Goal: Task Accomplishment & Management: Manage account settings

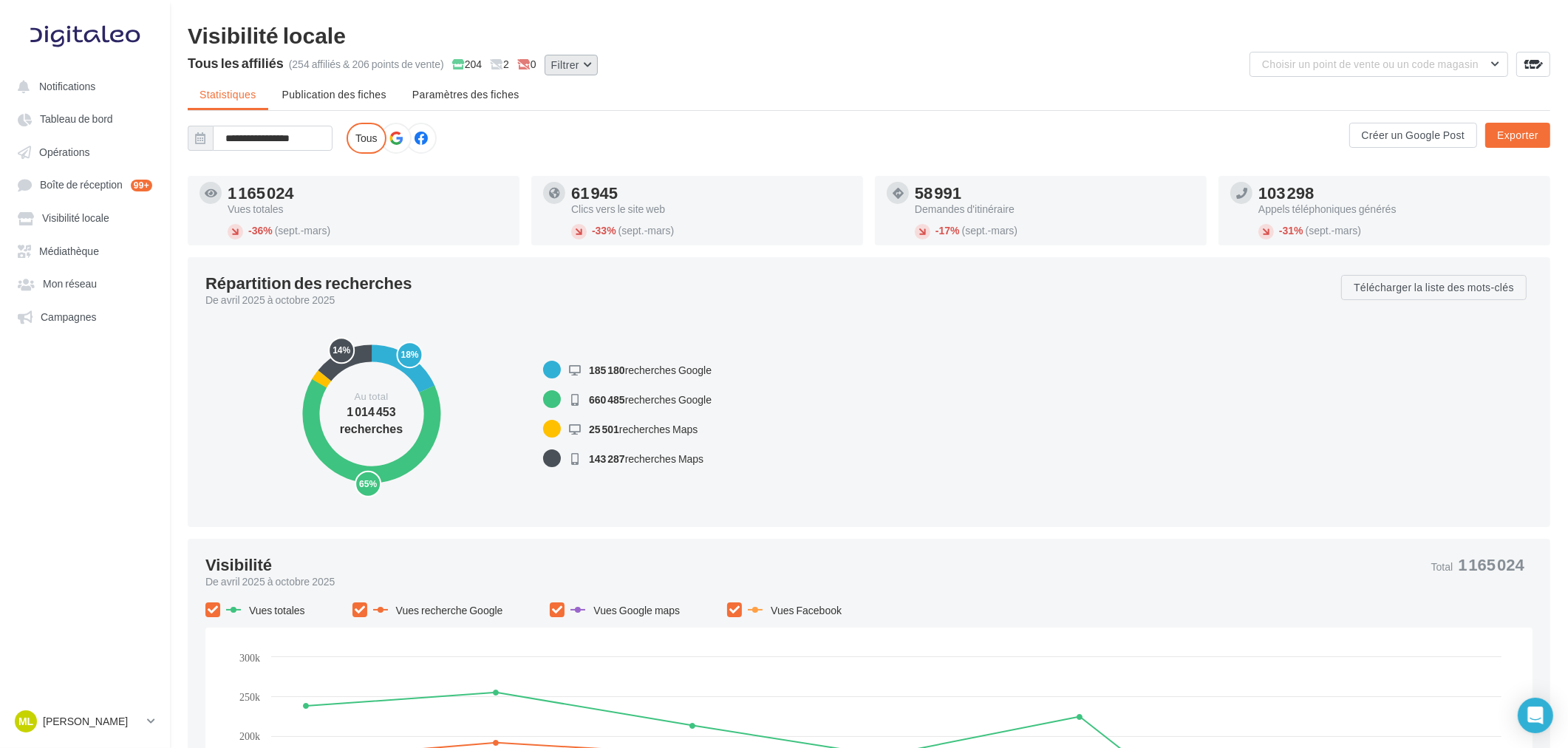
click at [569, 64] on button "Filtrer" at bounding box center [570, 64] width 53 height 21
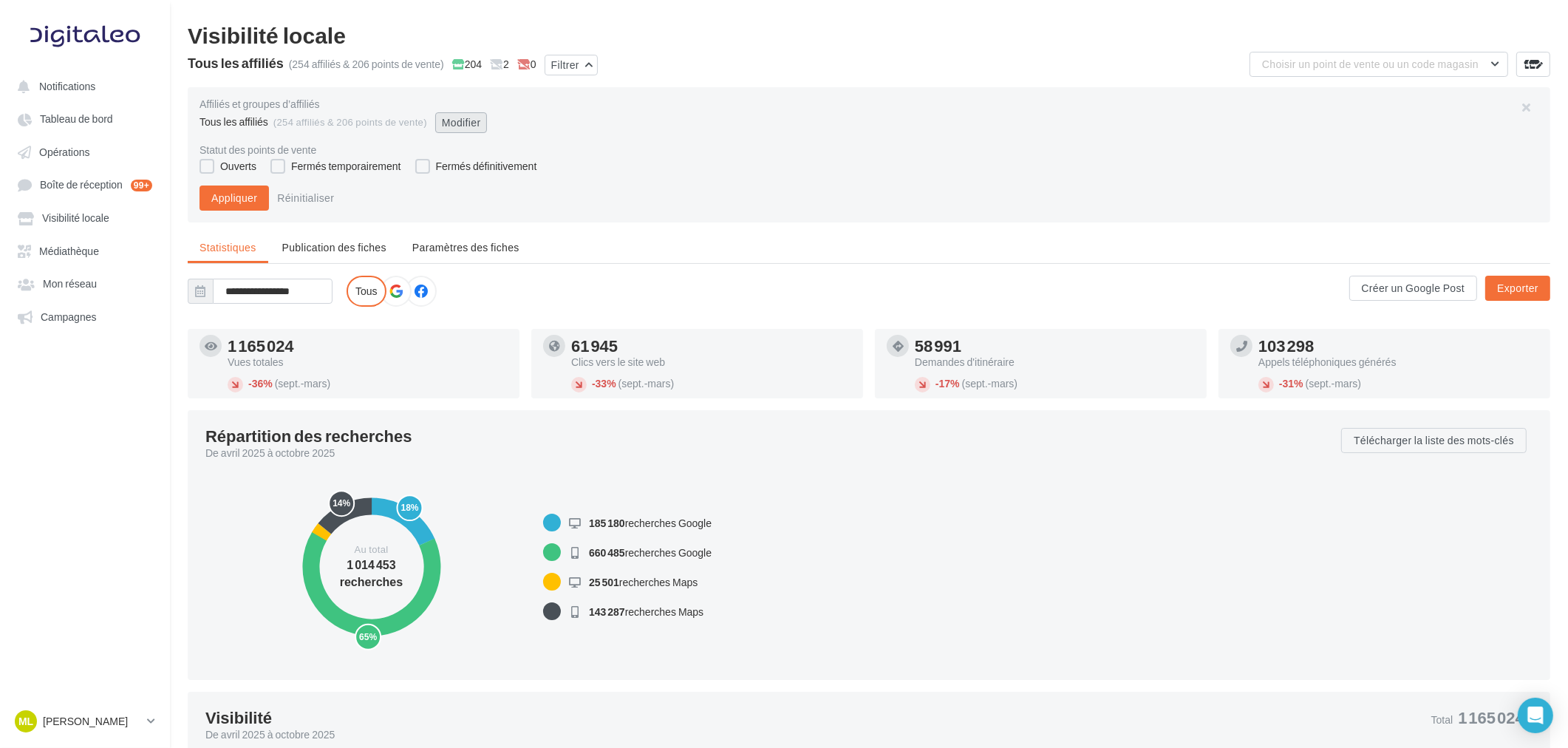
click at [466, 130] on button "Modifier" at bounding box center [461, 122] width 53 height 21
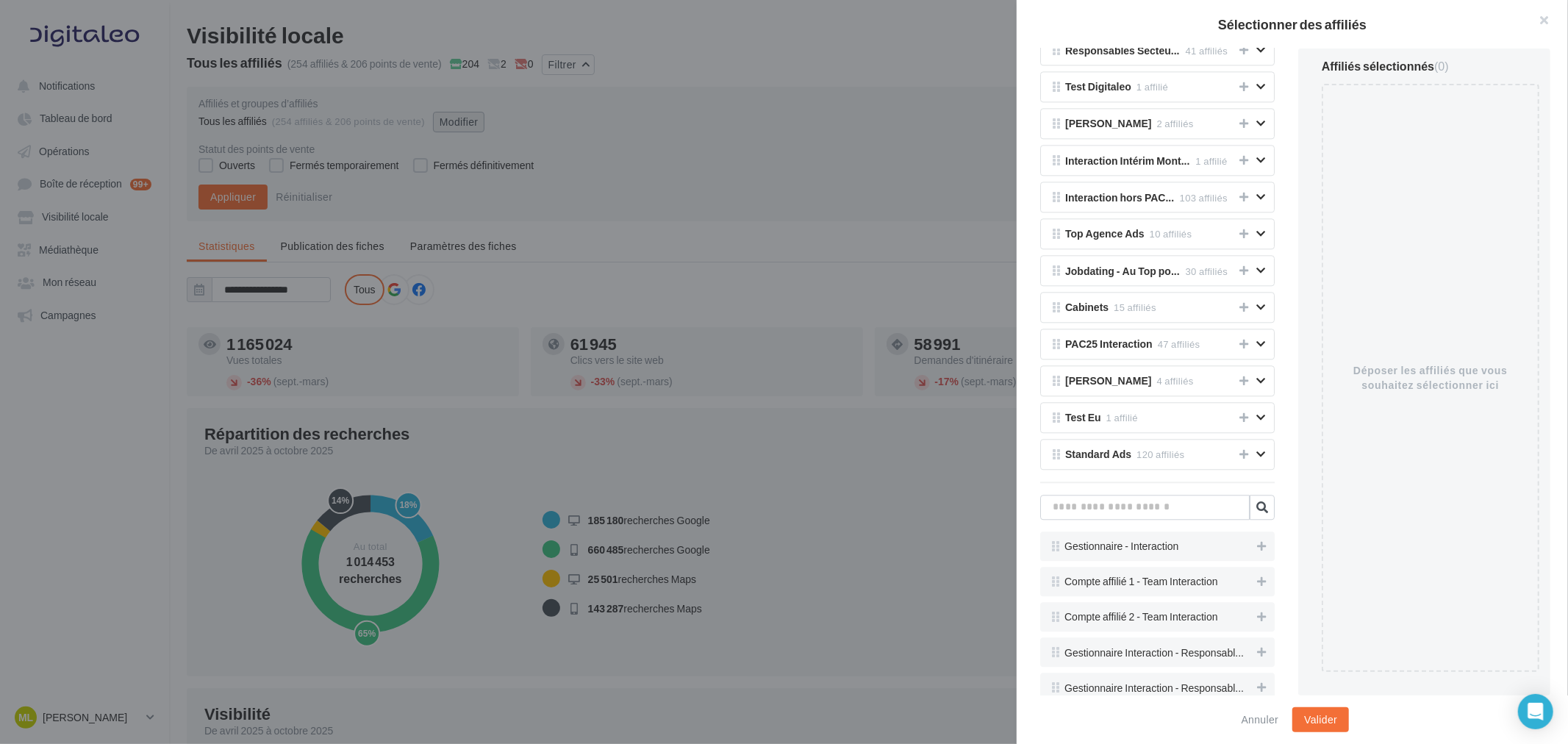
scroll to position [3104, 0]
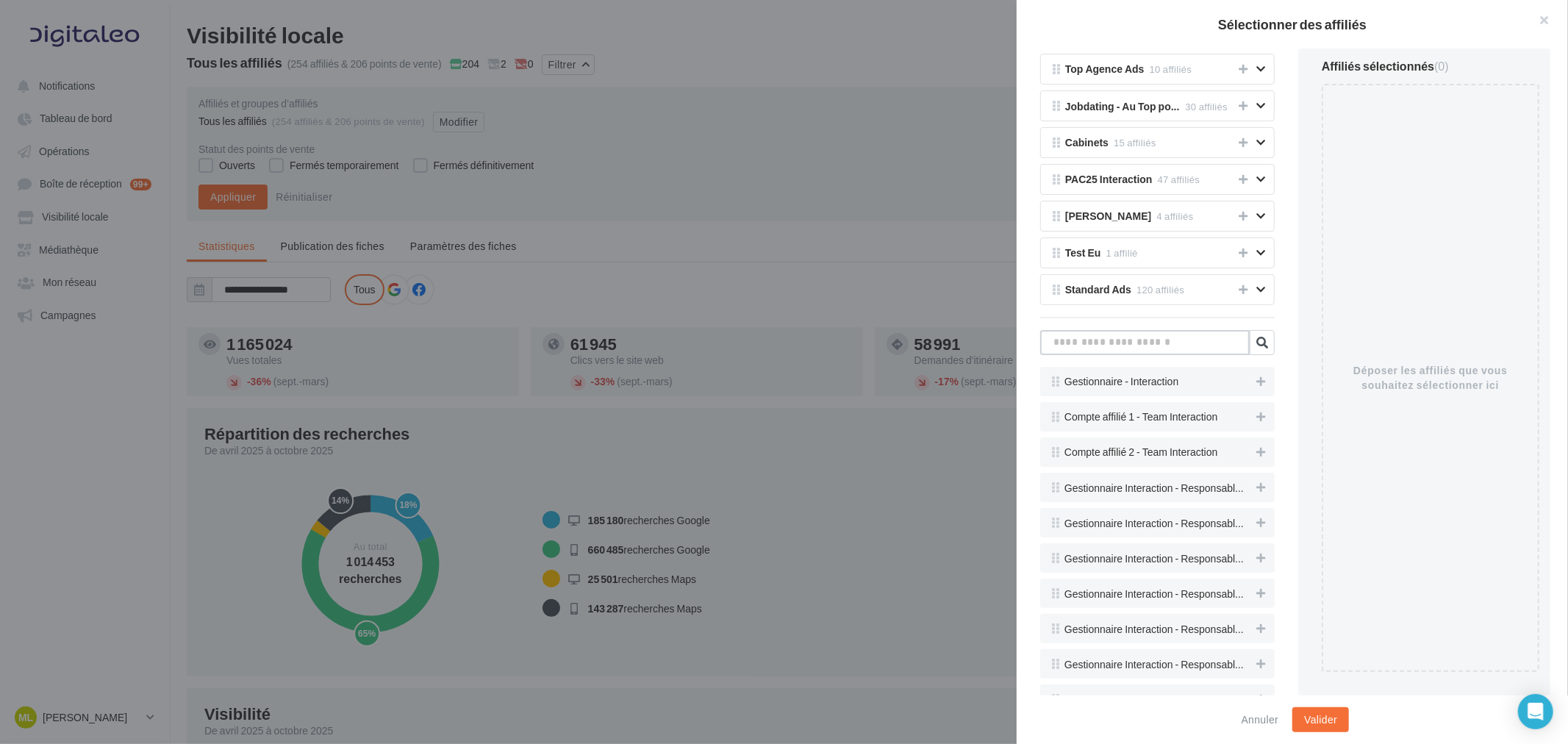
click at [1091, 355] on input "text" at bounding box center [1145, 343] width 209 height 25
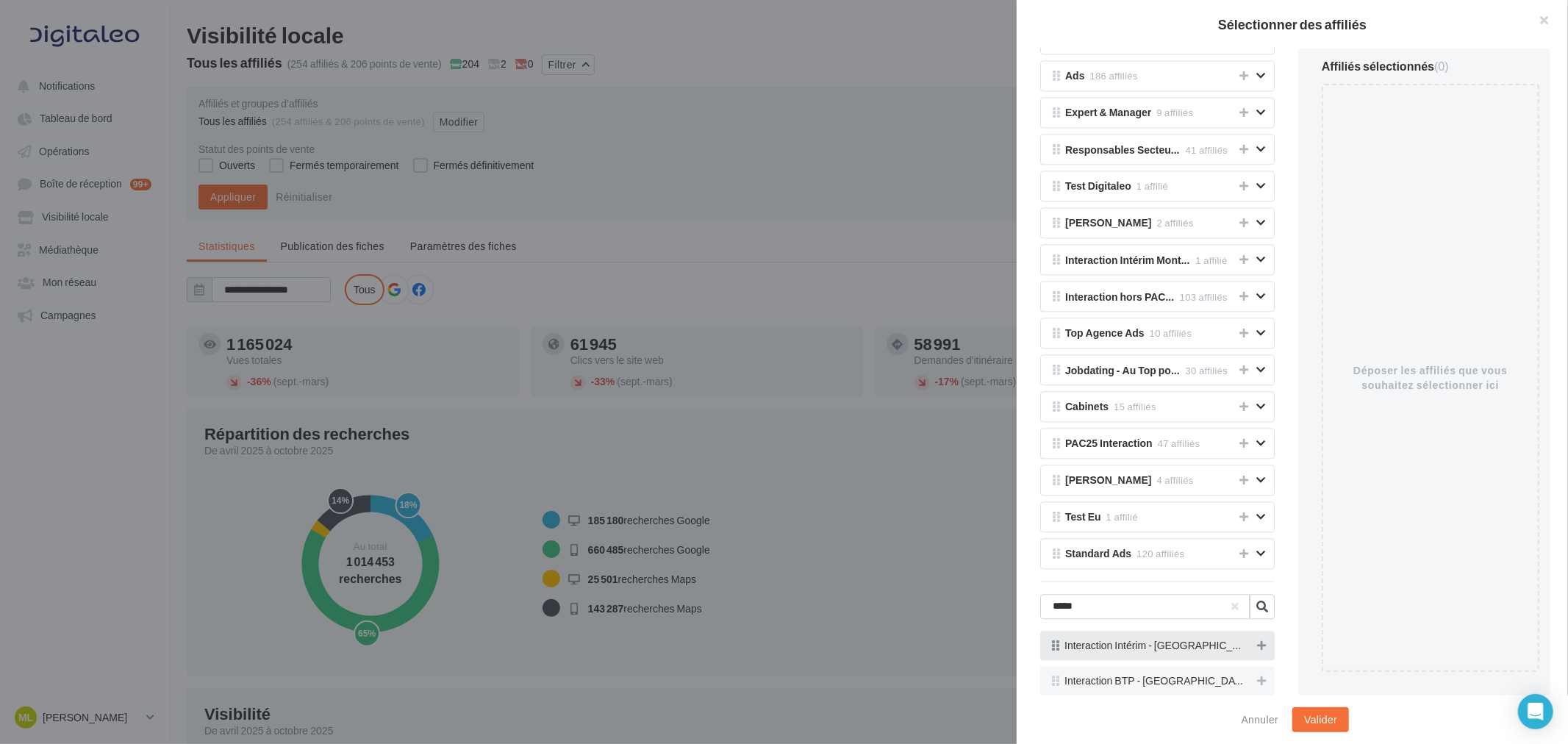
click at [1257, 648] on icon at bounding box center [1262, 646] width 9 height 11
drag, startPoint x: 1103, startPoint y: 609, endPoint x: 1045, endPoint y: 604, distance: 58.2
click at [1045, 604] on input "*****" at bounding box center [1145, 607] width 209 height 25
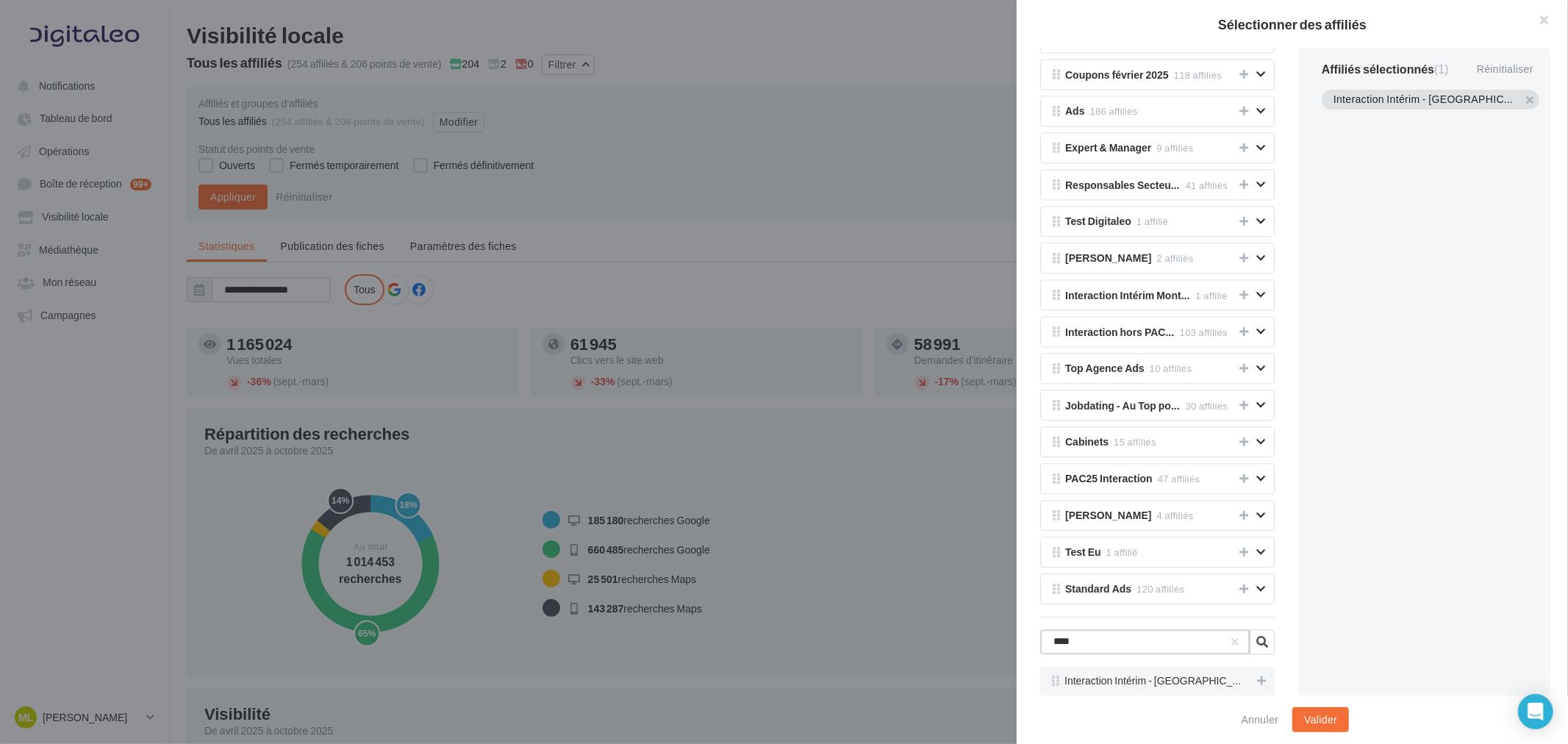
scroll to position [2817, 0]
click at [1257, 679] on icon at bounding box center [1262, 681] width 9 height 11
drag, startPoint x: 1103, startPoint y: 635, endPoint x: 1052, endPoint y: 640, distance: 51.2
click at [1052, 640] on input "******" at bounding box center [1145, 642] width 209 height 25
click at [1257, 677] on icon at bounding box center [1262, 681] width 9 height 11
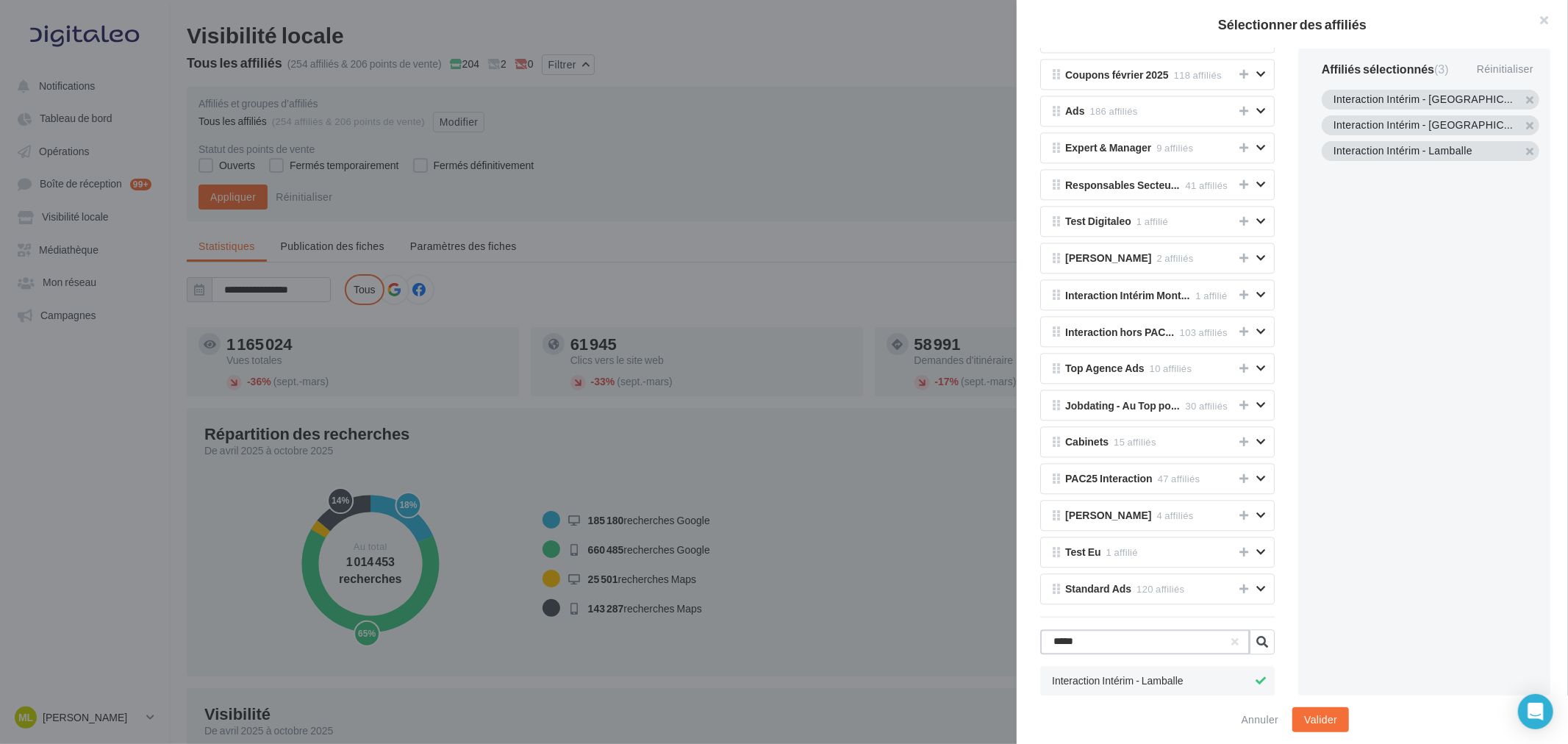
drag, startPoint x: 1085, startPoint y: 638, endPoint x: 1045, endPoint y: 642, distance: 40.2
click at [1045, 642] on input "*****" at bounding box center [1145, 642] width 209 height 25
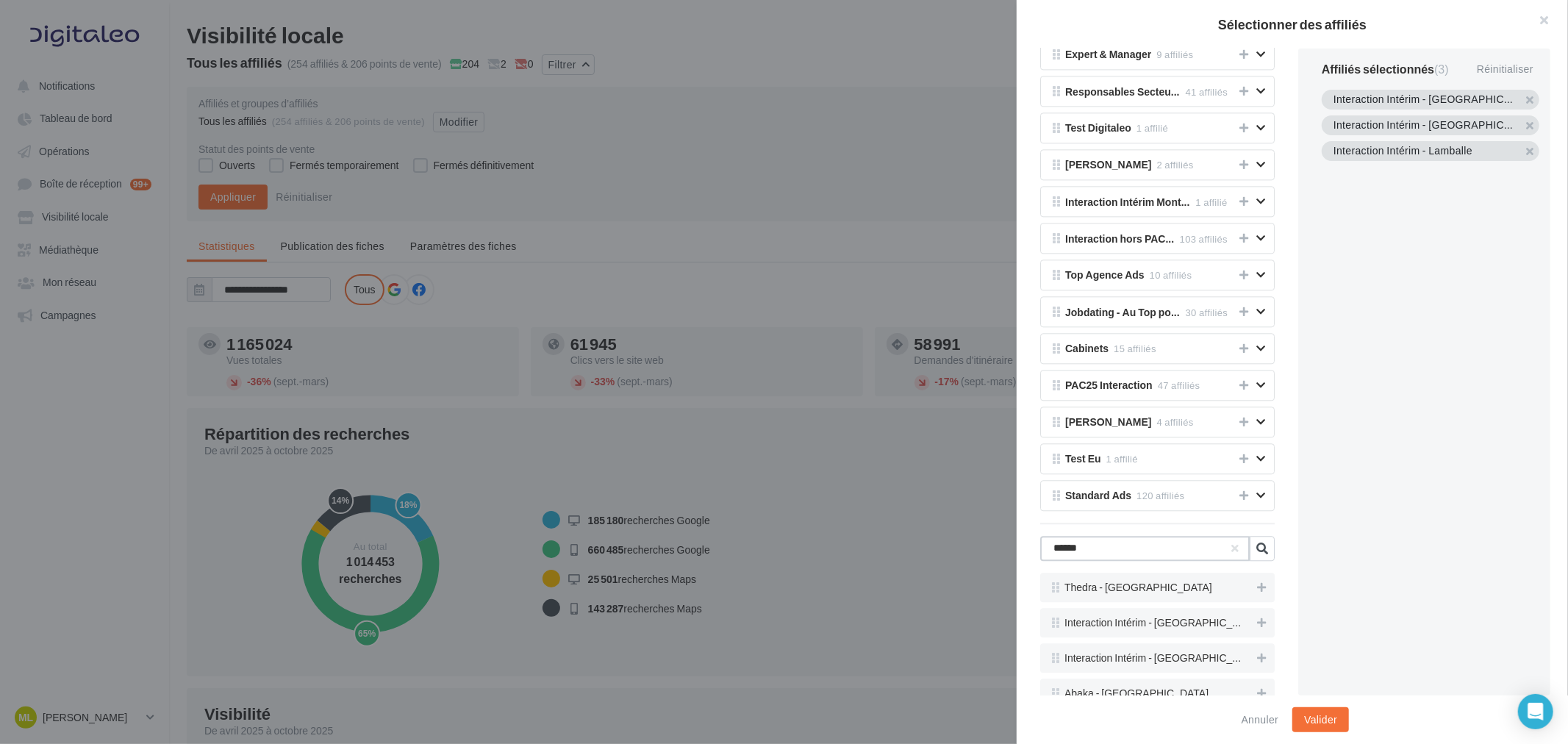
scroll to position [2957, 0]
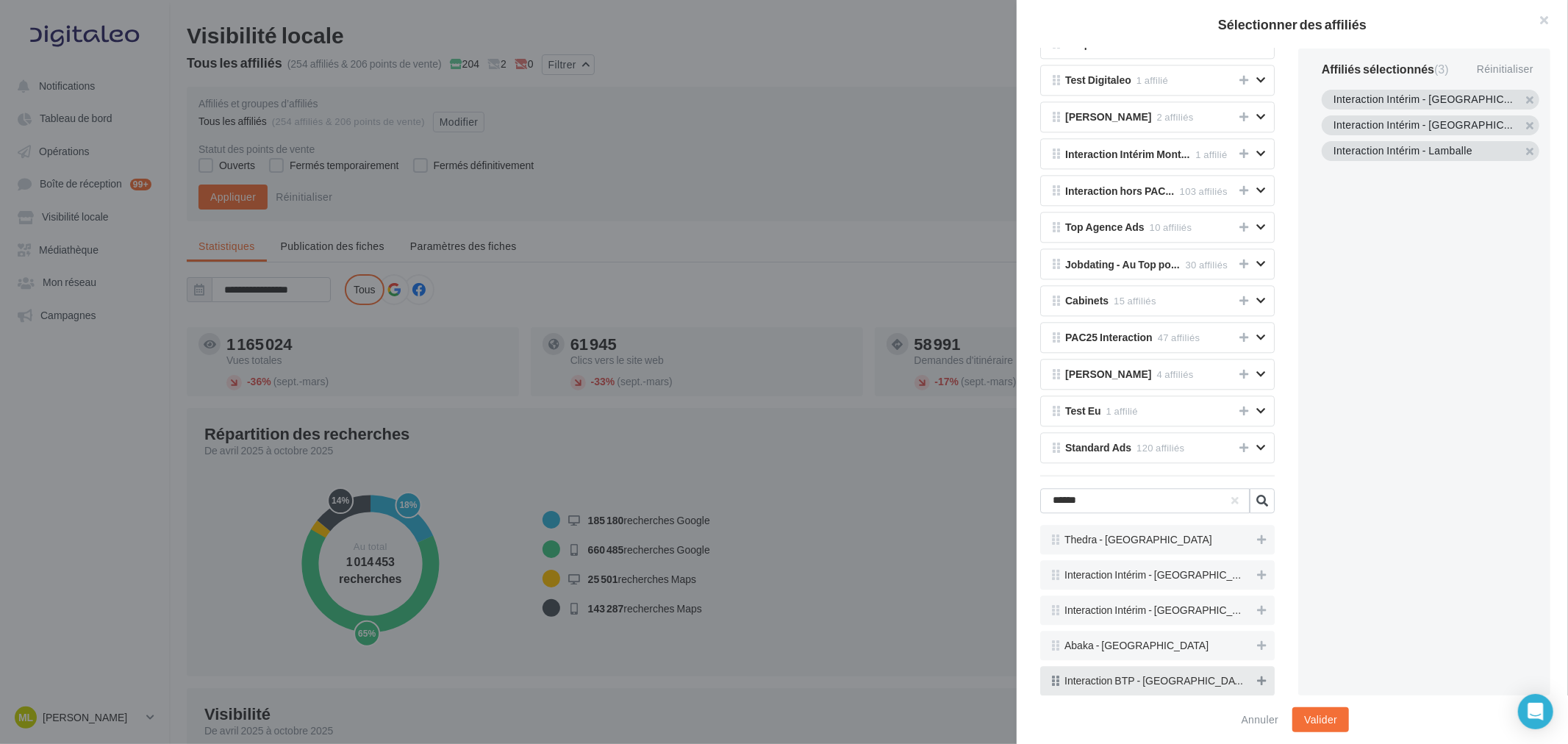
click at [1257, 677] on icon at bounding box center [1262, 681] width 9 height 11
click at [1257, 575] on icon at bounding box center [1262, 576] width 9 height 11
drag, startPoint x: 1122, startPoint y: 515, endPoint x: 1114, endPoint y: 512, distance: 8.5
click at [1114, 512] on div "Tous les affiliés 254 affiliés Mes groupes d'affiliés [PERSON_NAME] 3 affiliés …" at bounding box center [1157, 372] width 282 height 647
drag, startPoint x: 1117, startPoint y: 509, endPoint x: 1034, endPoint y: 504, distance: 83.2
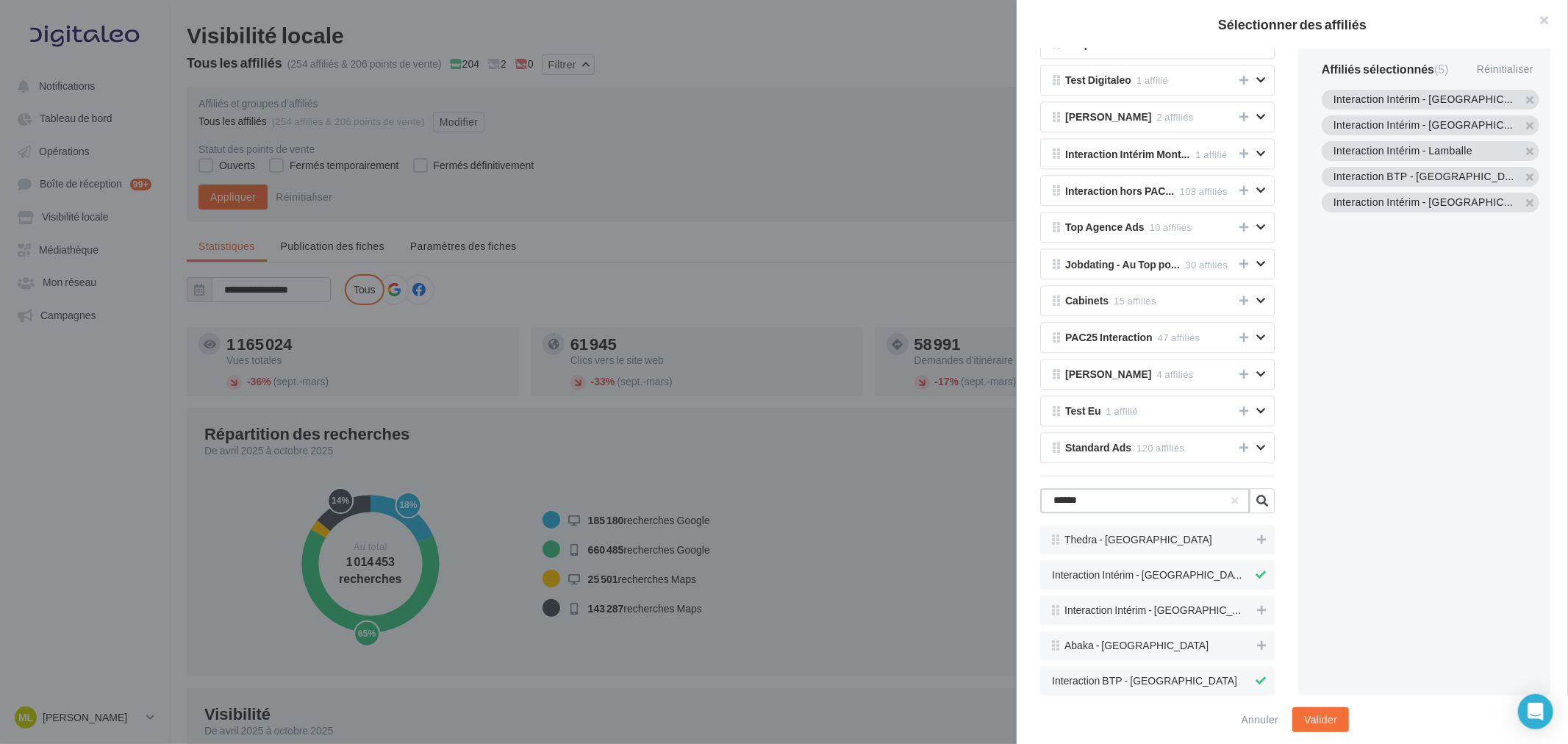
click at [1034, 504] on div "Tous les affiliés 254 affiliés Mes groupes d'affiliés [PERSON_NAME] 3 affiliés …" at bounding box center [1157, 372] width 282 height 647
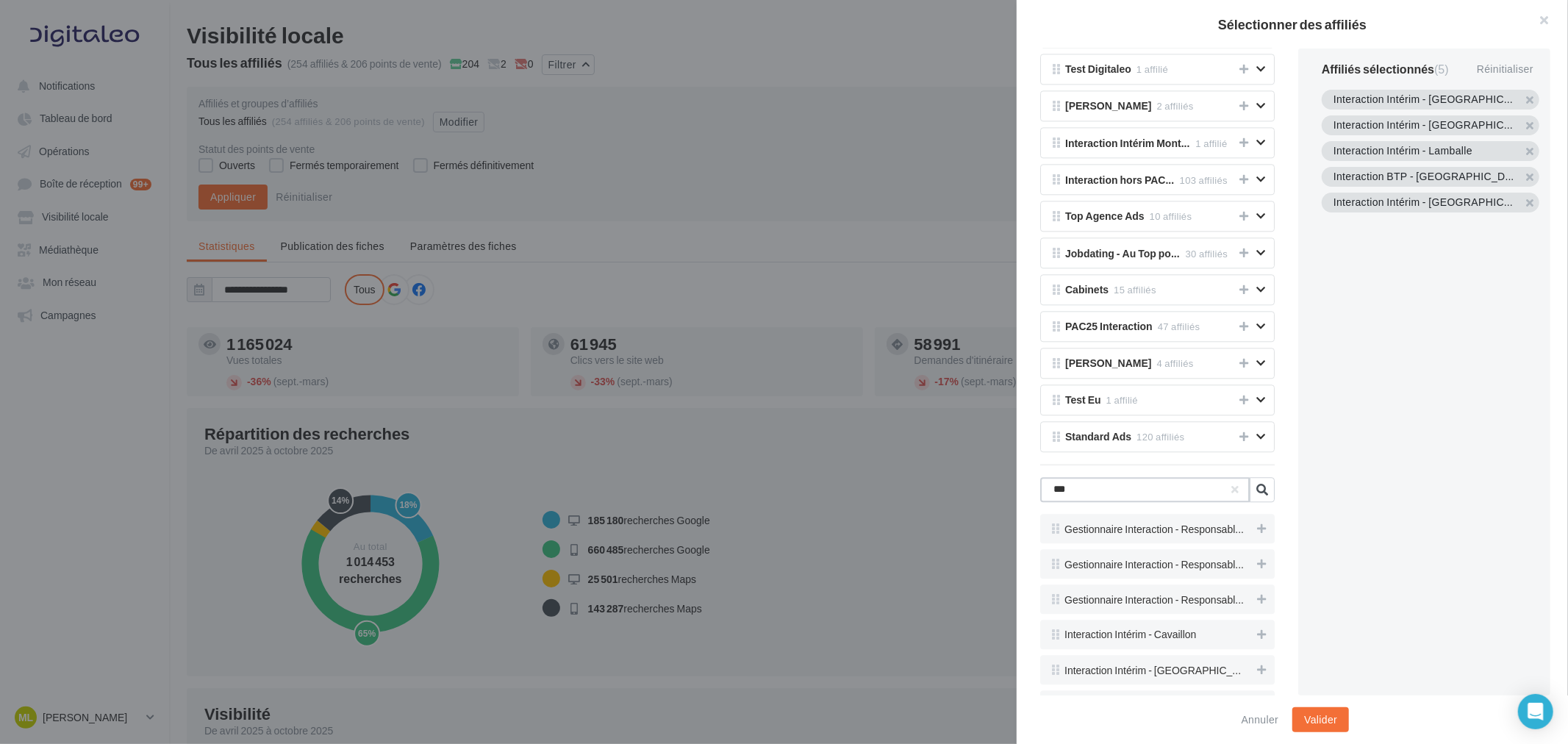
scroll to position [2887, 0]
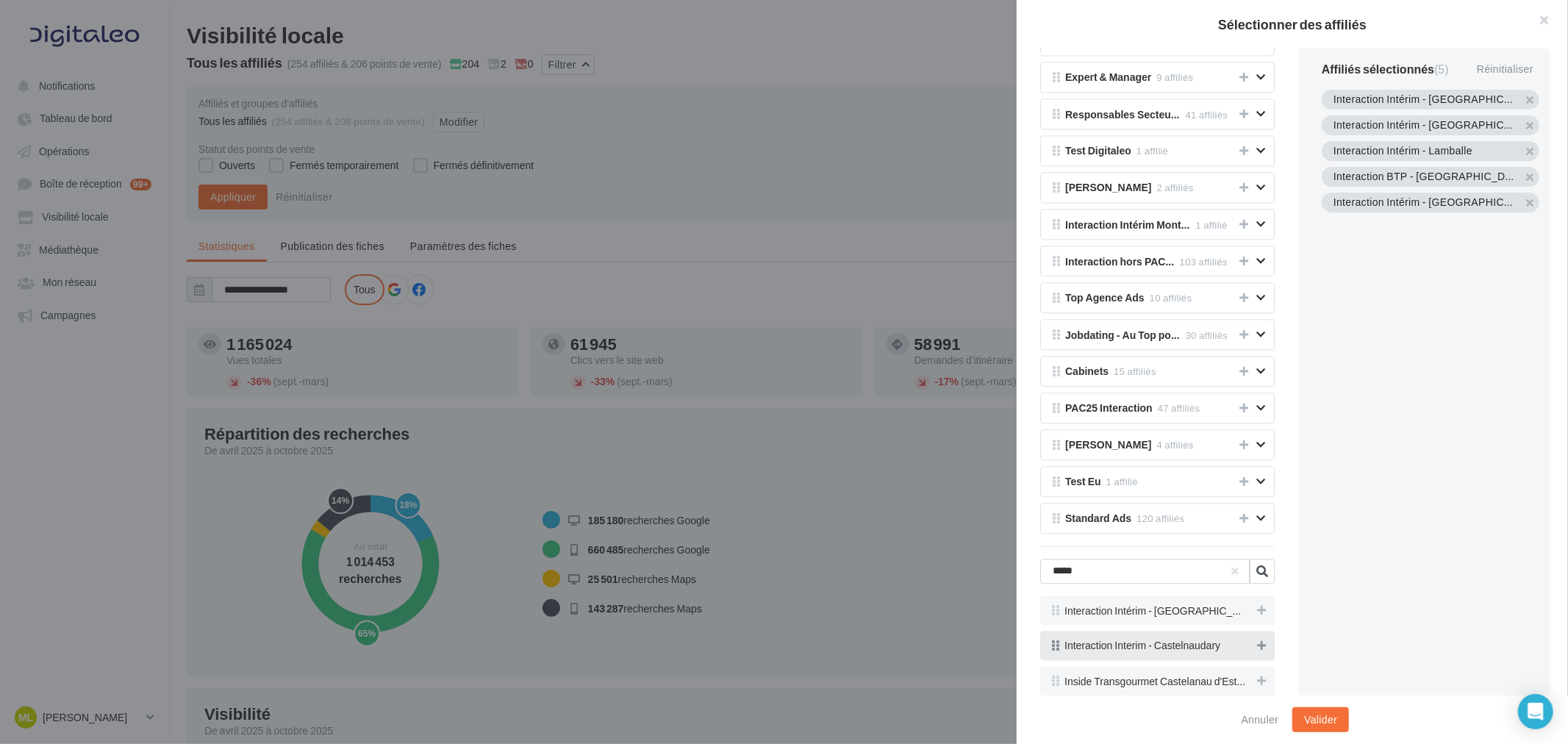
click at [1257, 642] on icon at bounding box center [1262, 646] width 9 height 11
drag, startPoint x: 1128, startPoint y: 565, endPoint x: 1006, endPoint y: 560, distance: 122.1
click at [1006, 560] on div "Sélectionner des affiliés Tous les affiliés 254 affiliés Mes groupes d'affiliés…" at bounding box center [784, 372] width 1568 height 744
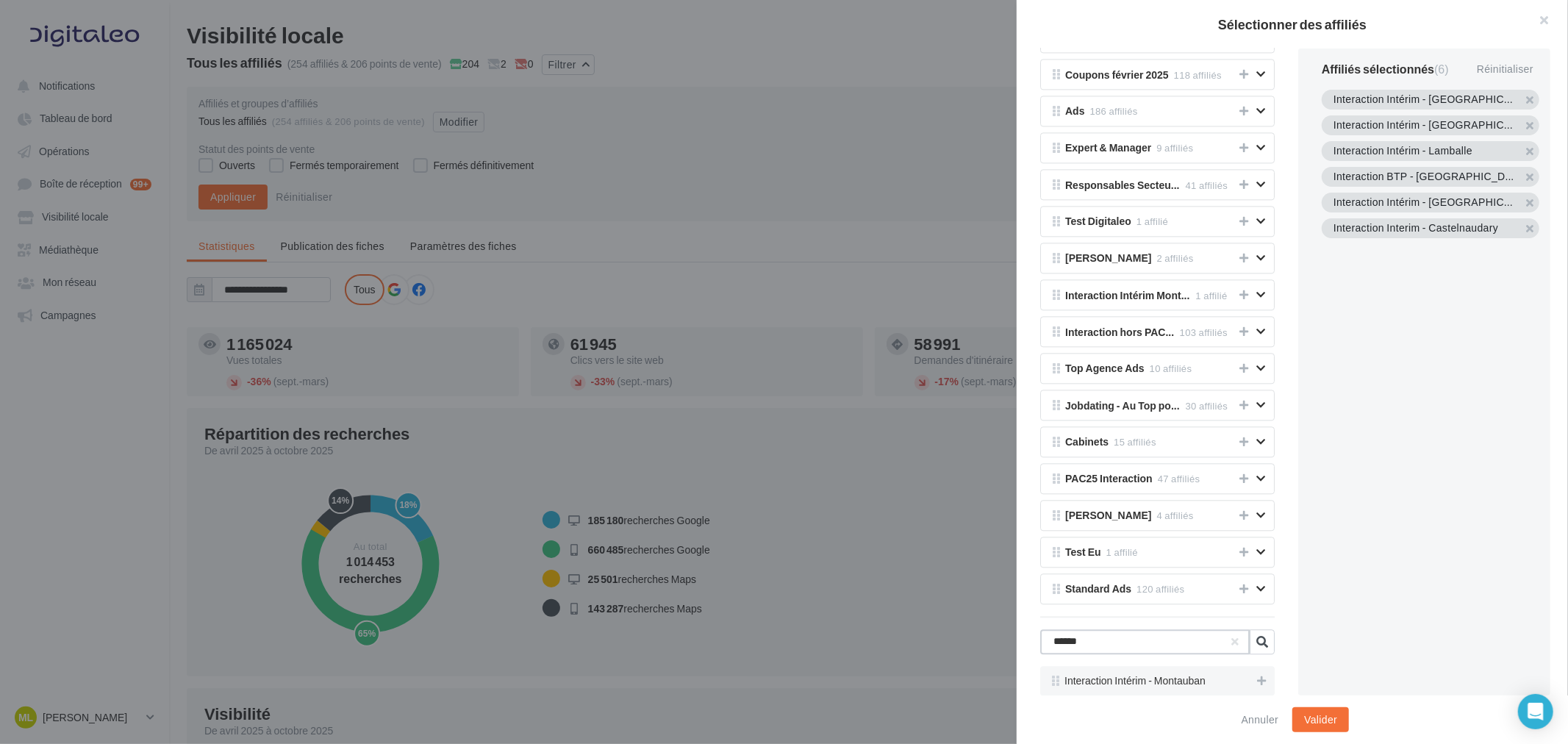
scroll to position [2817, 0]
click at [1257, 680] on icon at bounding box center [1262, 681] width 9 height 11
drag, startPoint x: 1123, startPoint y: 641, endPoint x: 1031, endPoint y: 640, distance: 92.0
click at [1031, 640] on div "Tous les affiliés 254 affiliés Mes groupes d'affiliés [PERSON_NAME] 3 affiliés …" at bounding box center [1157, 372] width 282 height 647
click at [1257, 685] on icon at bounding box center [1262, 681] width 9 height 11
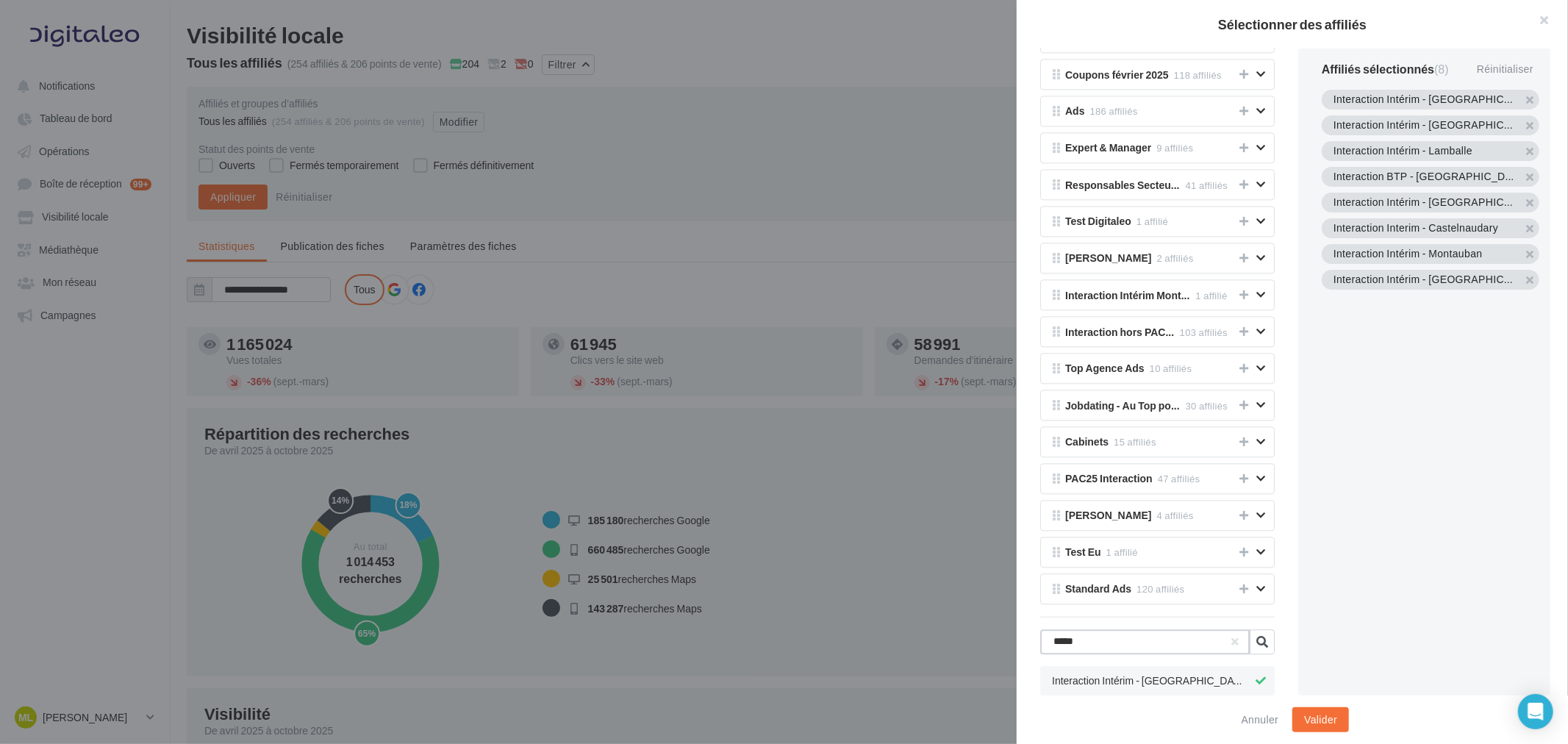
drag, startPoint x: 1096, startPoint y: 647, endPoint x: 1045, endPoint y: 645, distance: 51.0
click at [1045, 645] on input "*****" at bounding box center [1145, 642] width 209 height 25
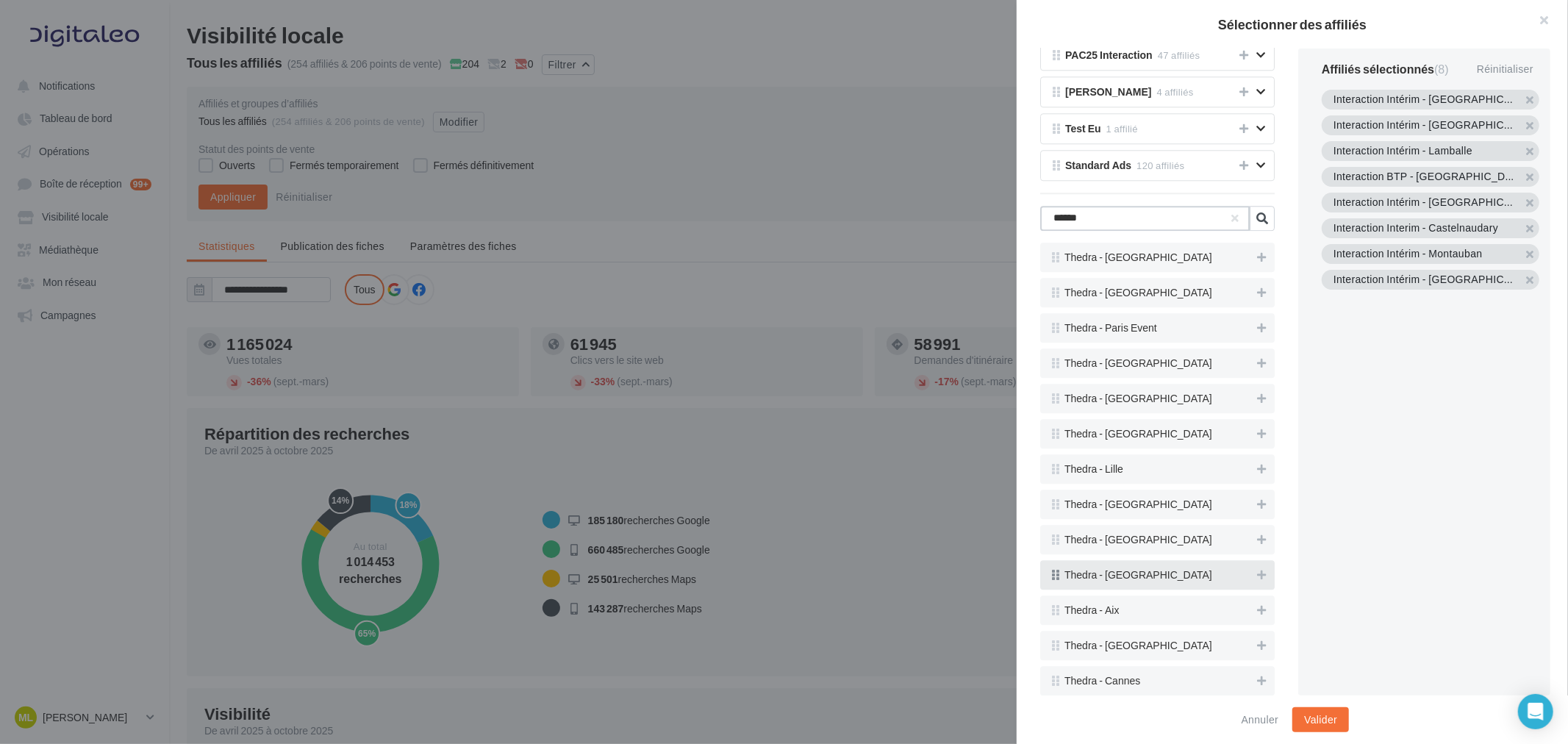
scroll to position [3239, 0]
click at [1257, 679] on icon at bounding box center [1262, 681] width 9 height 11
drag, startPoint x: 1100, startPoint y: 218, endPoint x: 1042, endPoint y: 223, distance: 58.2
click at [1042, 223] on input "******" at bounding box center [1145, 218] width 209 height 25
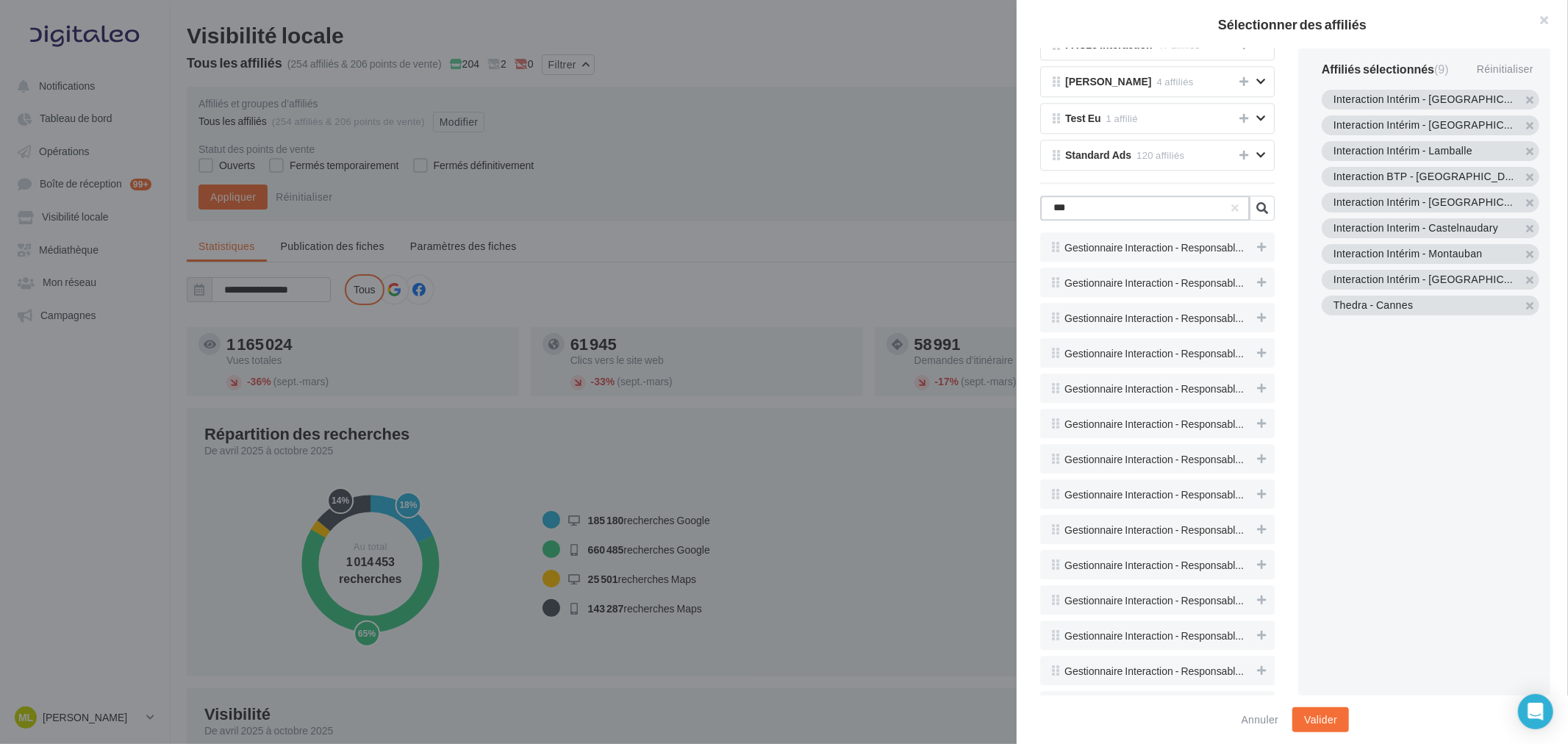
scroll to position [3098, 0]
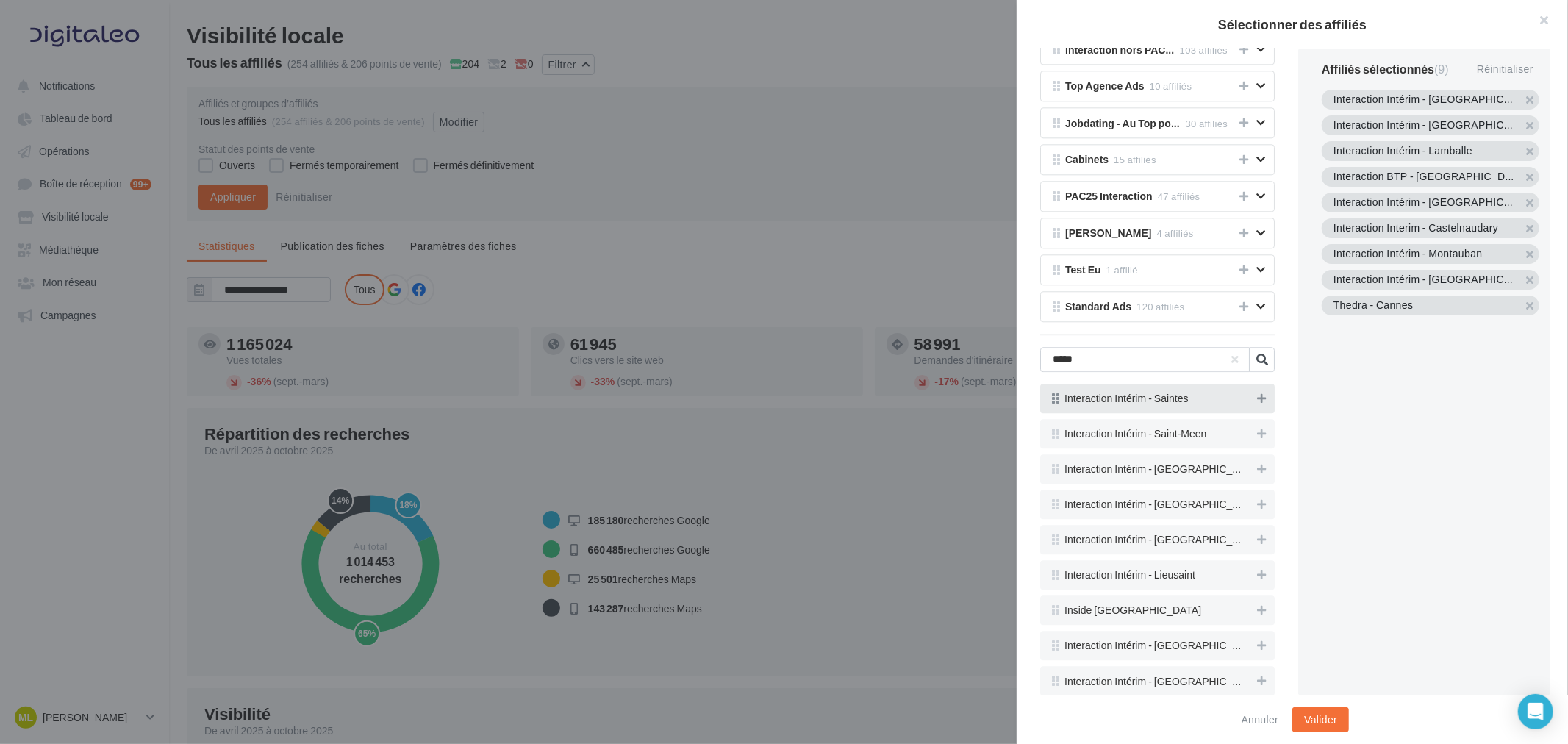
click at [1257, 393] on icon at bounding box center [1262, 398] width 9 height 11
drag, startPoint x: 1104, startPoint y: 357, endPoint x: 1046, endPoint y: 362, distance: 58.2
click at [1046, 362] on input "*****" at bounding box center [1145, 359] width 209 height 25
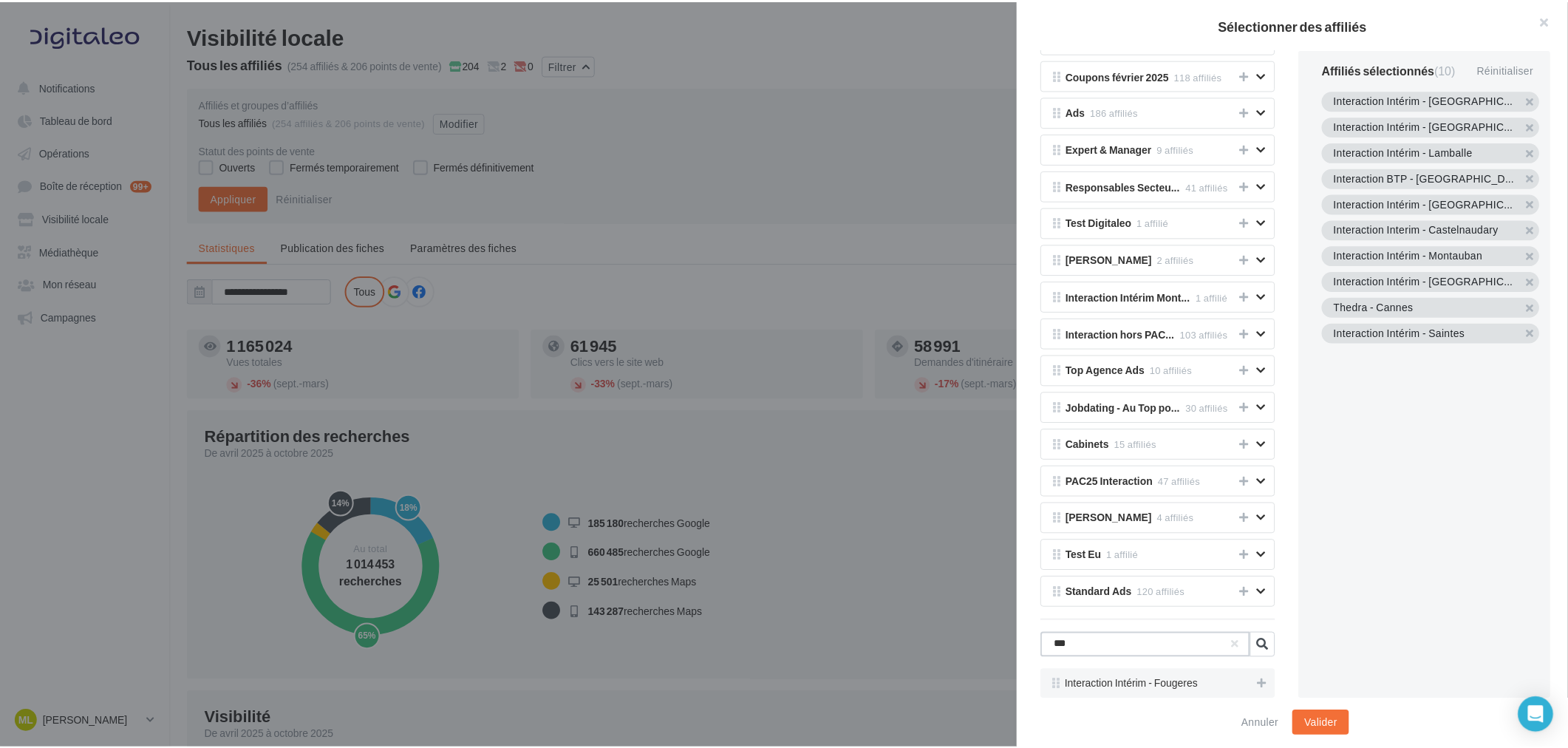
scroll to position [2832, 0]
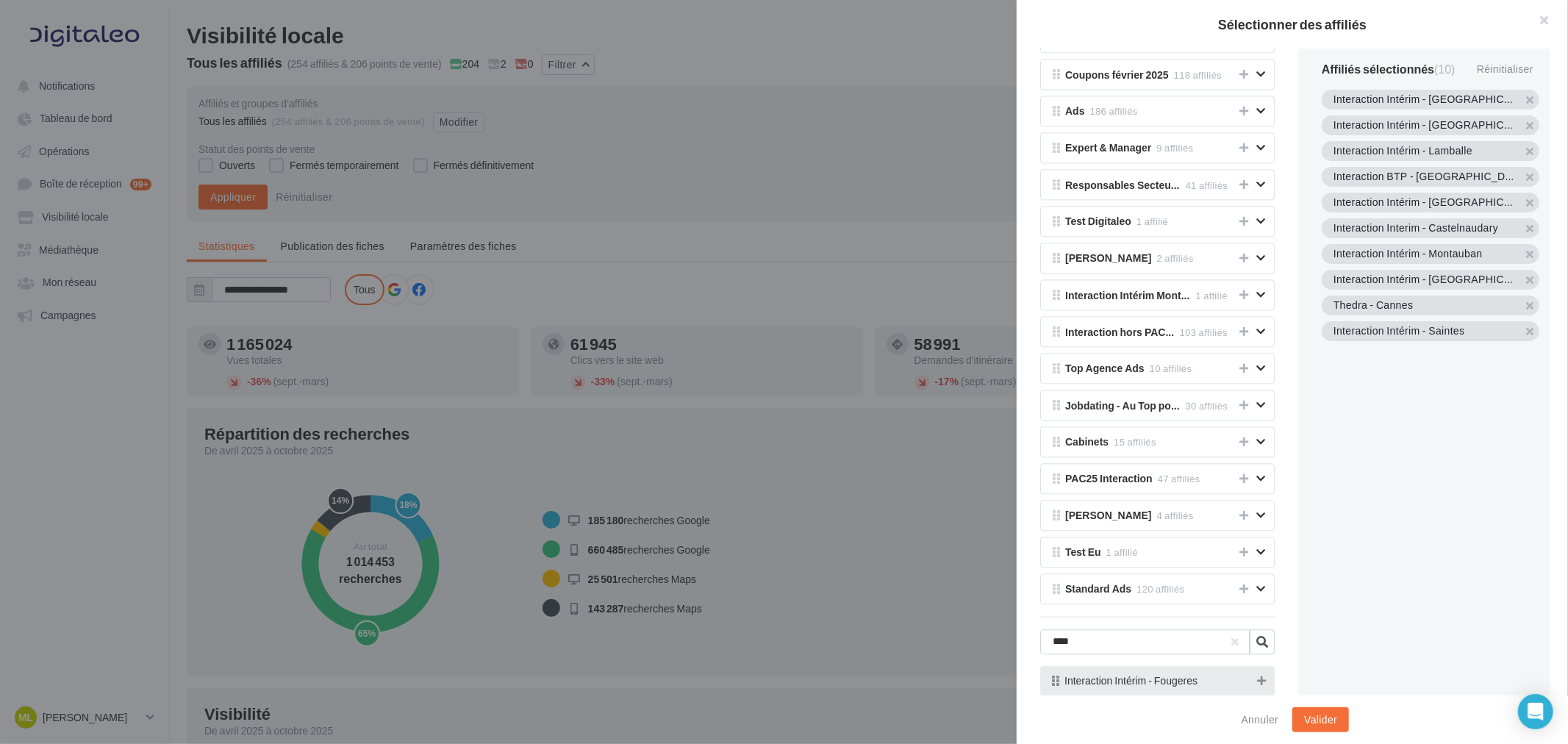
click at [1257, 677] on icon at bounding box center [1262, 681] width 9 height 11
drag, startPoint x: 1103, startPoint y: 640, endPoint x: 1012, endPoint y: 642, distance: 91.0
click at [1012, 642] on div "Sélectionner des affiliés Tous les affiliés 254 affiliés Mes groupes d'affiliés…" at bounding box center [784, 372] width 1568 height 744
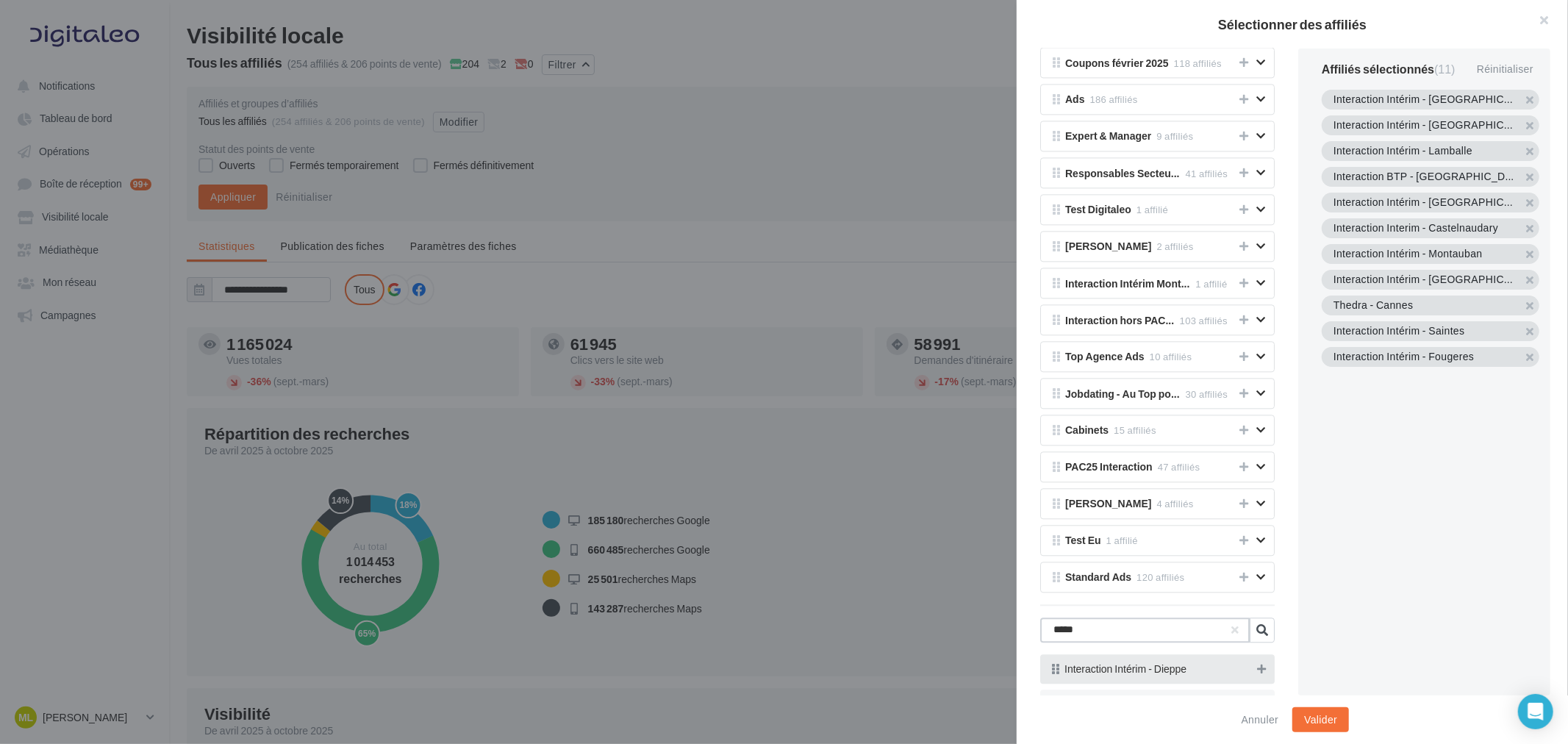
type input "*****"
click at [1257, 675] on icon at bounding box center [1262, 669] width 9 height 11
drag, startPoint x: 1099, startPoint y: 642, endPoint x: 1041, endPoint y: 645, distance: 58.1
click at [1041, 642] on input "*****" at bounding box center [1145, 630] width 209 height 25
click at [1232, 633] on button "button" at bounding box center [1235, 630] width 6 height 6
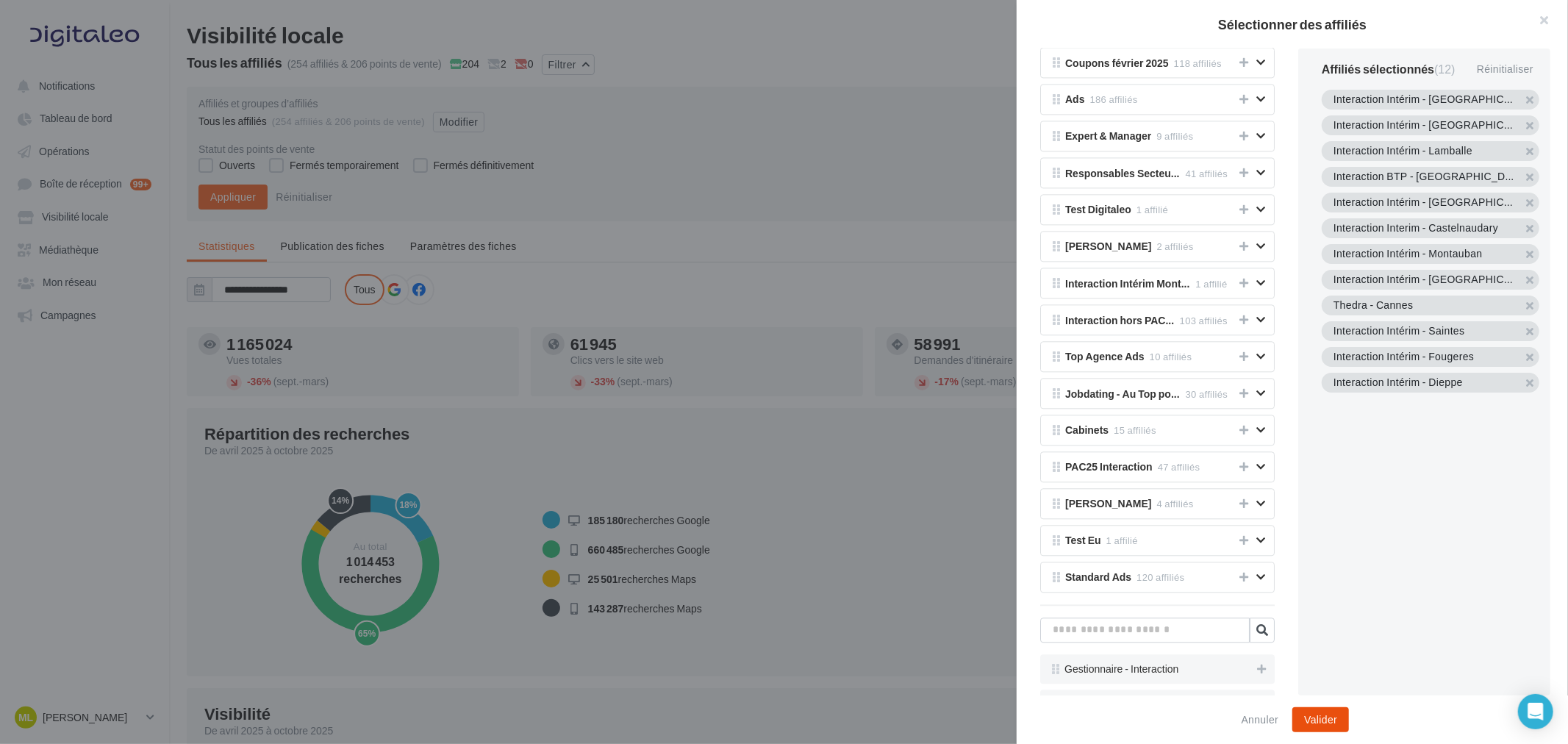
click at [1320, 709] on button "Valider" at bounding box center [1321, 720] width 57 height 25
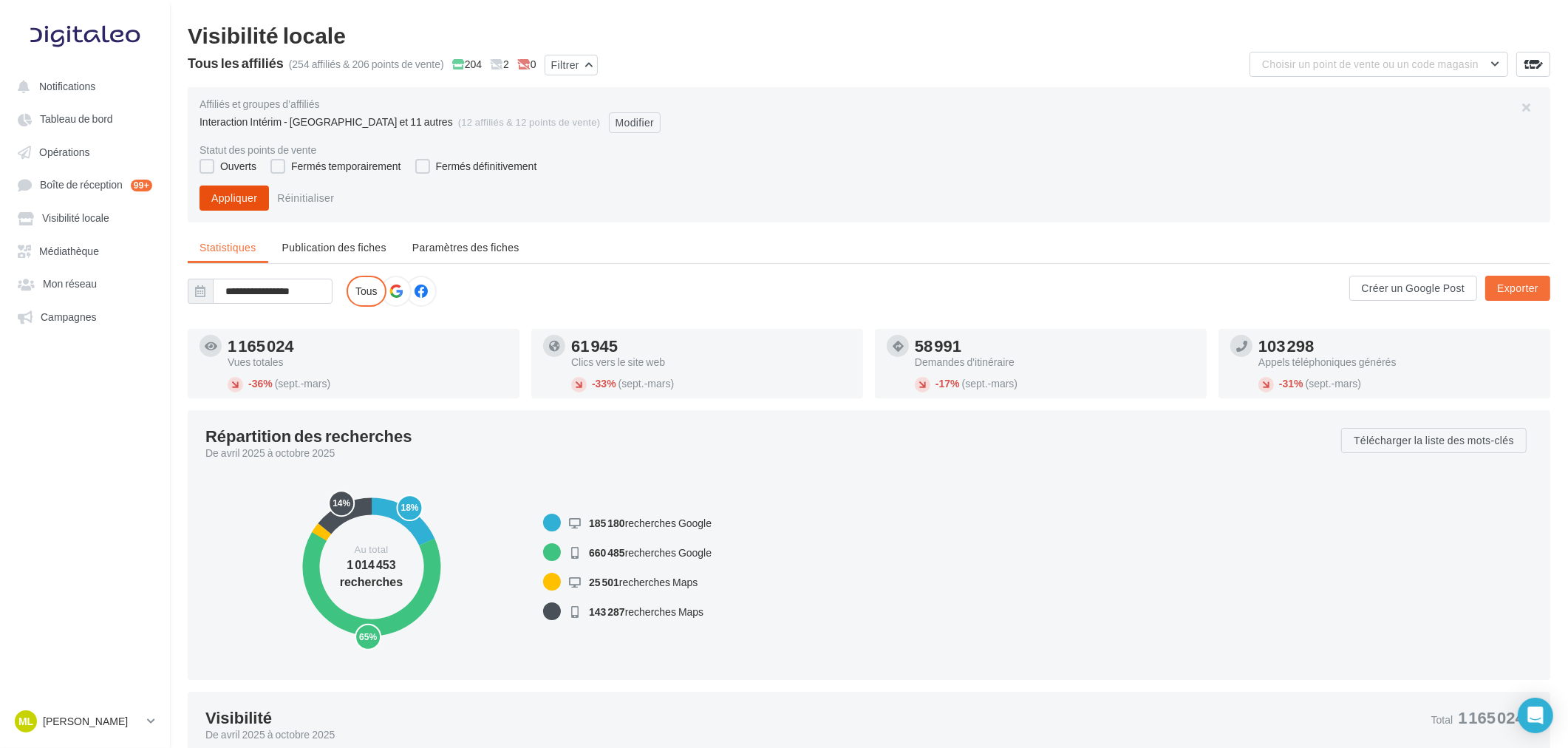
click at [236, 201] on button "Appliquer" at bounding box center [235, 198] width 70 height 25
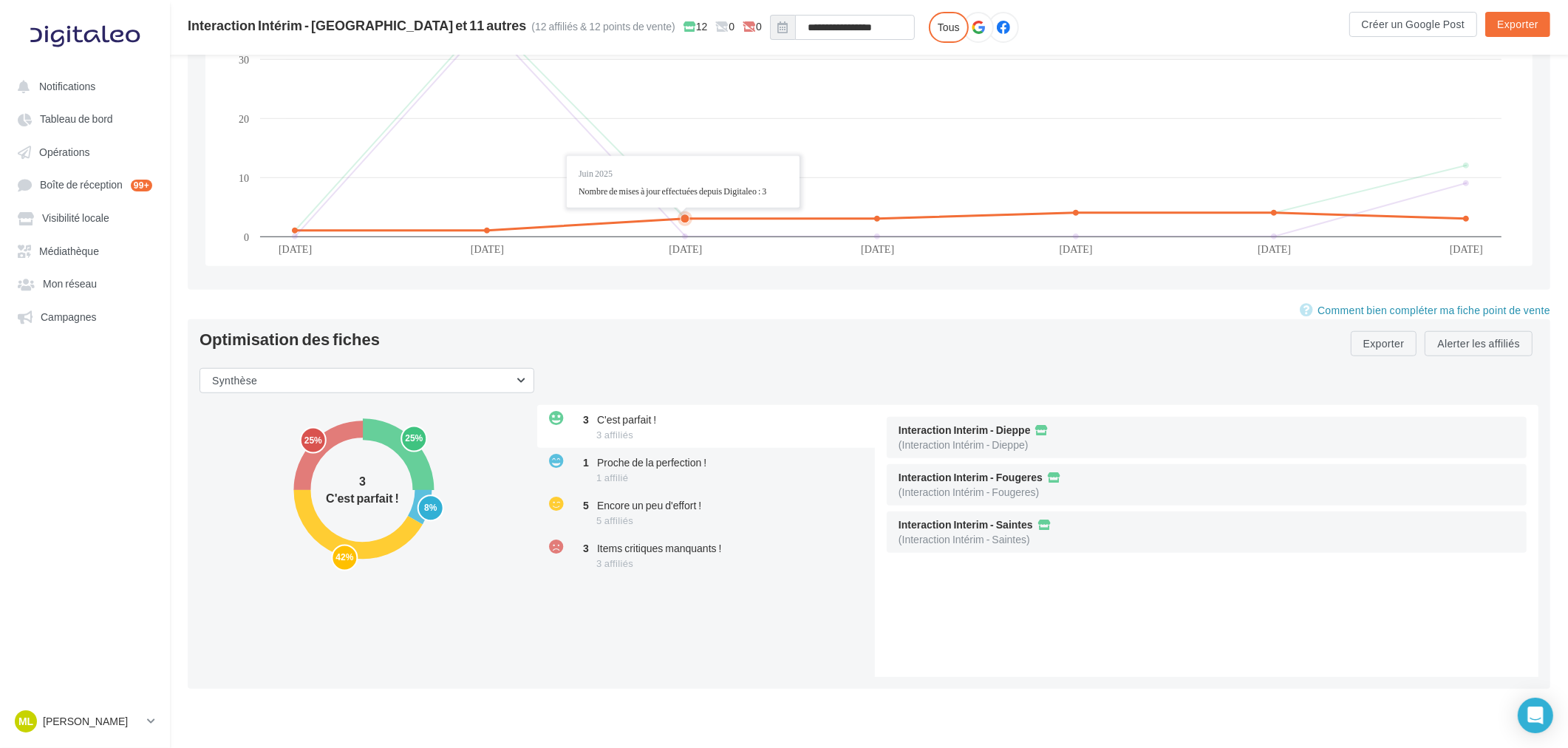
scroll to position [1587, 0]
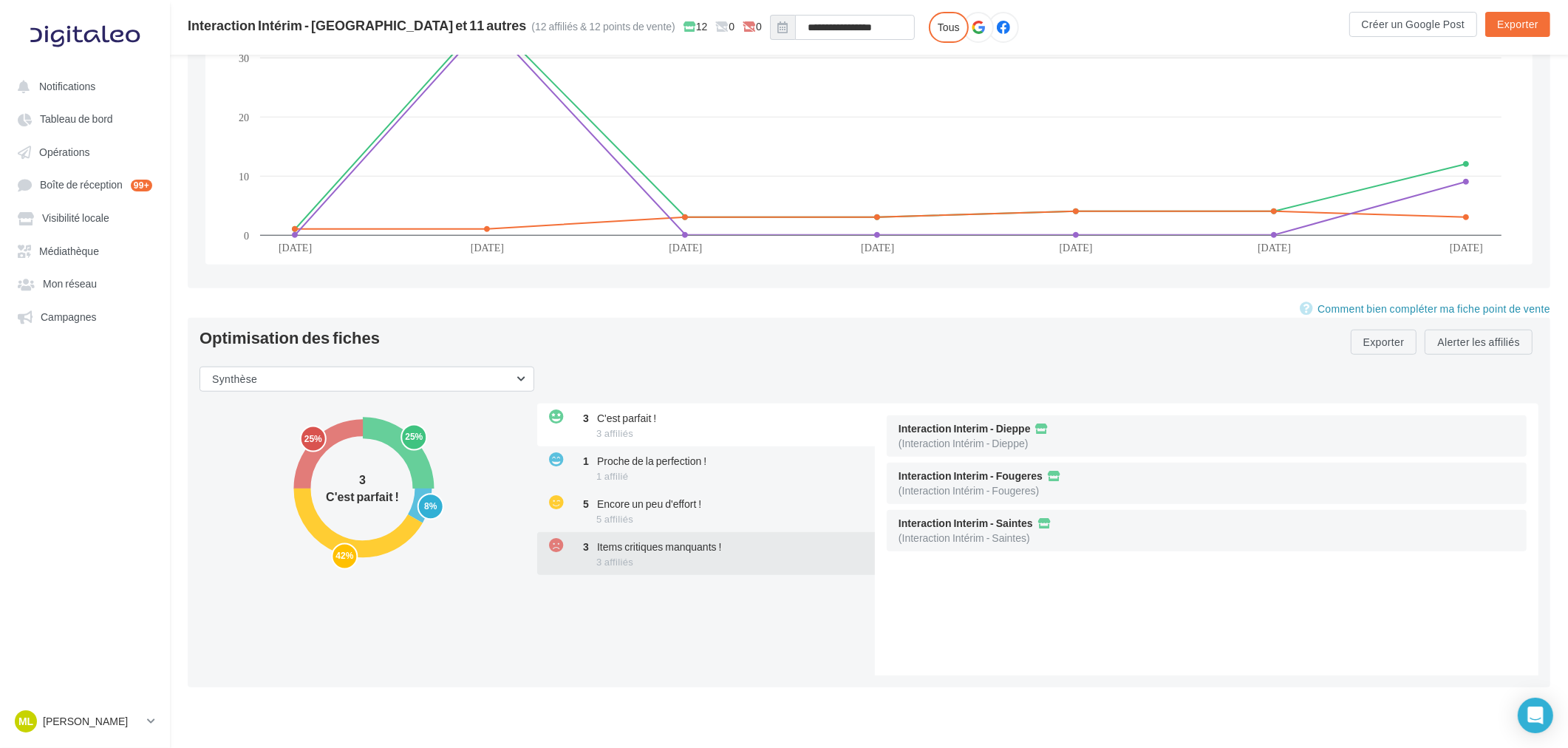
click at [673, 539] on div "3 Items critiques manquants ! 3 affiliés" at bounding box center [707, 554] width 340 height 43
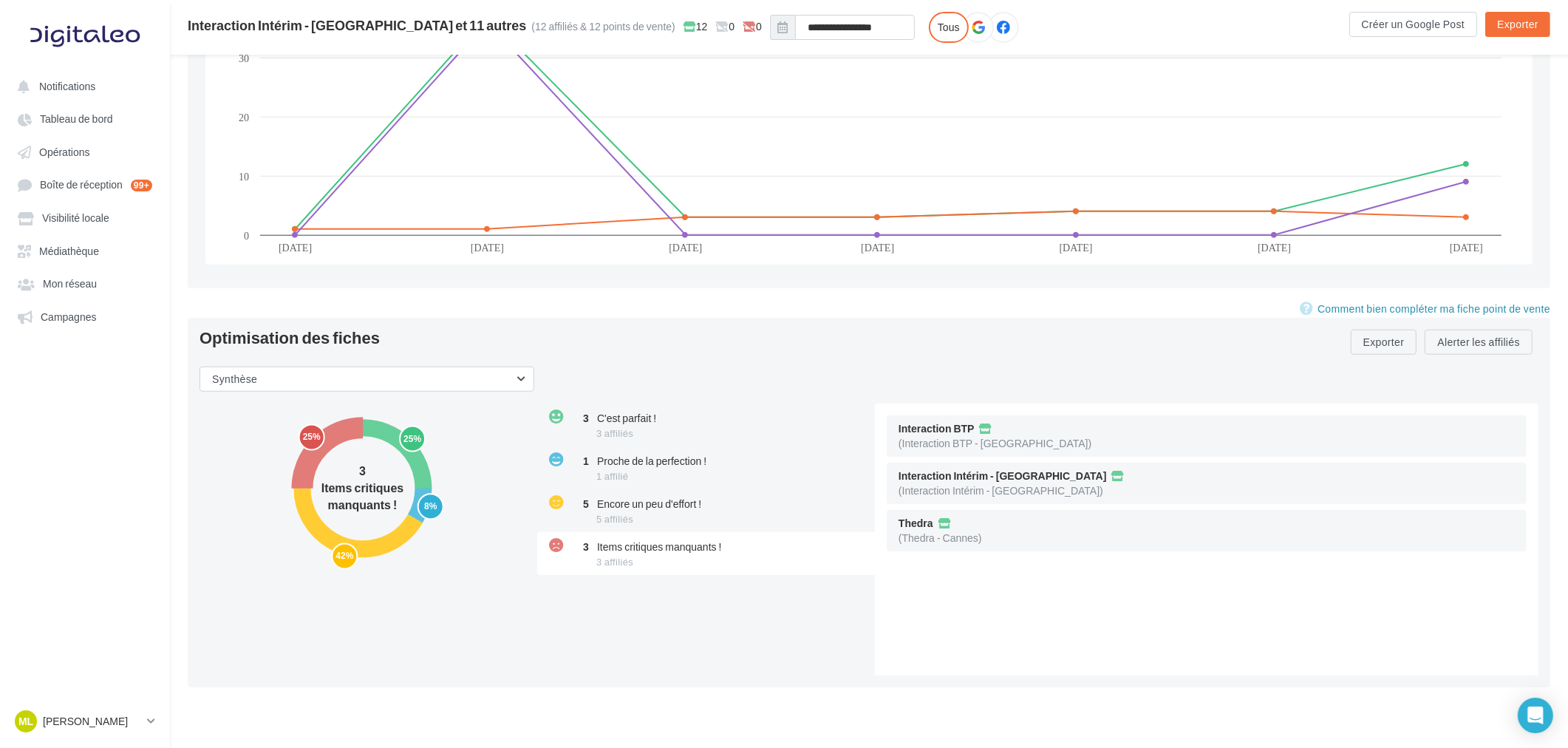
click at [981, 529] on div "Thedra (Thedra - [GEOGRAPHIC_DATA])" at bounding box center [1206, 530] width 640 height 41
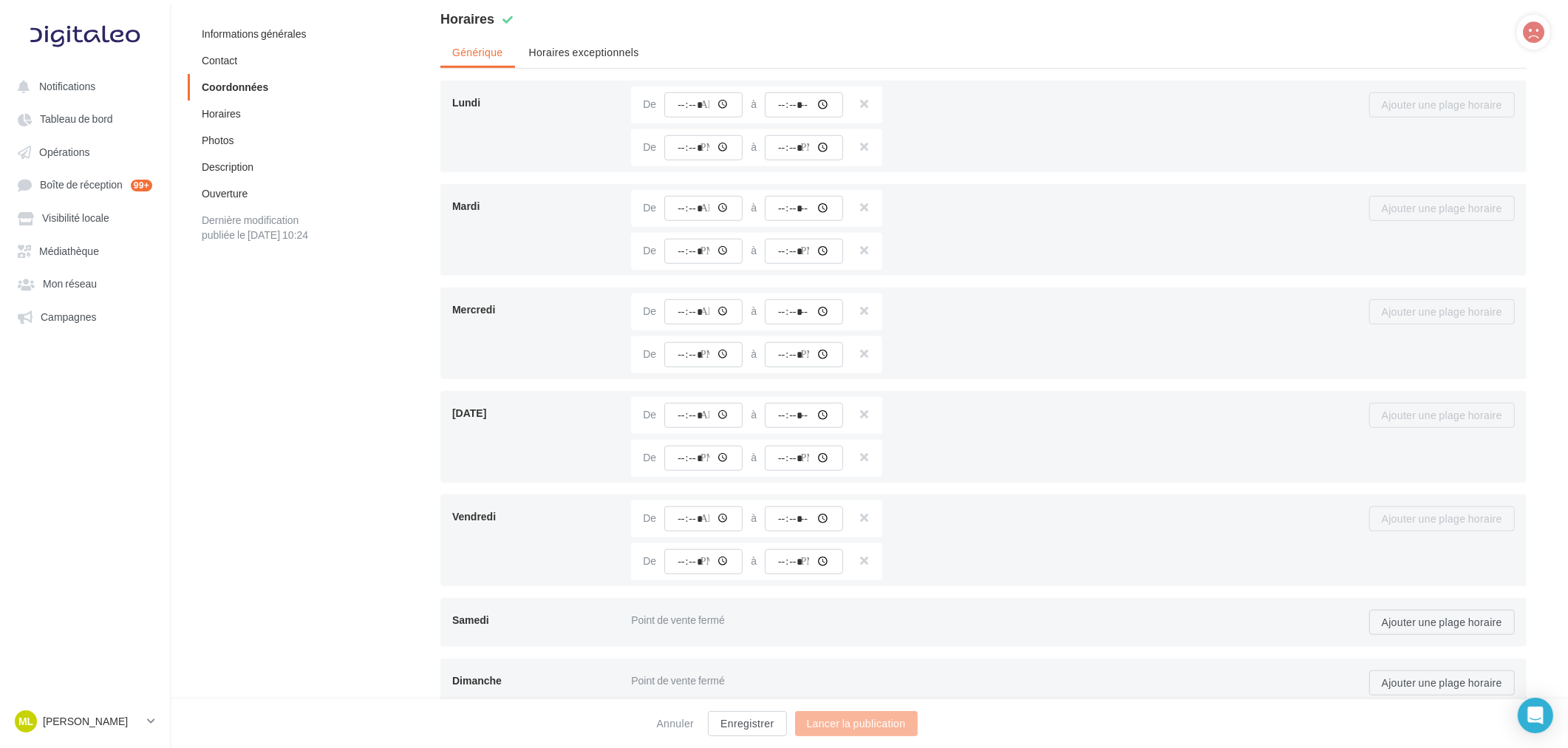
scroll to position [1260, 0]
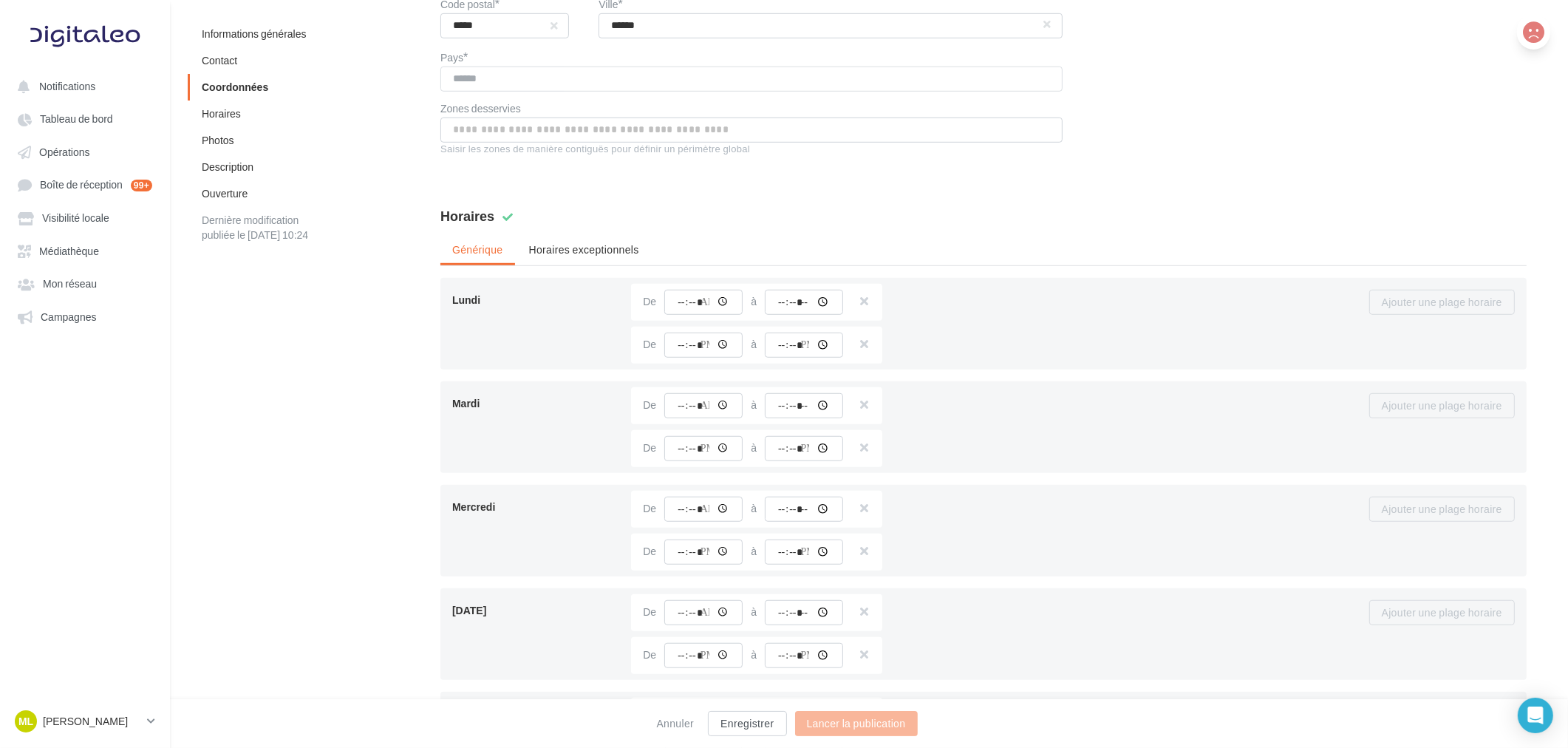
click at [1524, 39] on icon at bounding box center [1534, 32] width 21 height 22
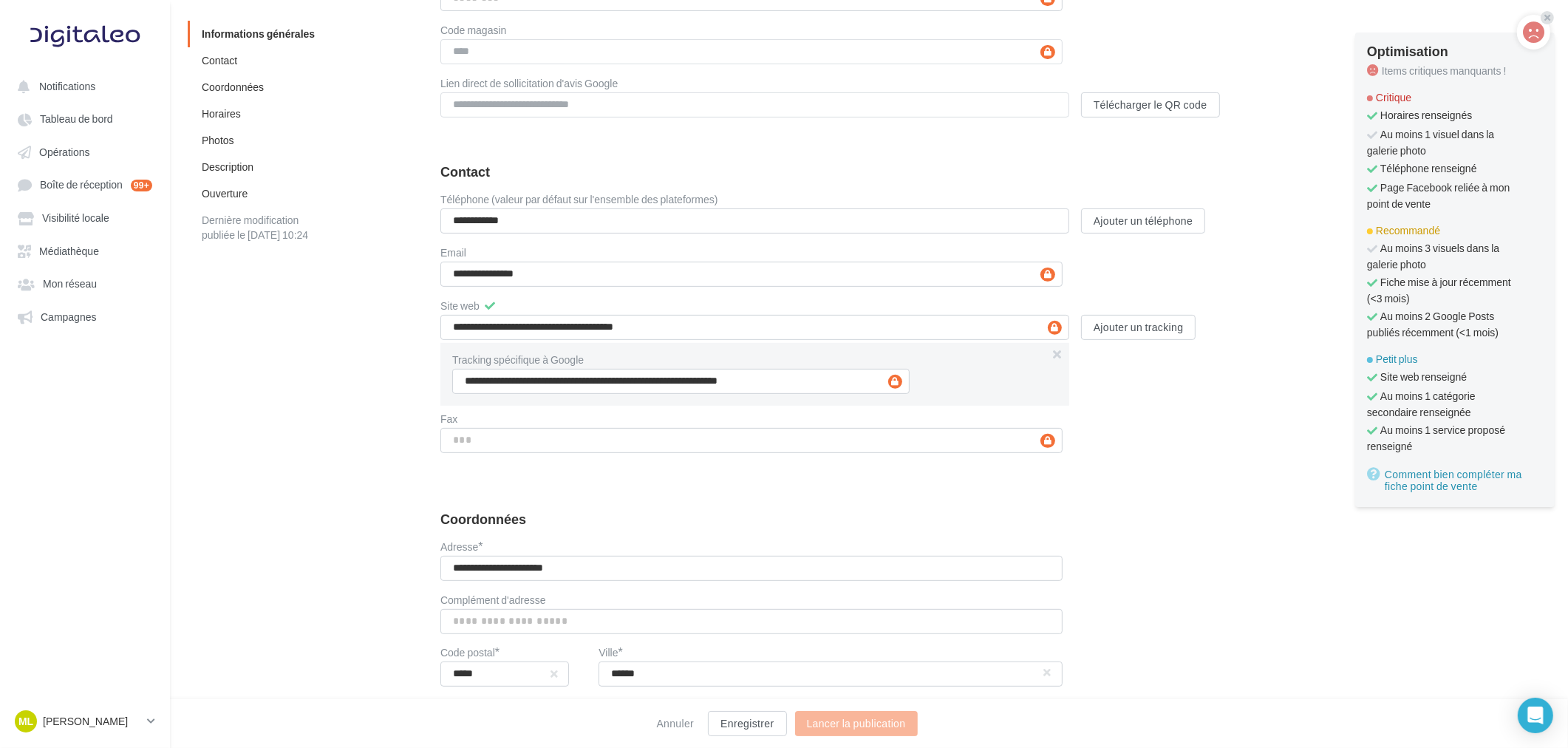
scroll to position [520, 0]
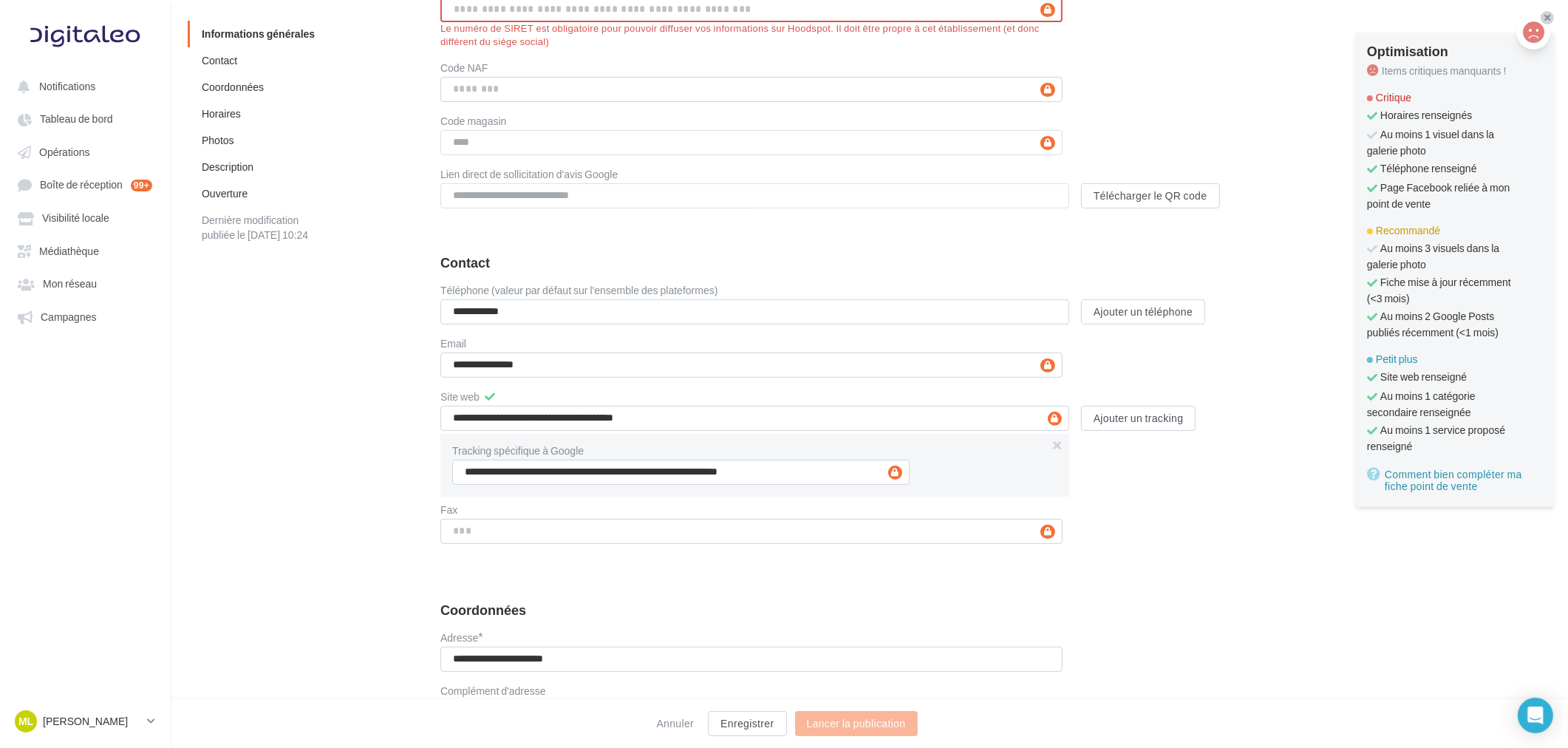
click at [1545, 15] on icon at bounding box center [1547, 18] width 6 height 9
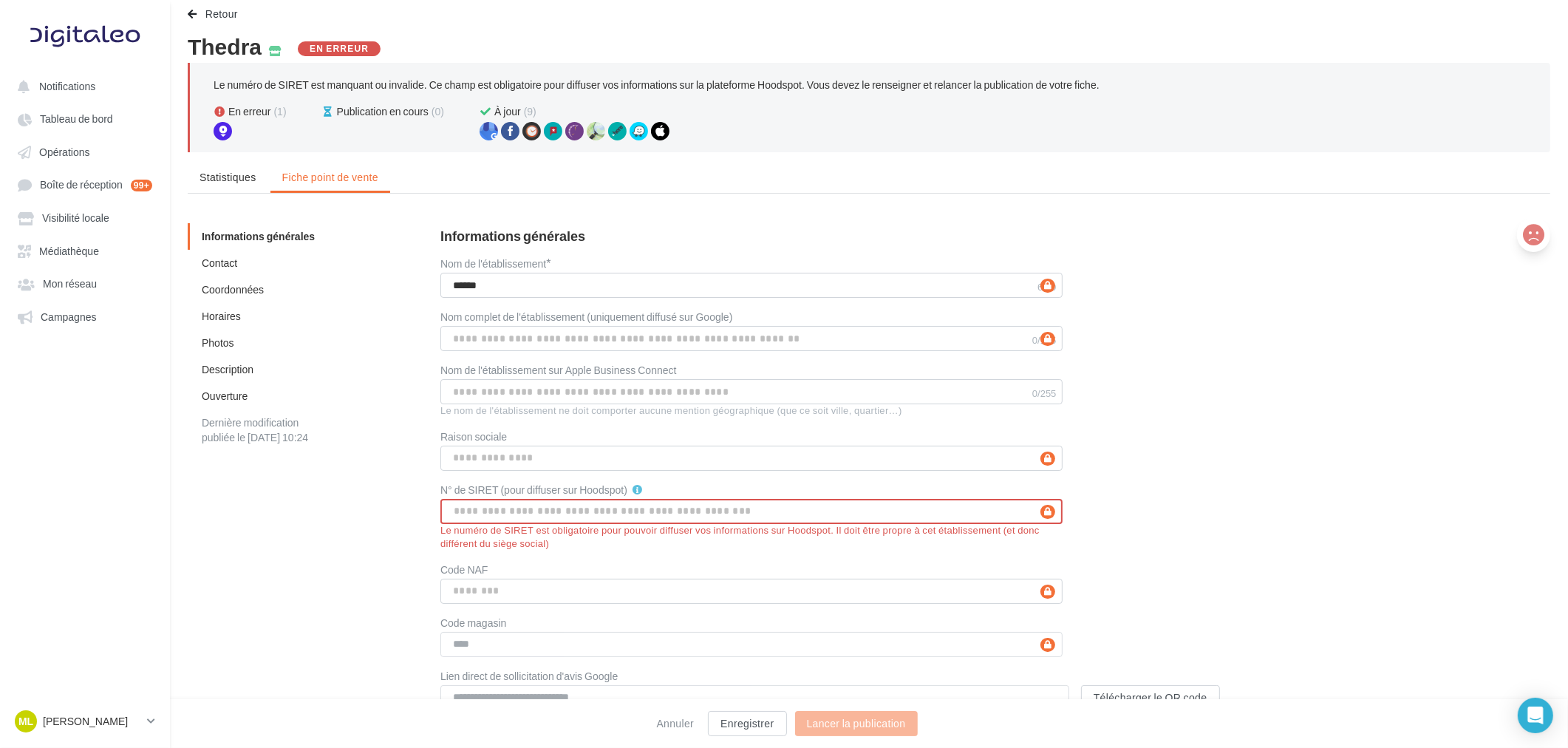
scroll to position [0, 0]
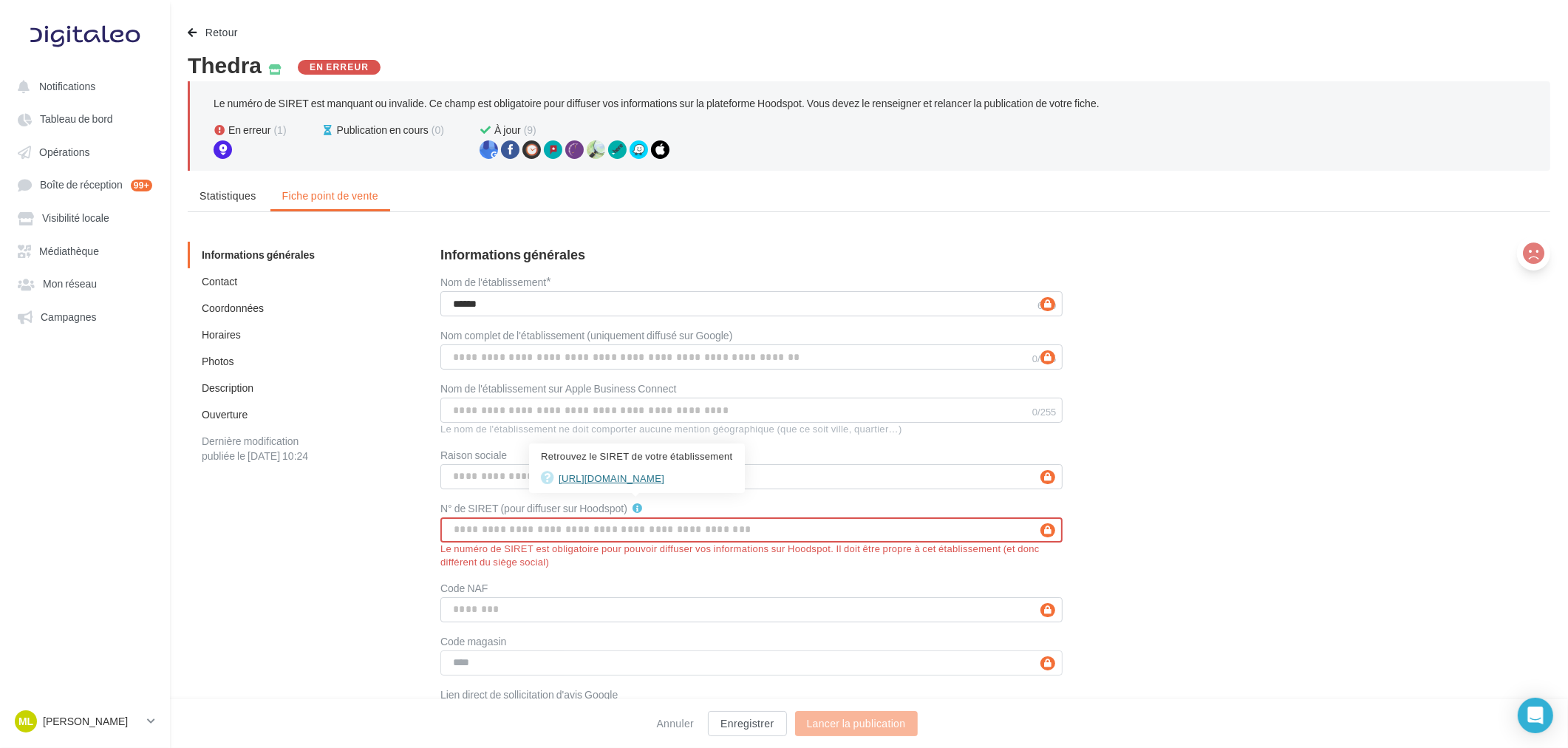
click at [625, 476] on link "[URL][DOMAIN_NAME]" at bounding box center [637, 478] width 193 height 18
click at [208, 31] on span "Retour" at bounding box center [221, 32] width 32 height 13
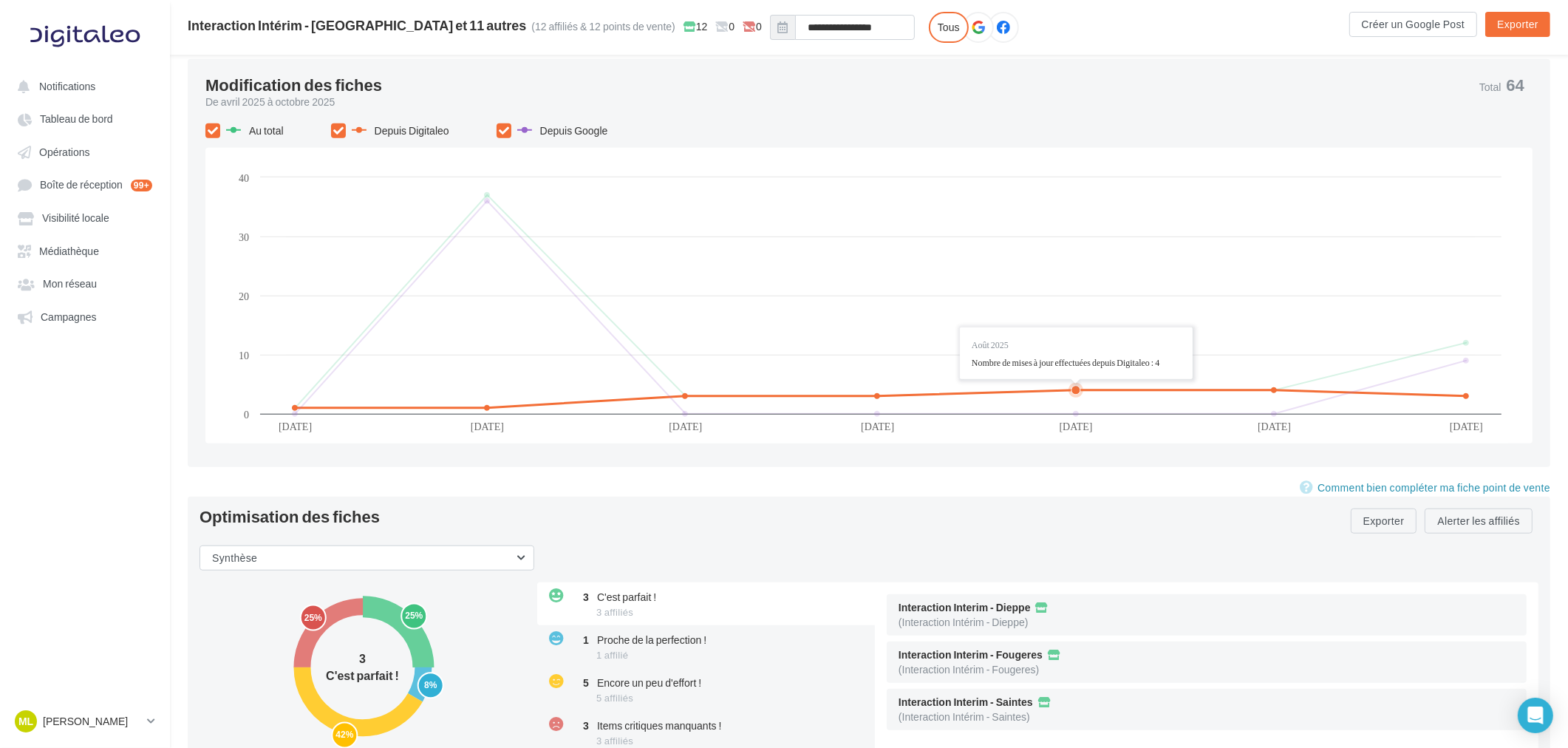
scroll to position [1587, 0]
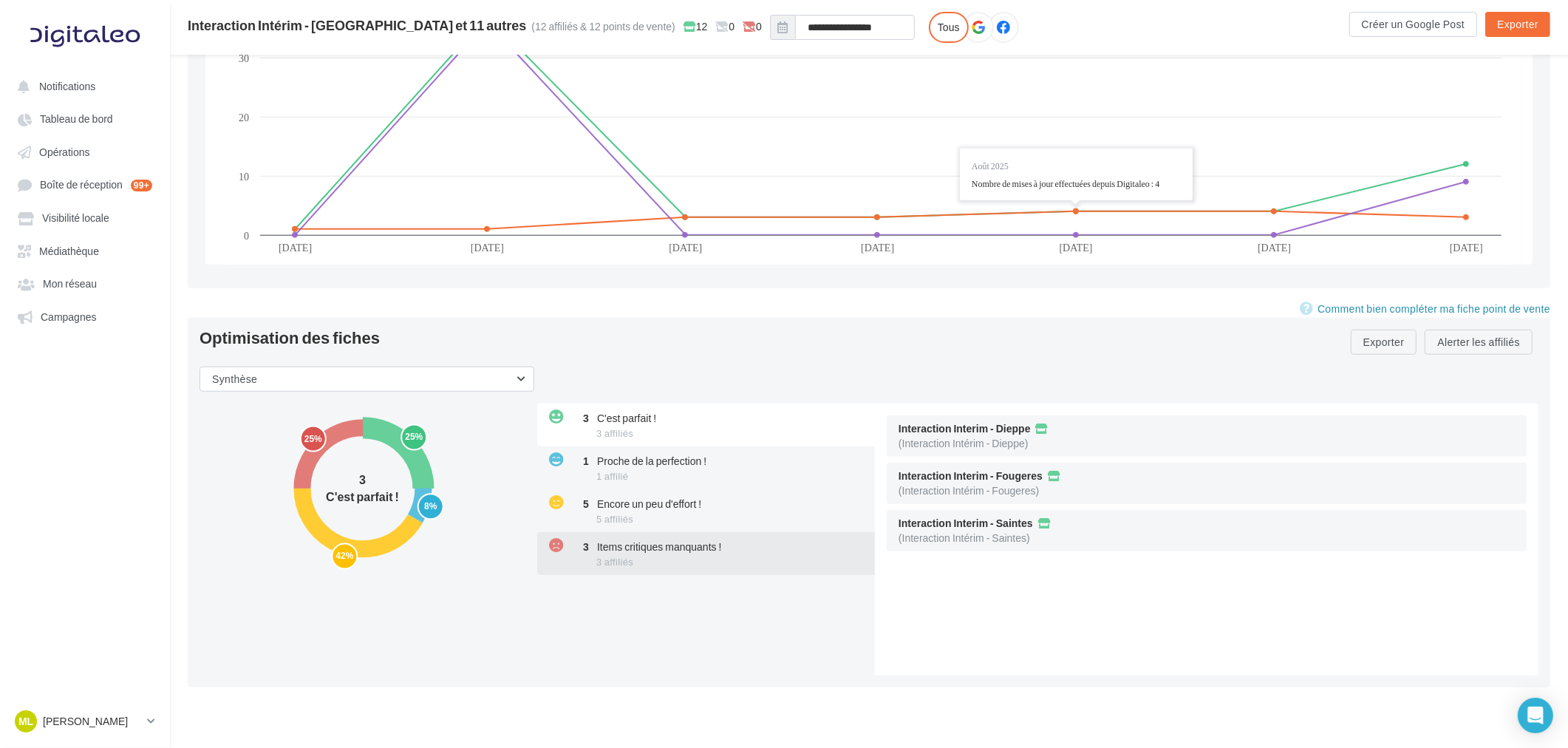
click at [696, 559] on div "3 Items critiques manquants ! 3 affiliés" at bounding box center [707, 554] width 340 height 43
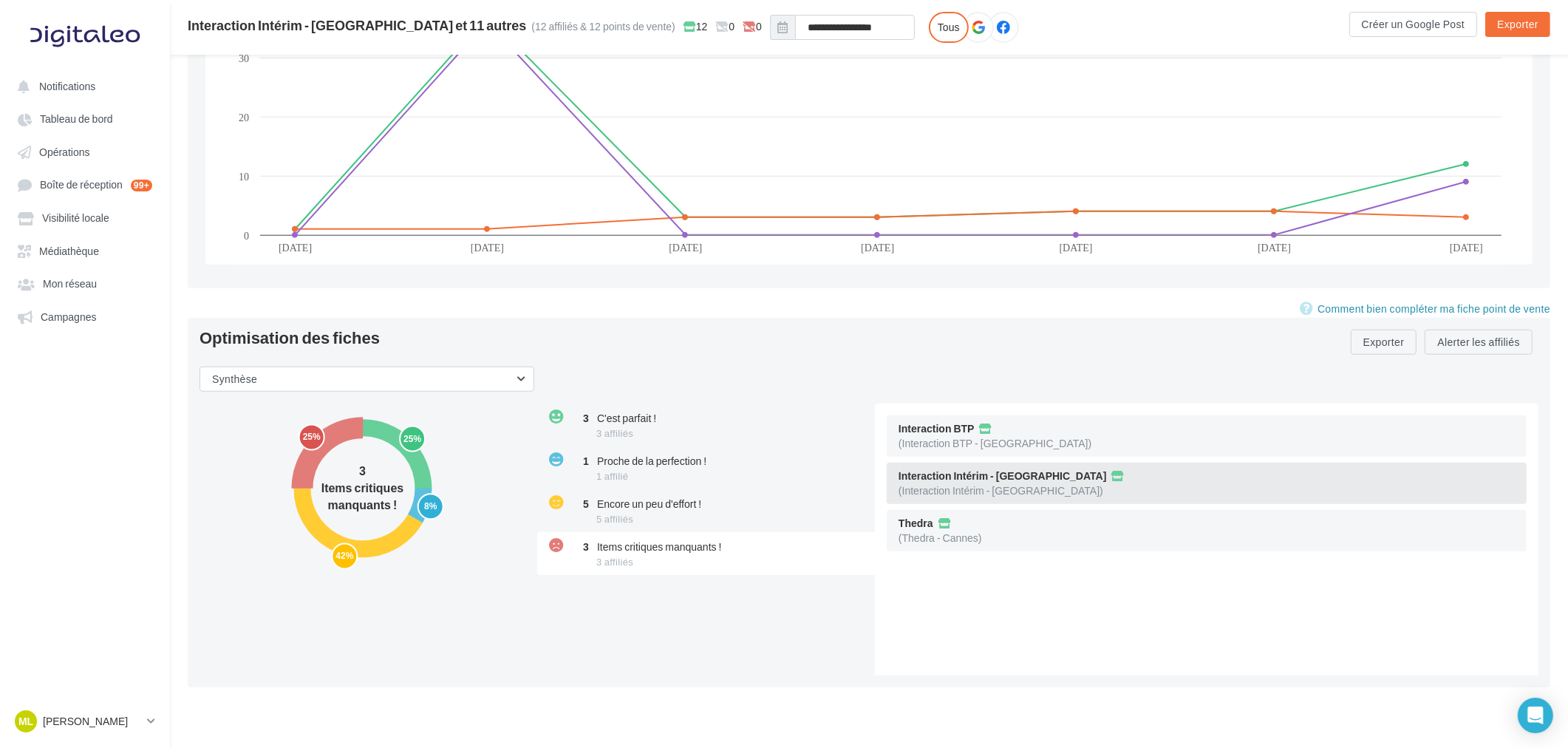
click at [1127, 484] on div "Interaction Intérim - [GEOGRAPHIC_DATA] (Interaction Intérim - [GEOGRAPHIC_DATA…" at bounding box center [1206, 484] width 640 height 41
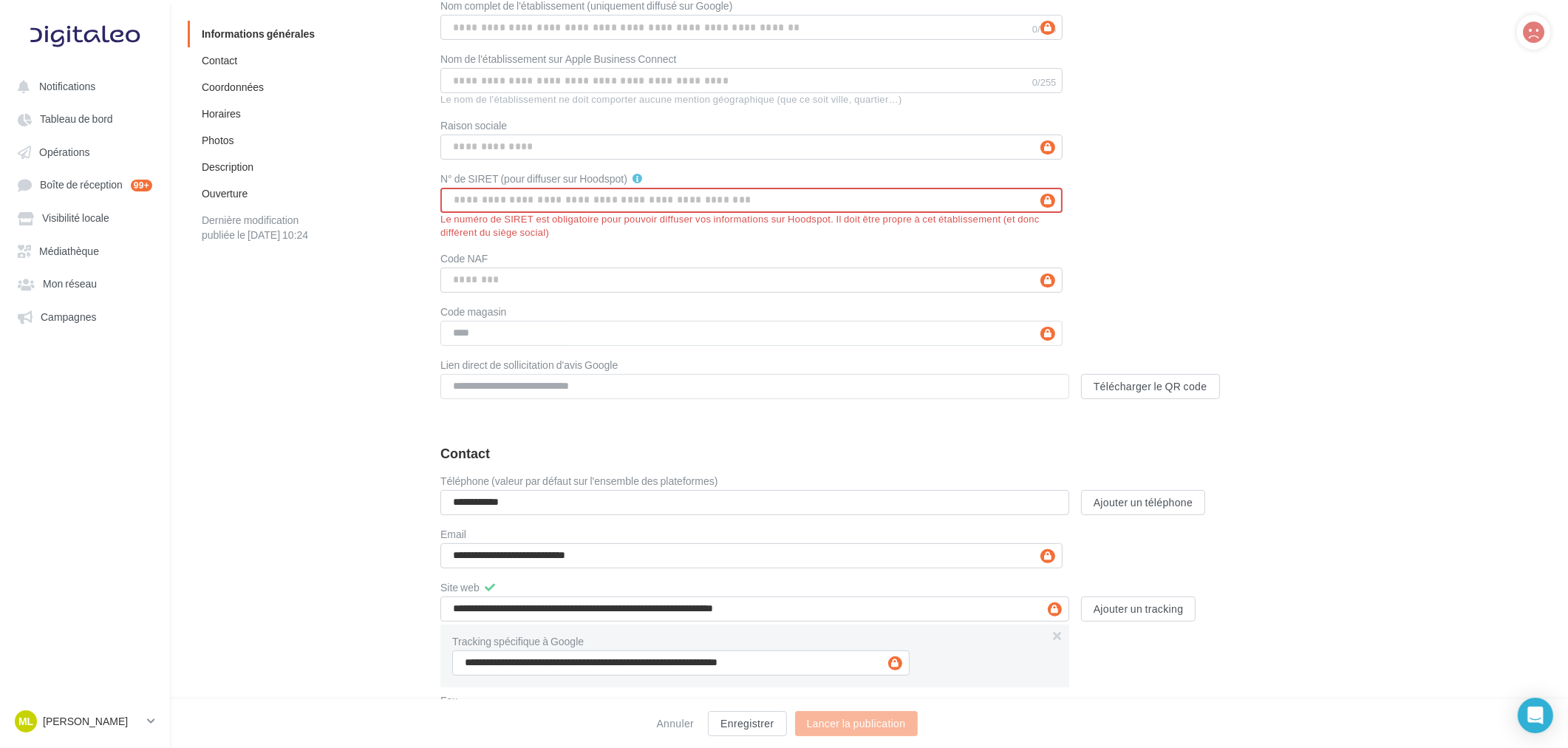
scroll to position [28, 0]
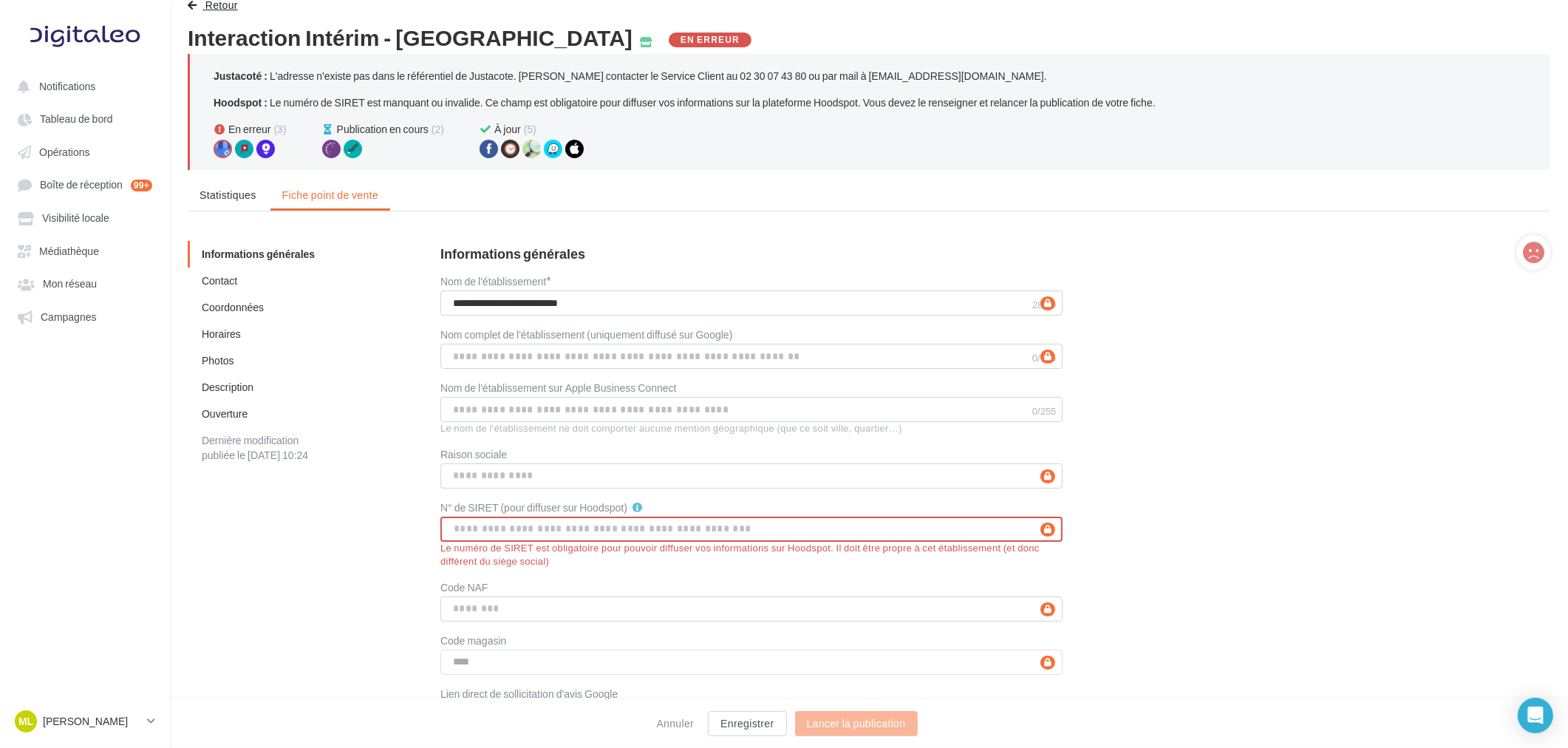
click at [218, 8] on span "Retour" at bounding box center [221, 4] width 32 height 13
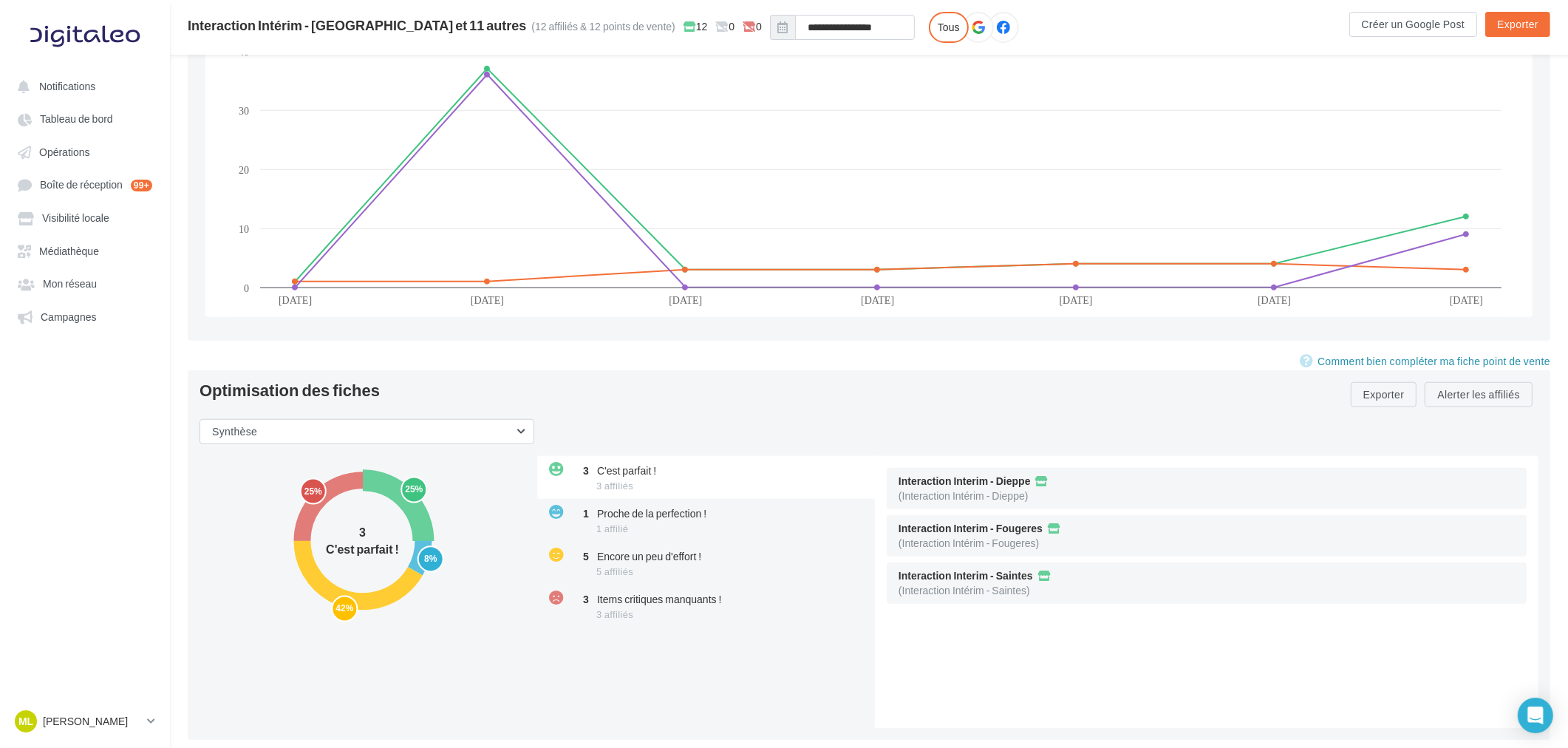
scroll to position [1587, 0]
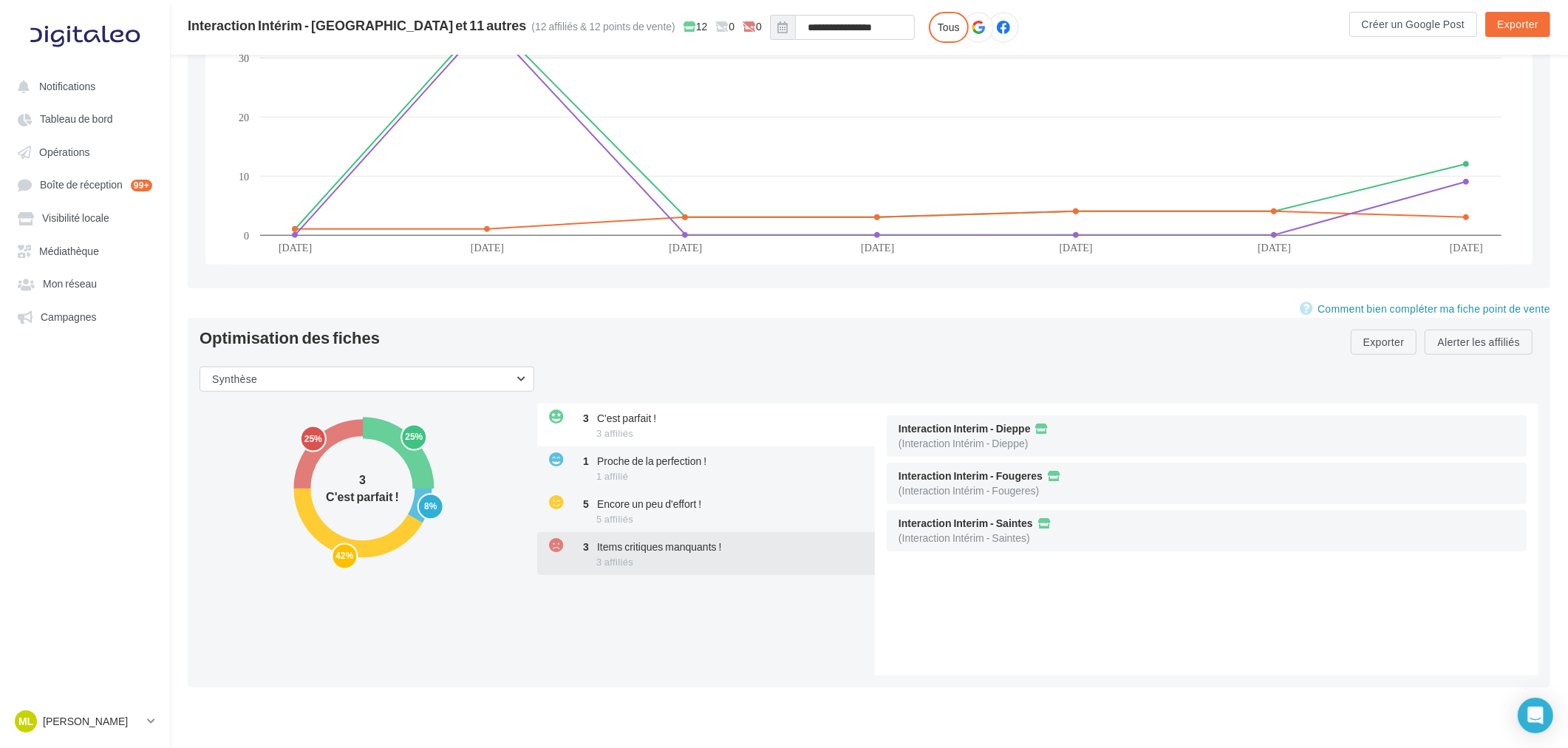
click at [754, 556] on div "3 Items critiques manquants ! 3 affiliés" at bounding box center [707, 554] width 340 height 43
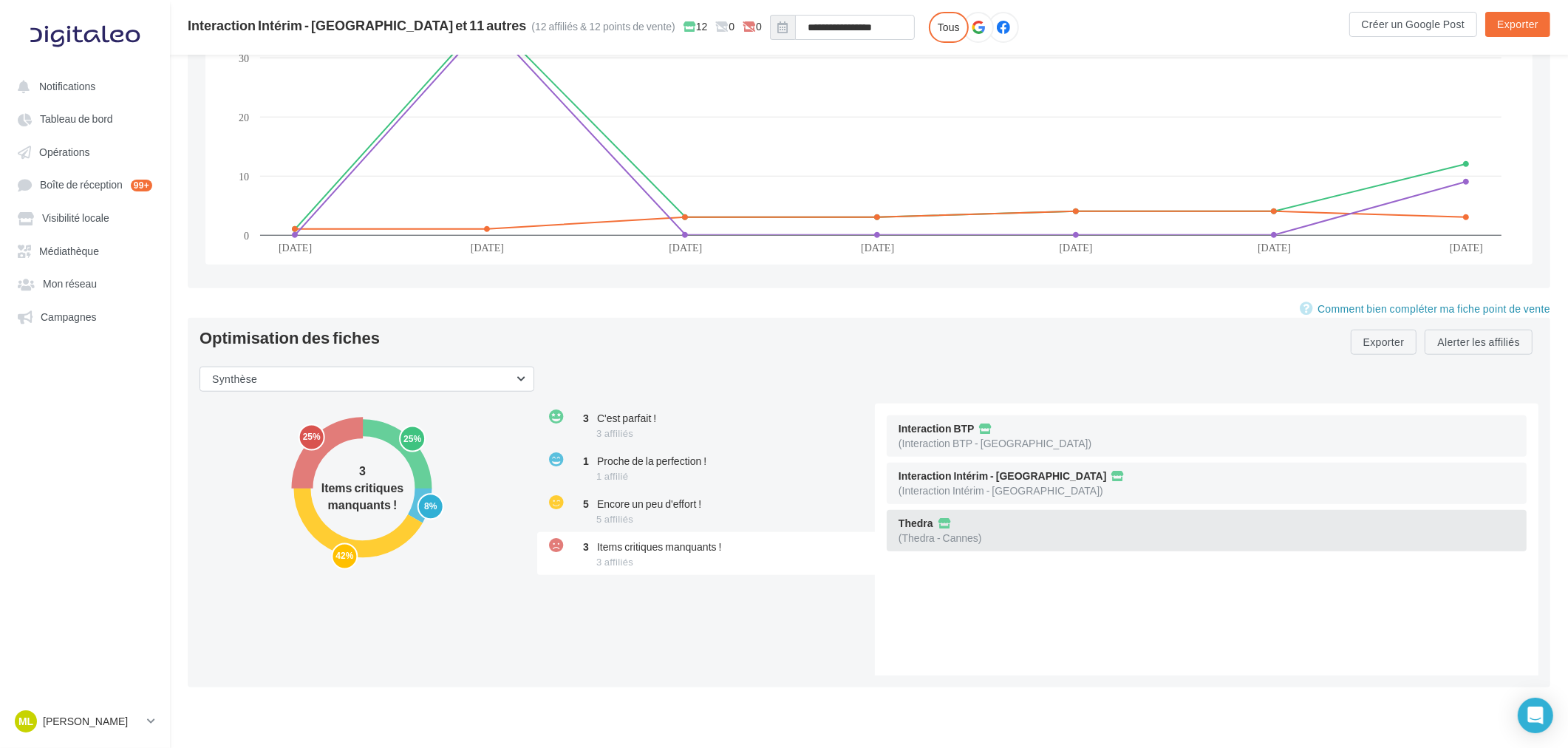
click at [1148, 538] on div "Thedra (Thedra - [GEOGRAPHIC_DATA])" at bounding box center [1206, 530] width 640 height 41
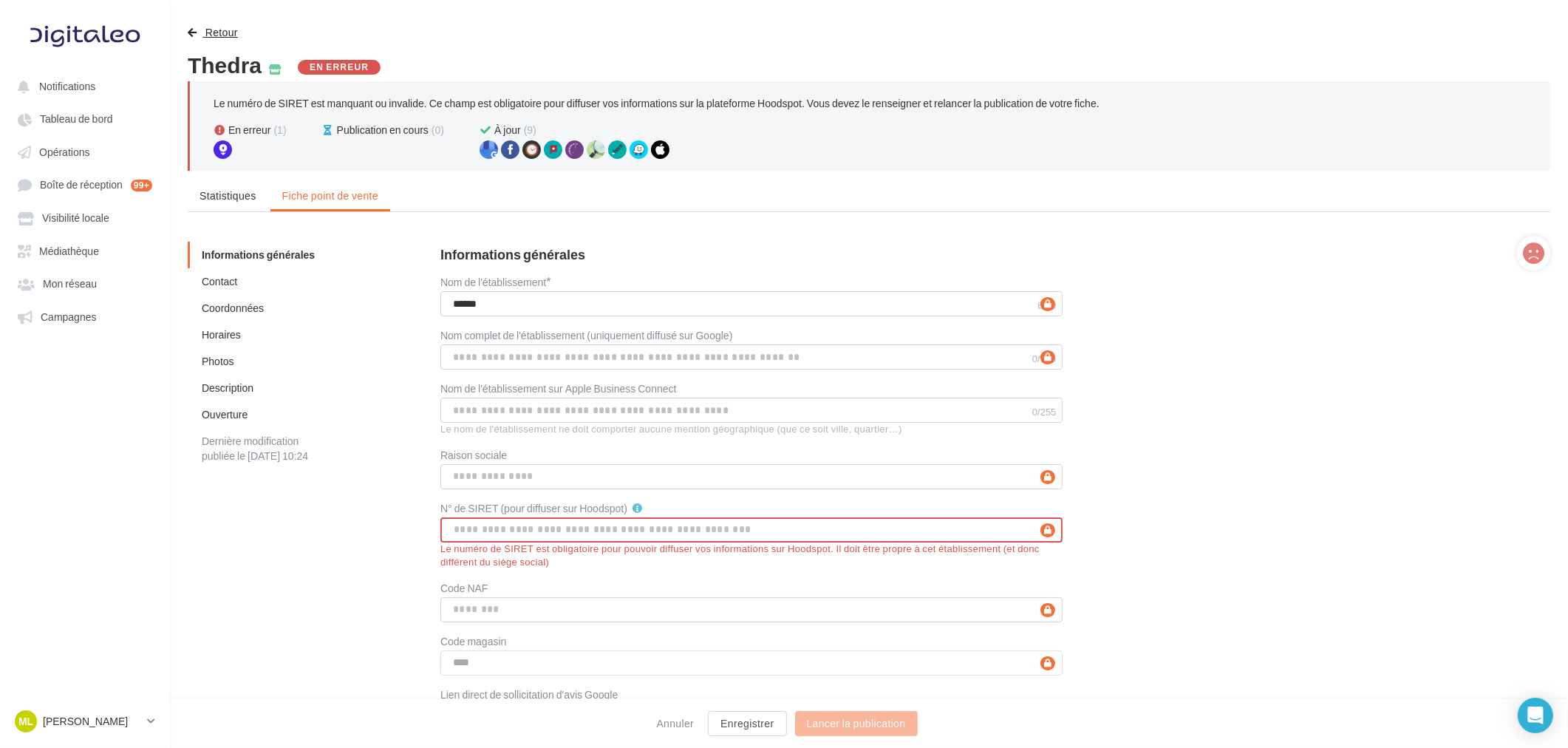
click at [208, 32] on span "Retour" at bounding box center [221, 32] width 32 height 13
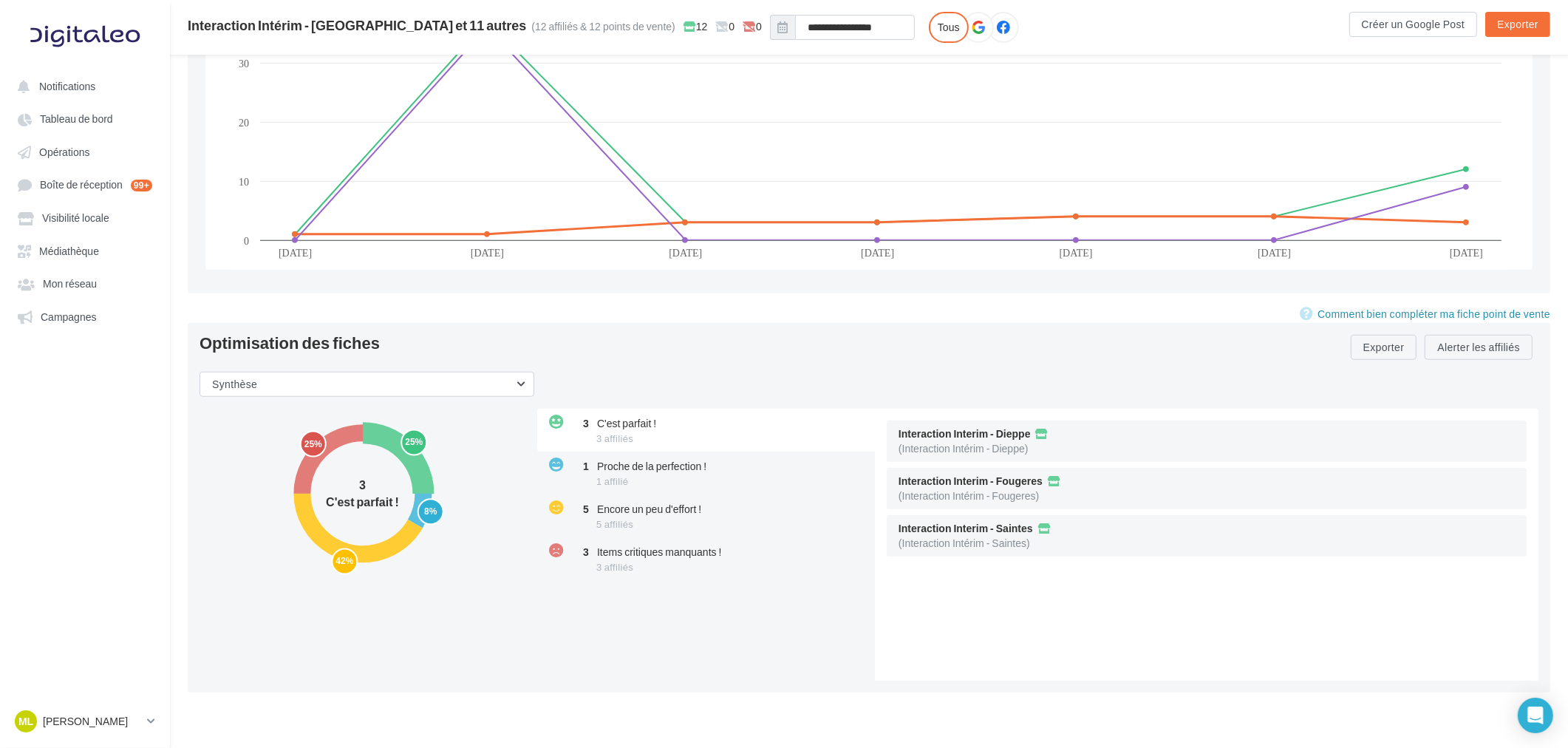
scroll to position [1587, 0]
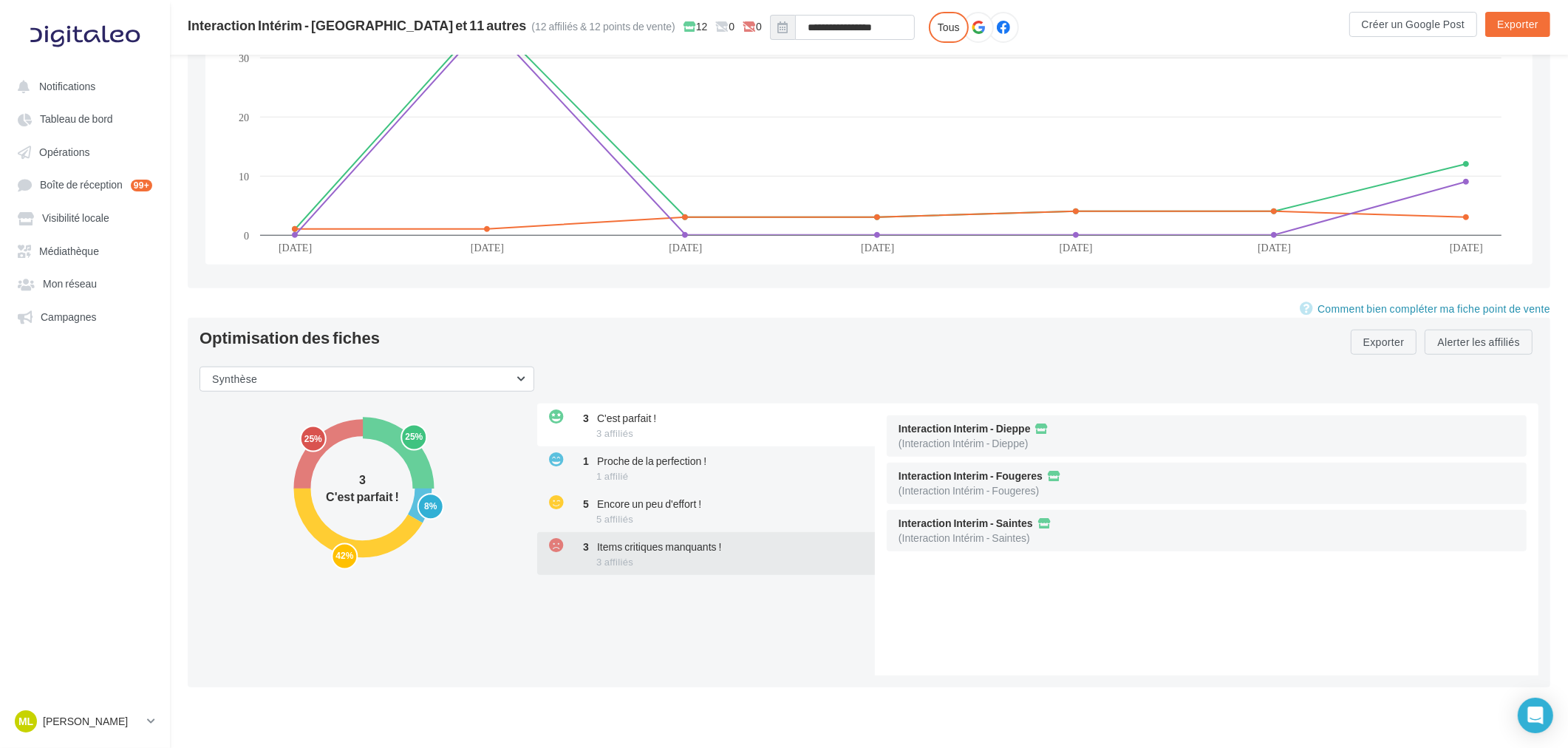
click at [776, 569] on div "3 Items critiques manquants ! 3 affiliés" at bounding box center [707, 554] width 340 height 43
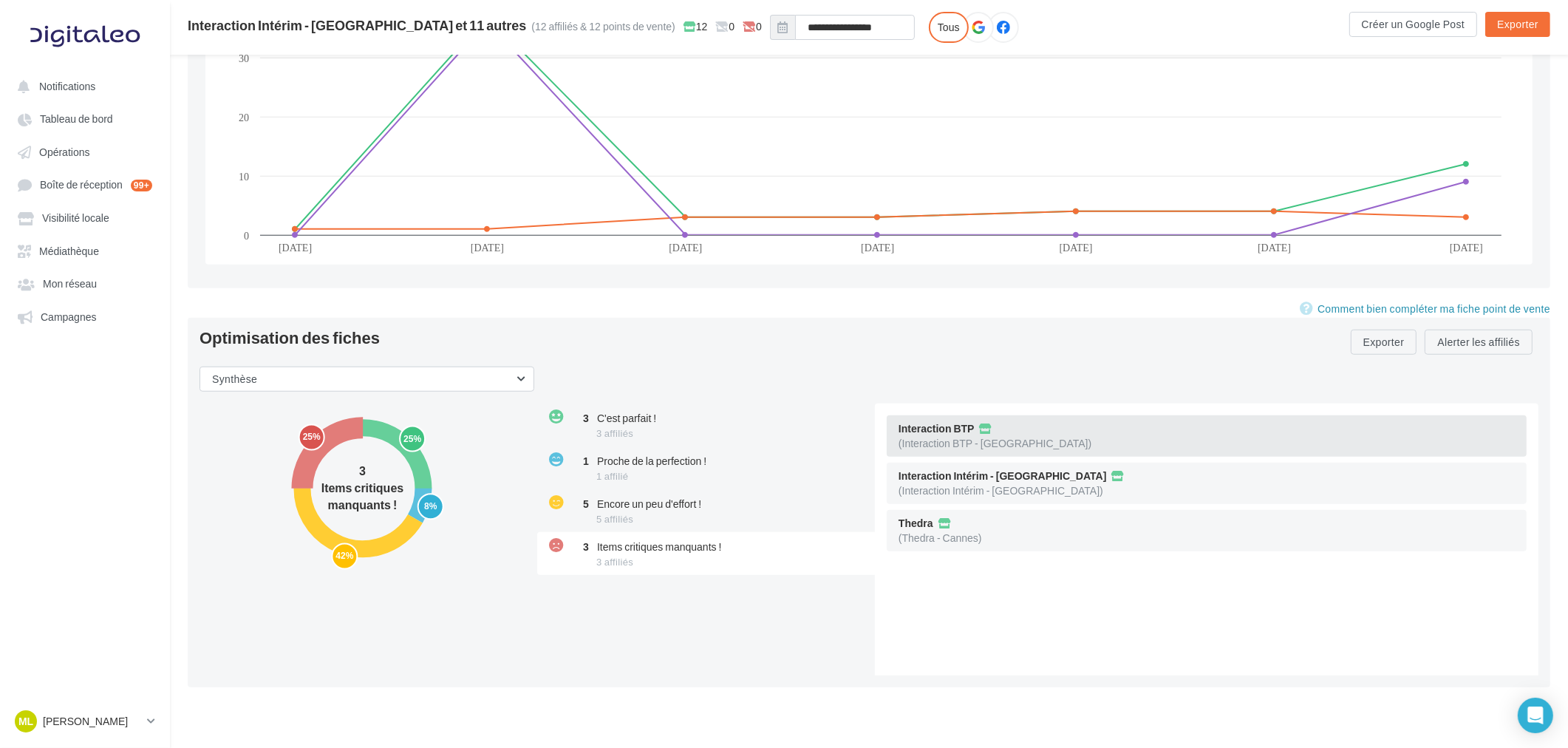
click at [1097, 438] on div "Interaction BTP (Interaction BTP - [GEOGRAPHIC_DATA])" at bounding box center [1206, 436] width 640 height 41
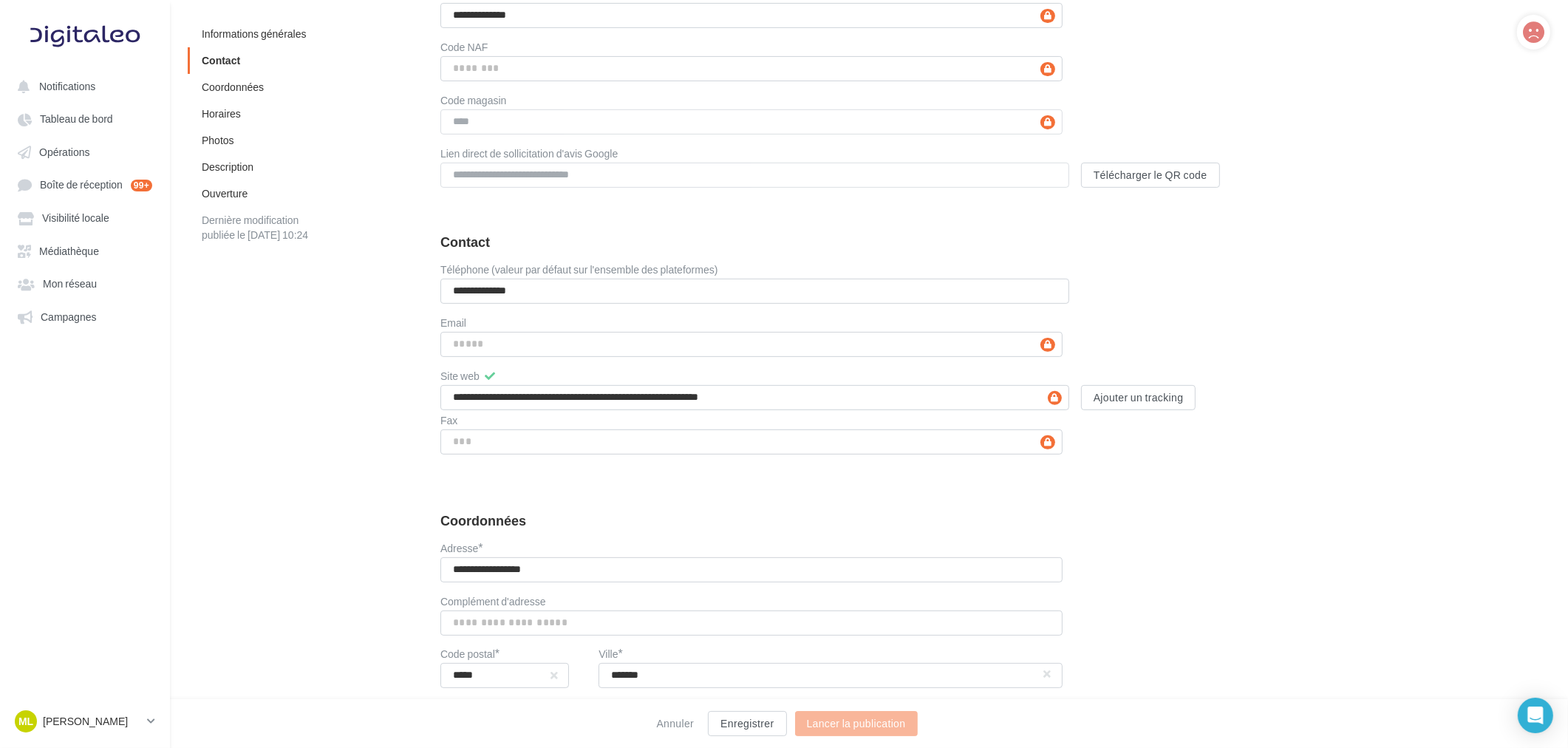
scroll to position [821, 0]
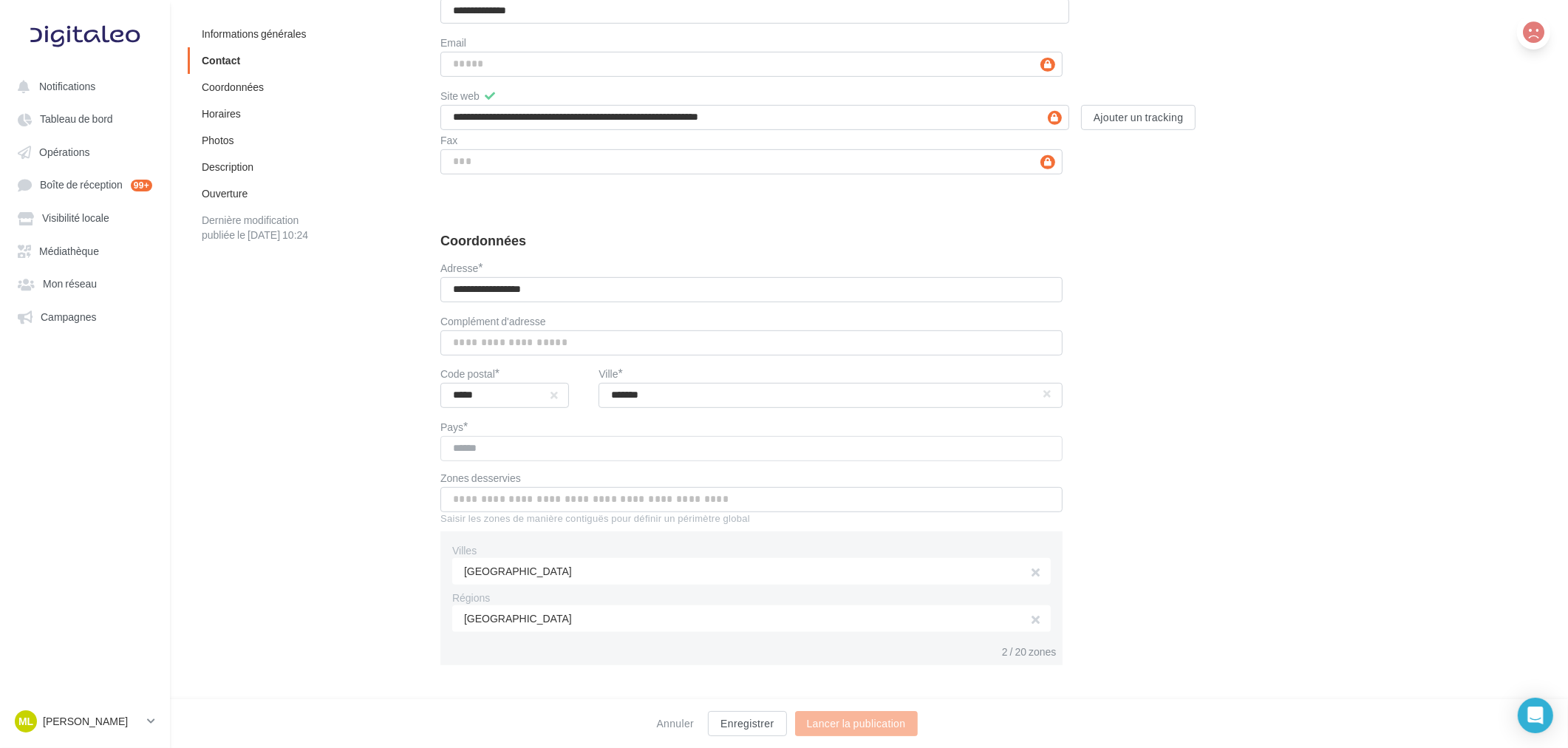
click at [1540, 28] on icon at bounding box center [1534, 32] width 21 height 22
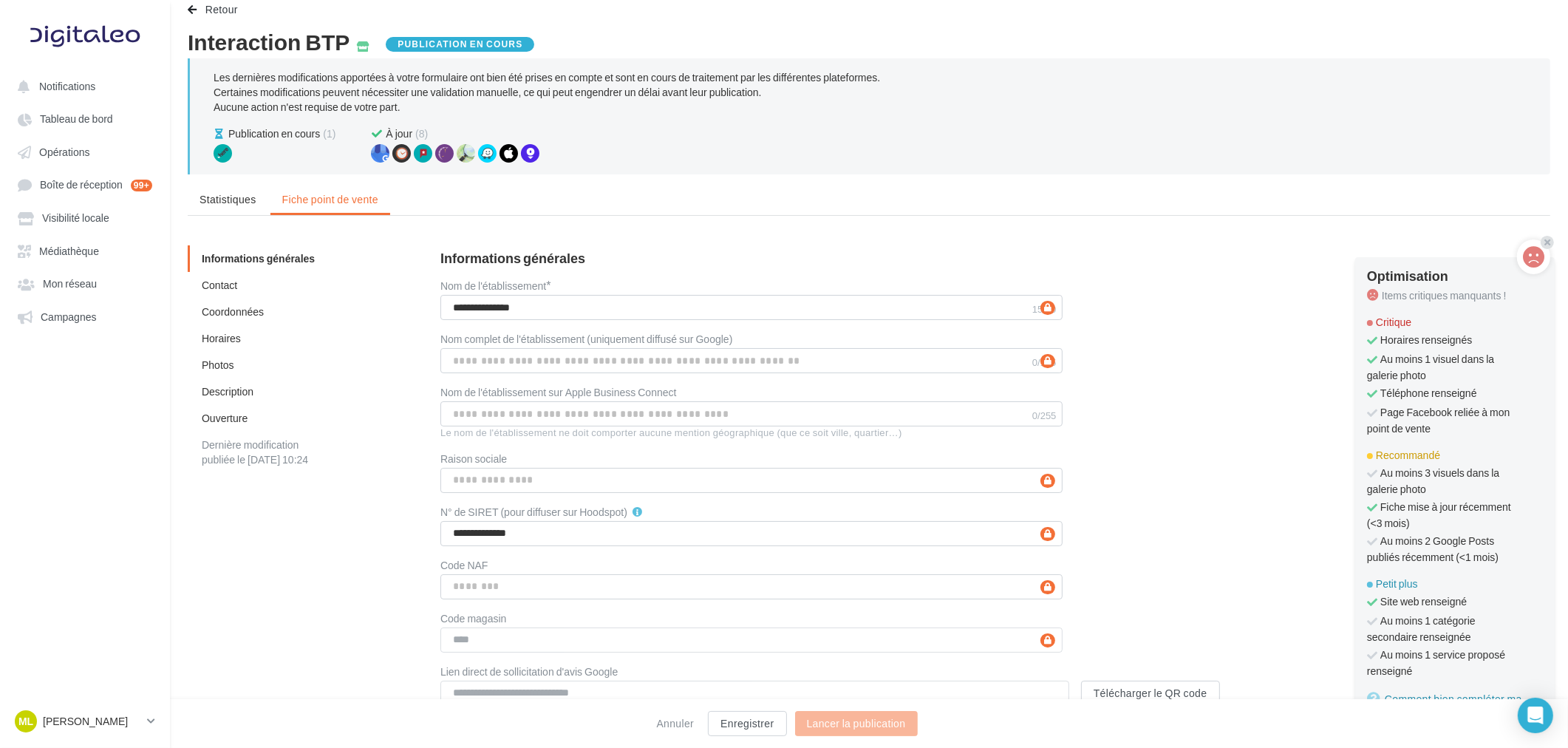
scroll to position [0, 0]
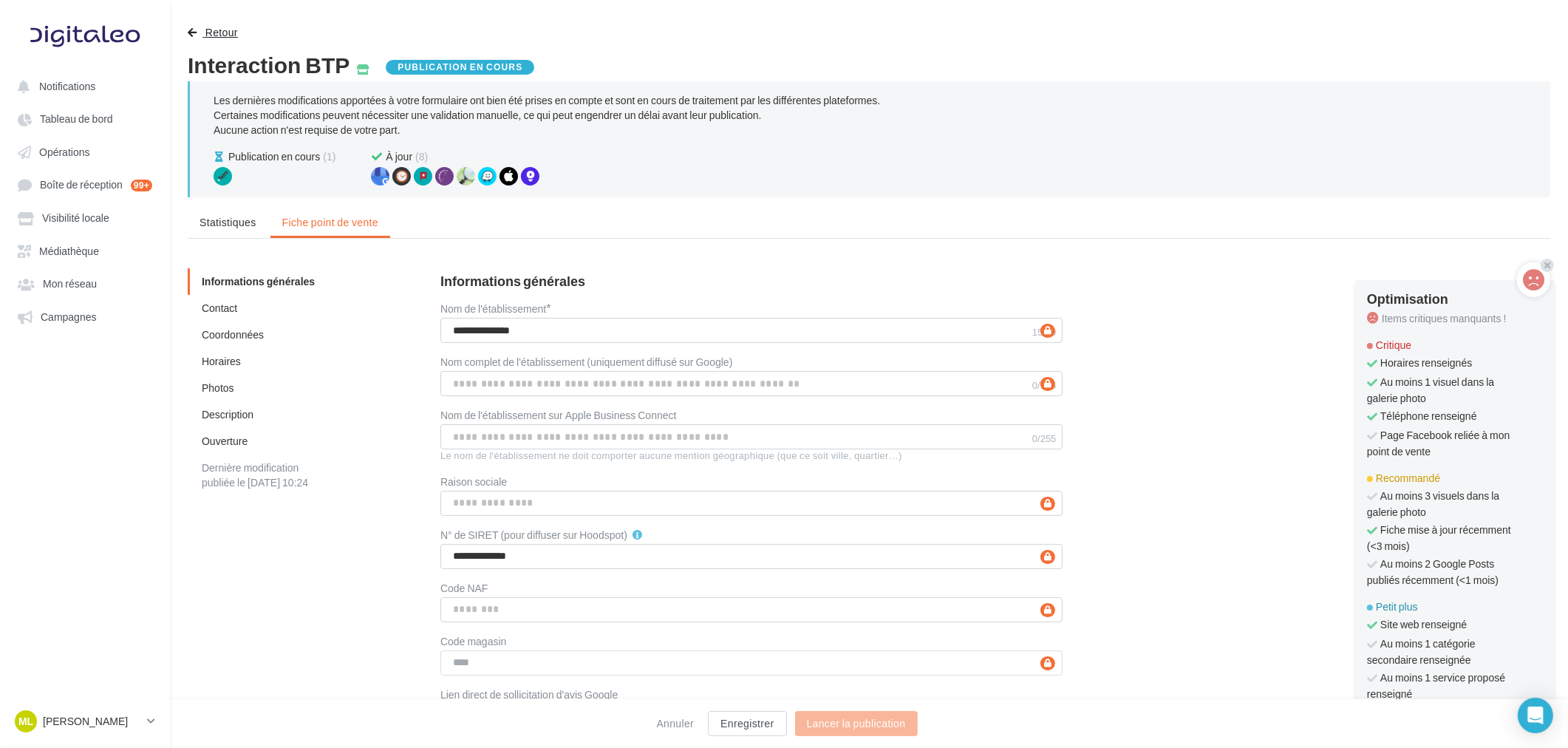
click at [211, 36] on span "Retour" at bounding box center [221, 32] width 32 height 13
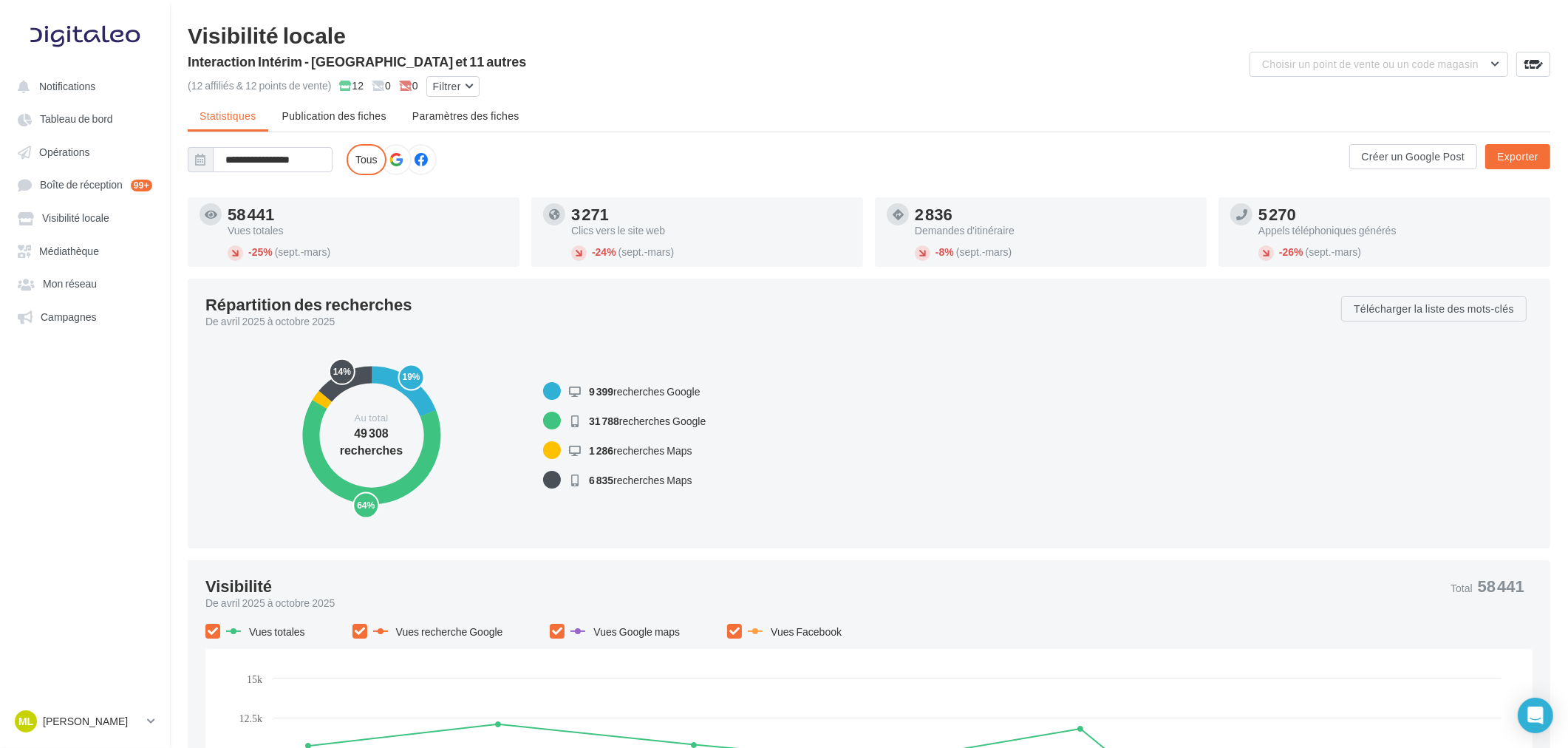
click at [452, 28] on div "Visibilité locale" at bounding box center [870, 34] width 1363 height 22
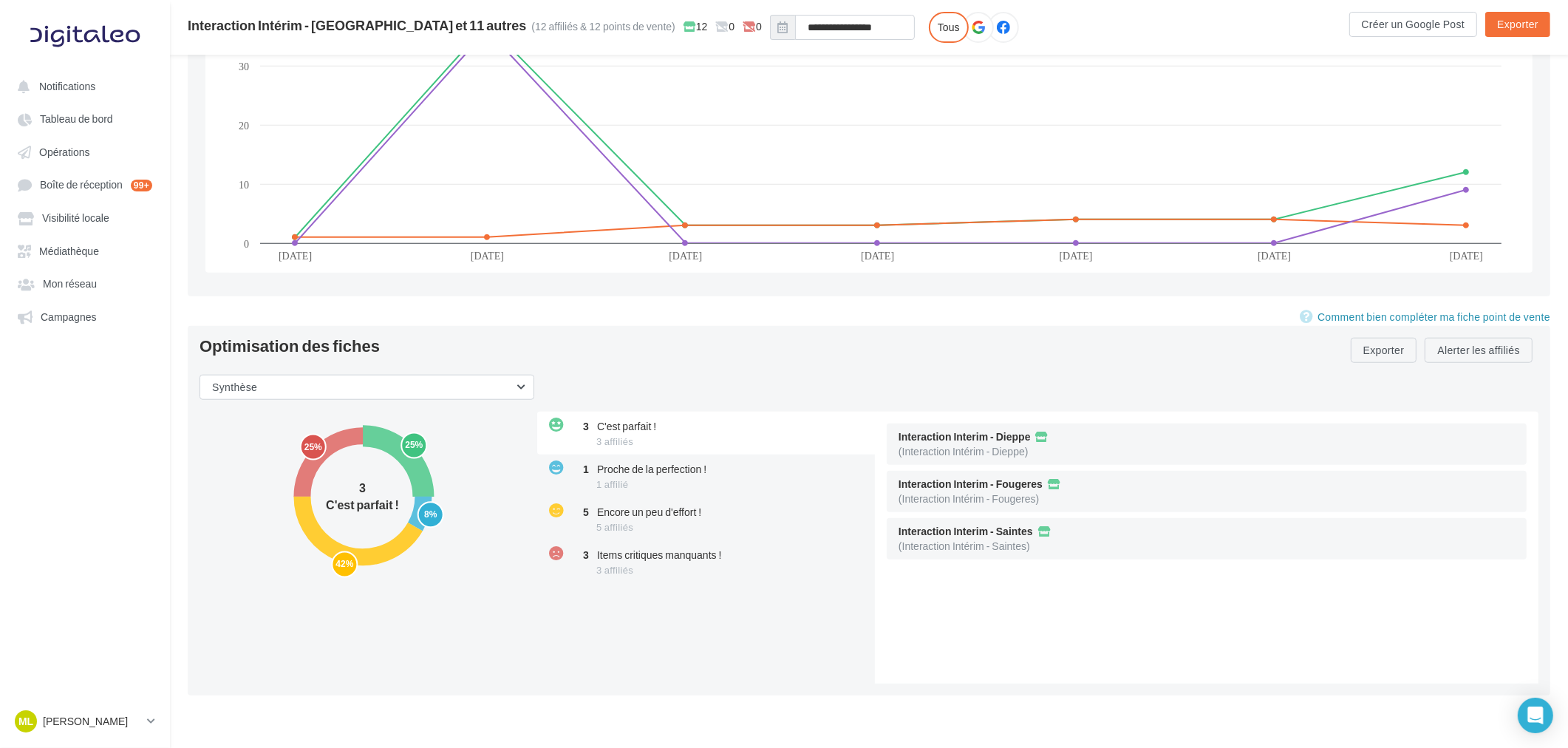
scroll to position [1587, 0]
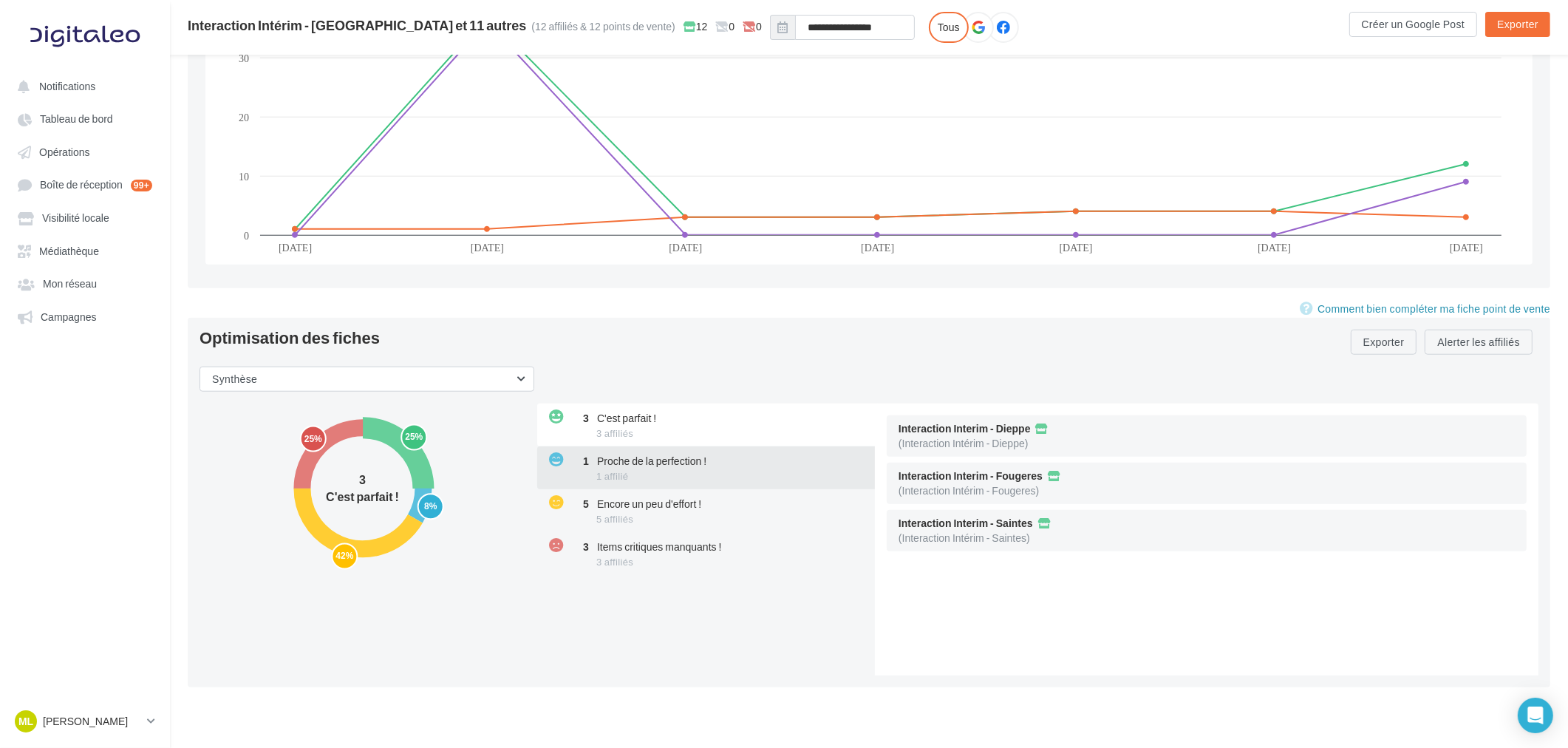
click at [674, 466] on span "Proche de la perfection !" at bounding box center [652, 460] width 109 height 13
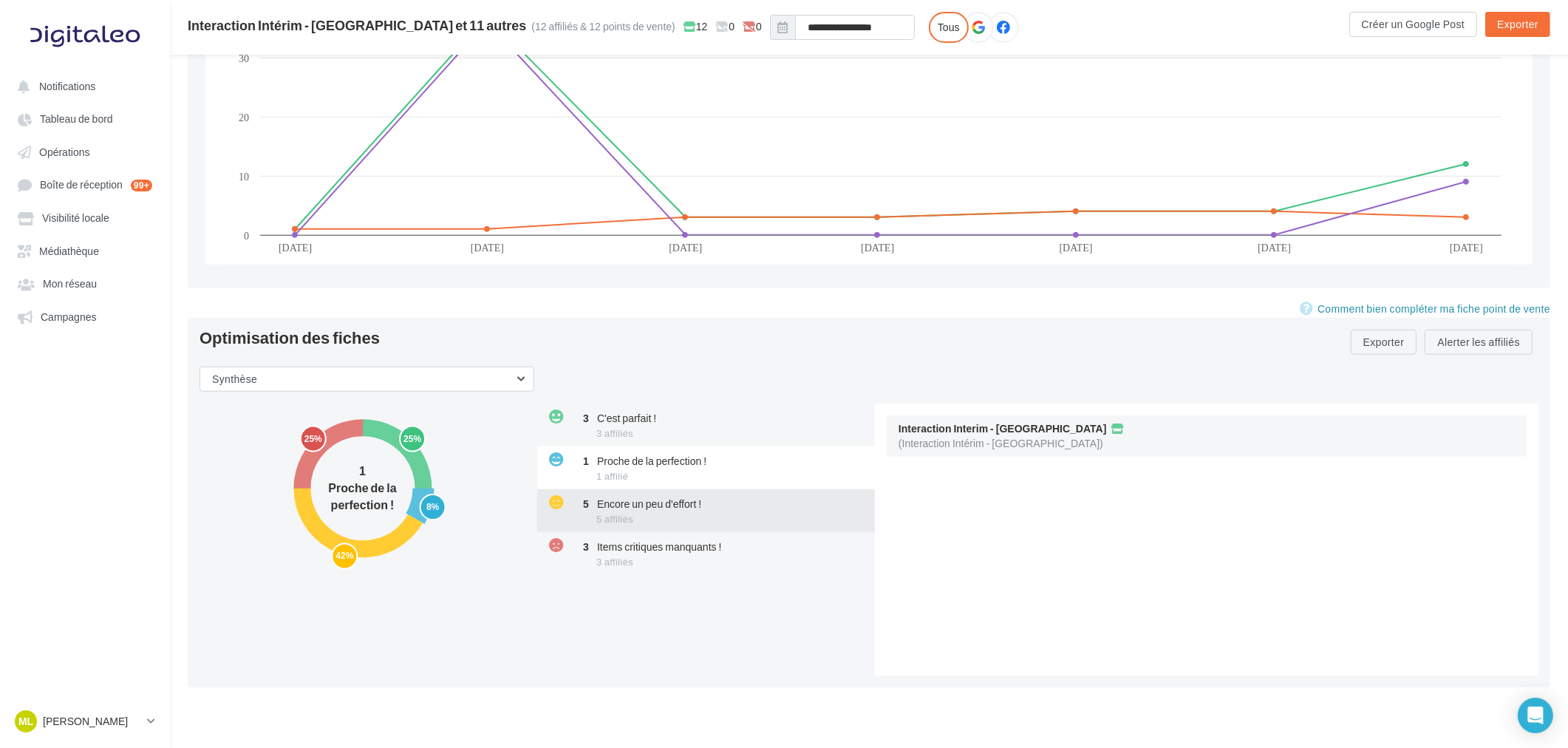
click at [677, 512] on div "5 Encore un peu d'effort ! 5 affiliés" at bounding box center [707, 511] width 340 height 43
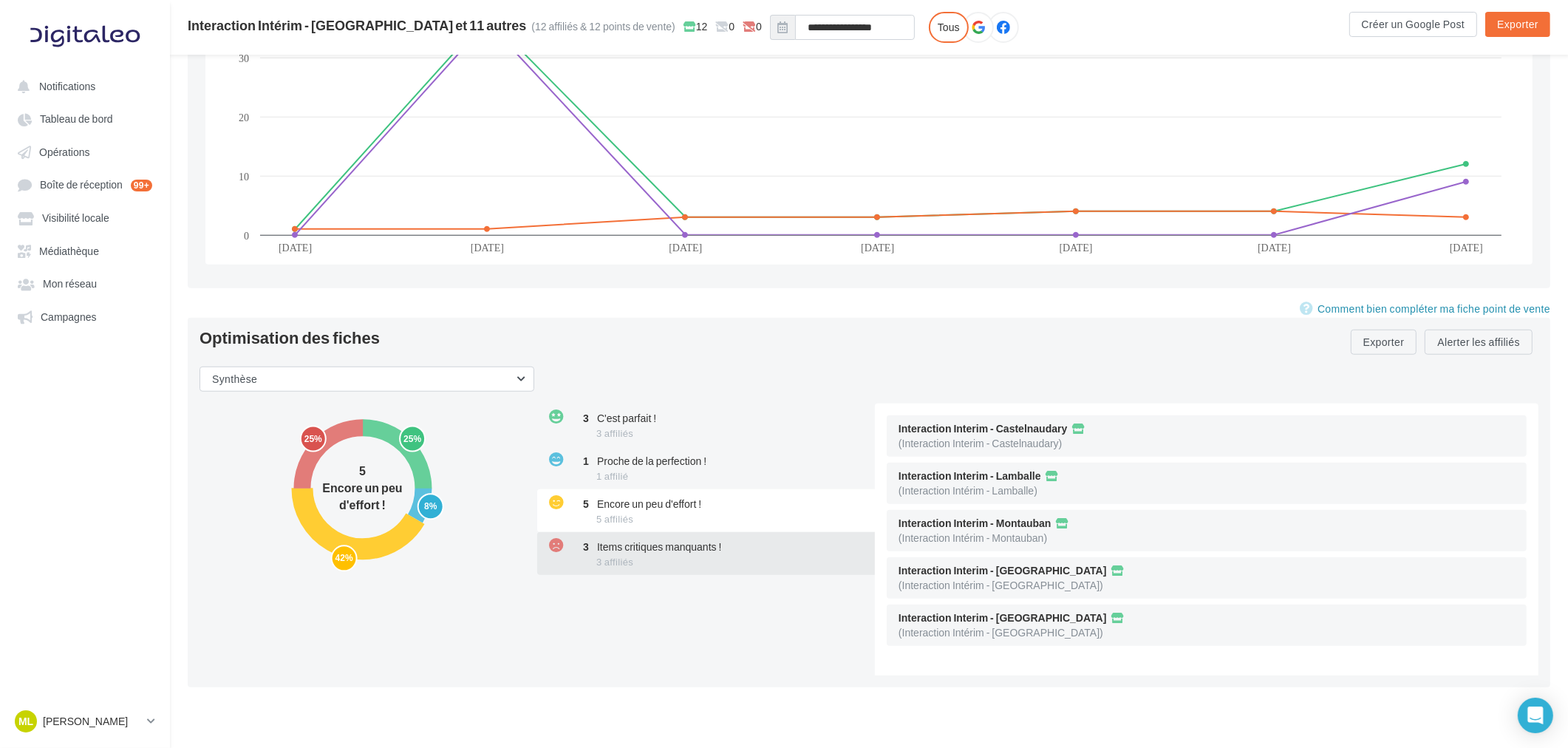
click at [677, 549] on span "Items critiques manquants !" at bounding box center [659, 546] width 124 height 13
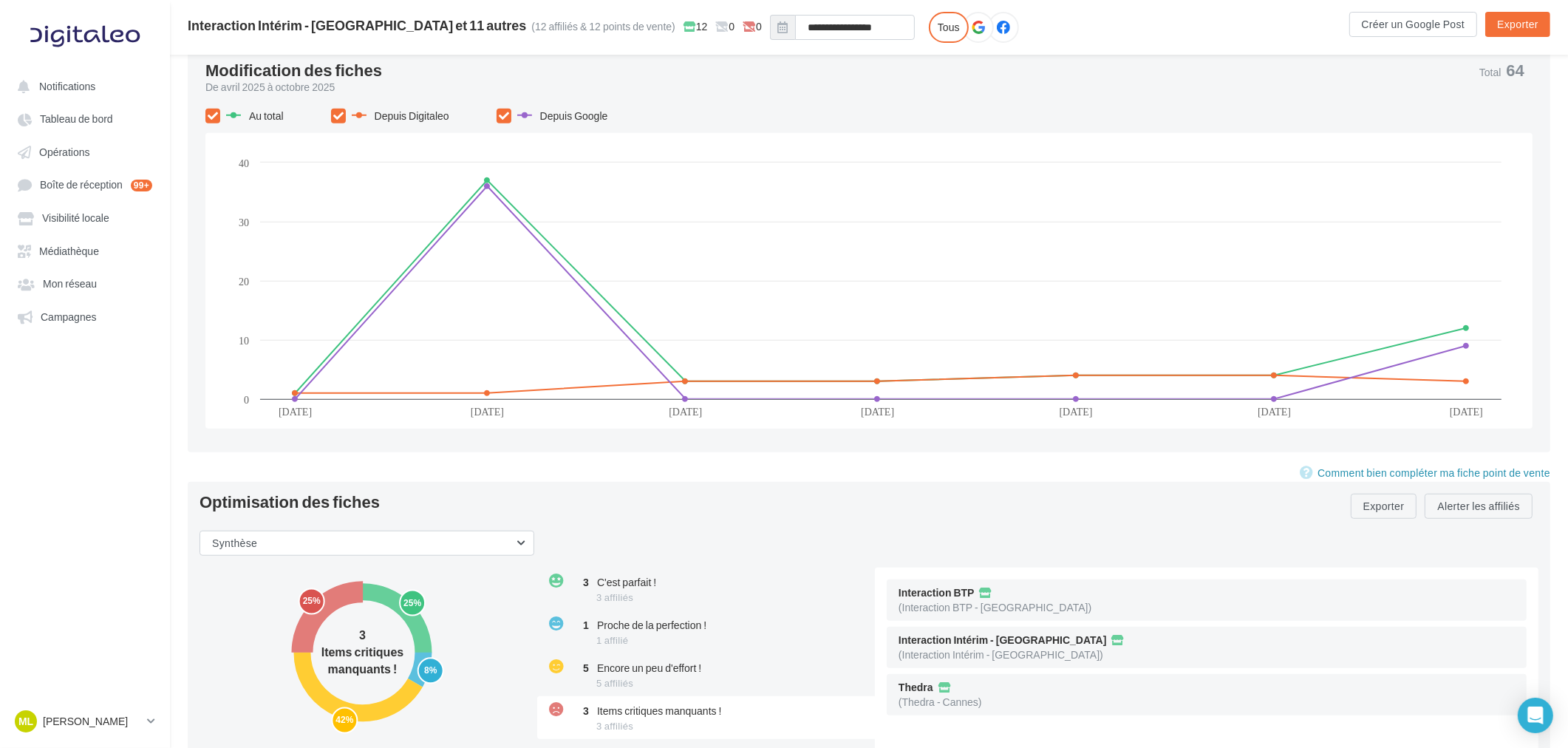
scroll to position [1506, 0]
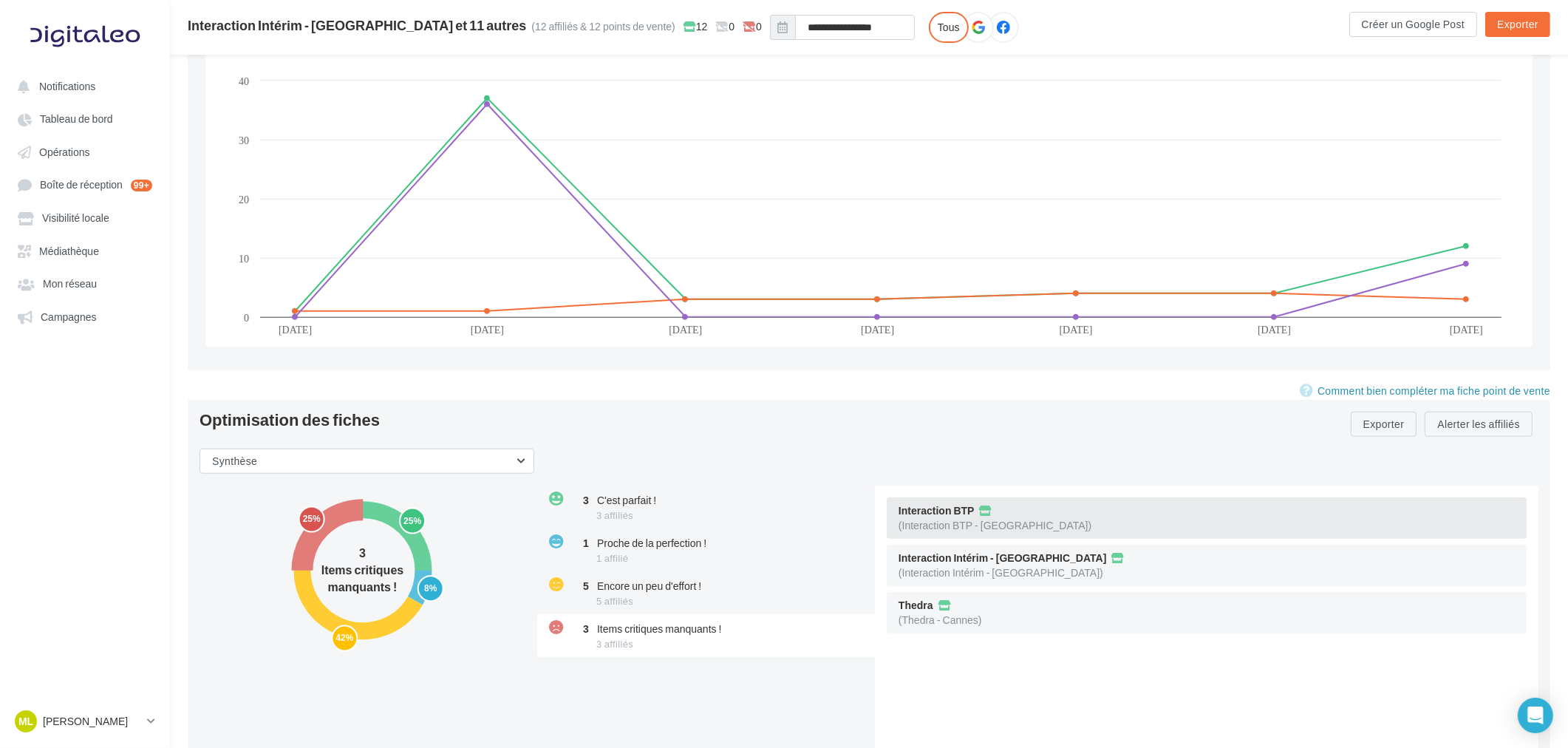
click at [1024, 519] on div "Interaction BTP (Interaction BTP - [GEOGRAPHIC_DATA])" at bounding box center [1206, 518] width 640 height 41
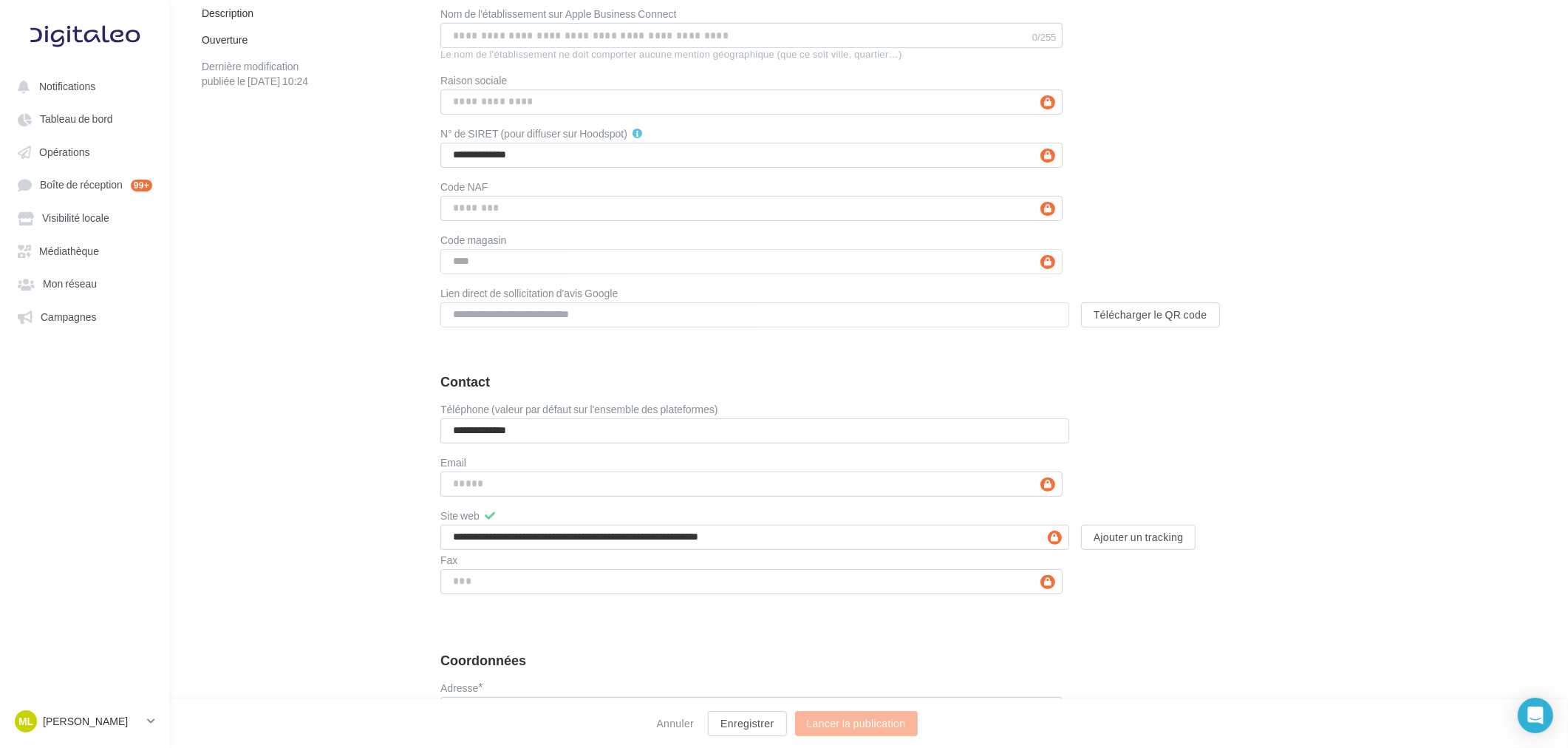
scroll to position [410, 0]
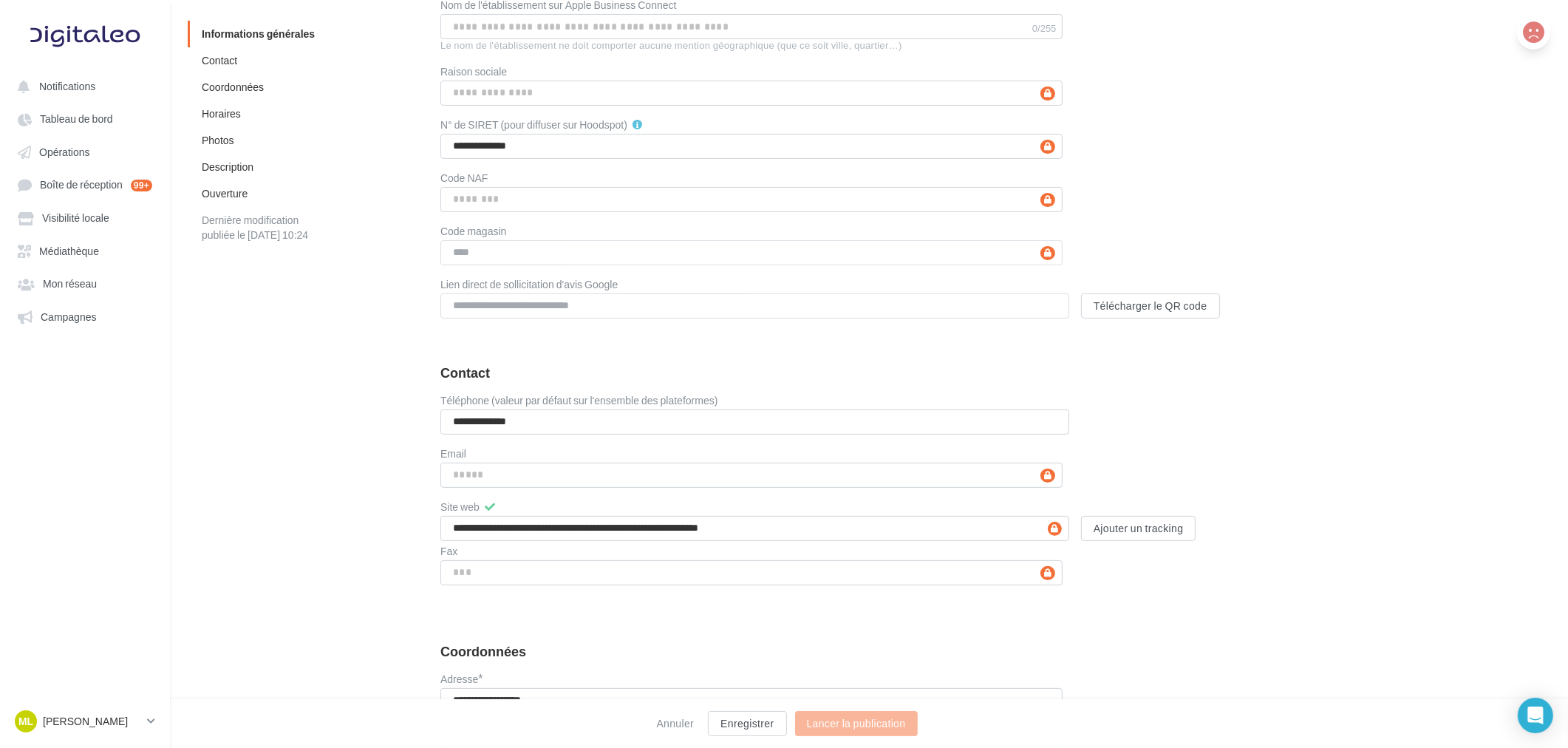
click at [1535, 31] on icon at bounding box center [1534, 32] width 21 height 22
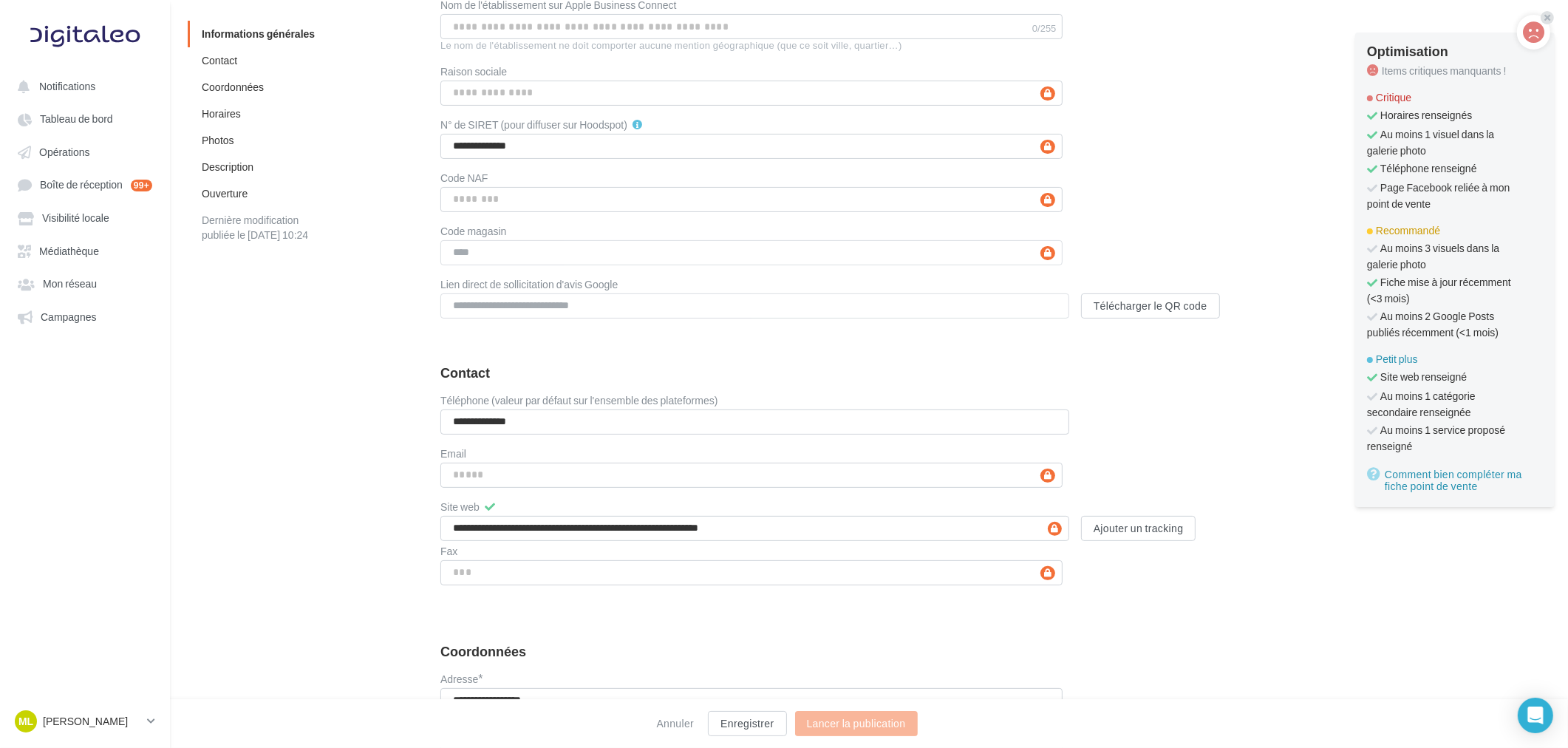
click at [1177, 146] on div "**********" at bounding box center [983, 90] width 1086 height 454
click at [1549, 15] on icon at bounding box center [1547, 18] width 6 height 9
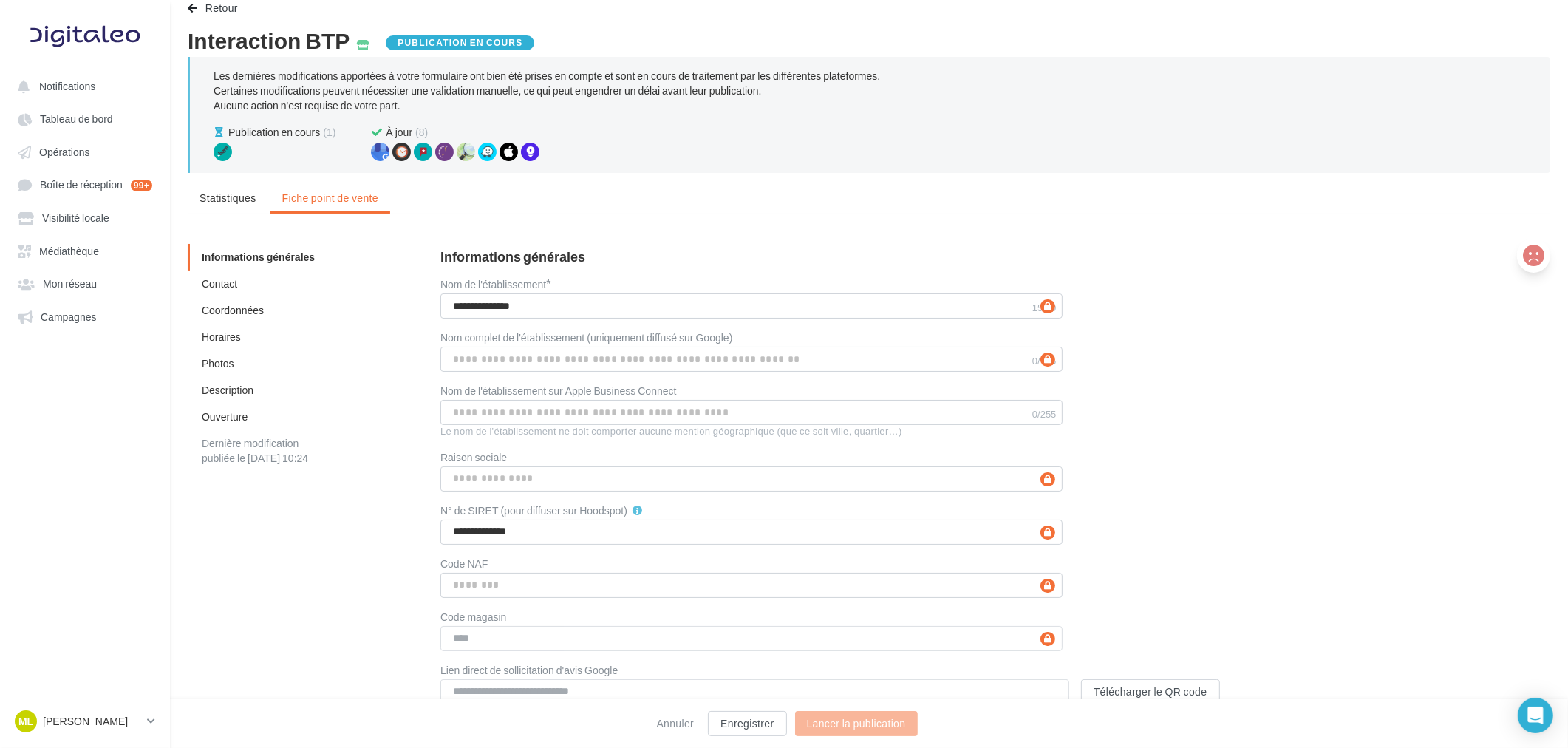
scroll to position [0, 0]
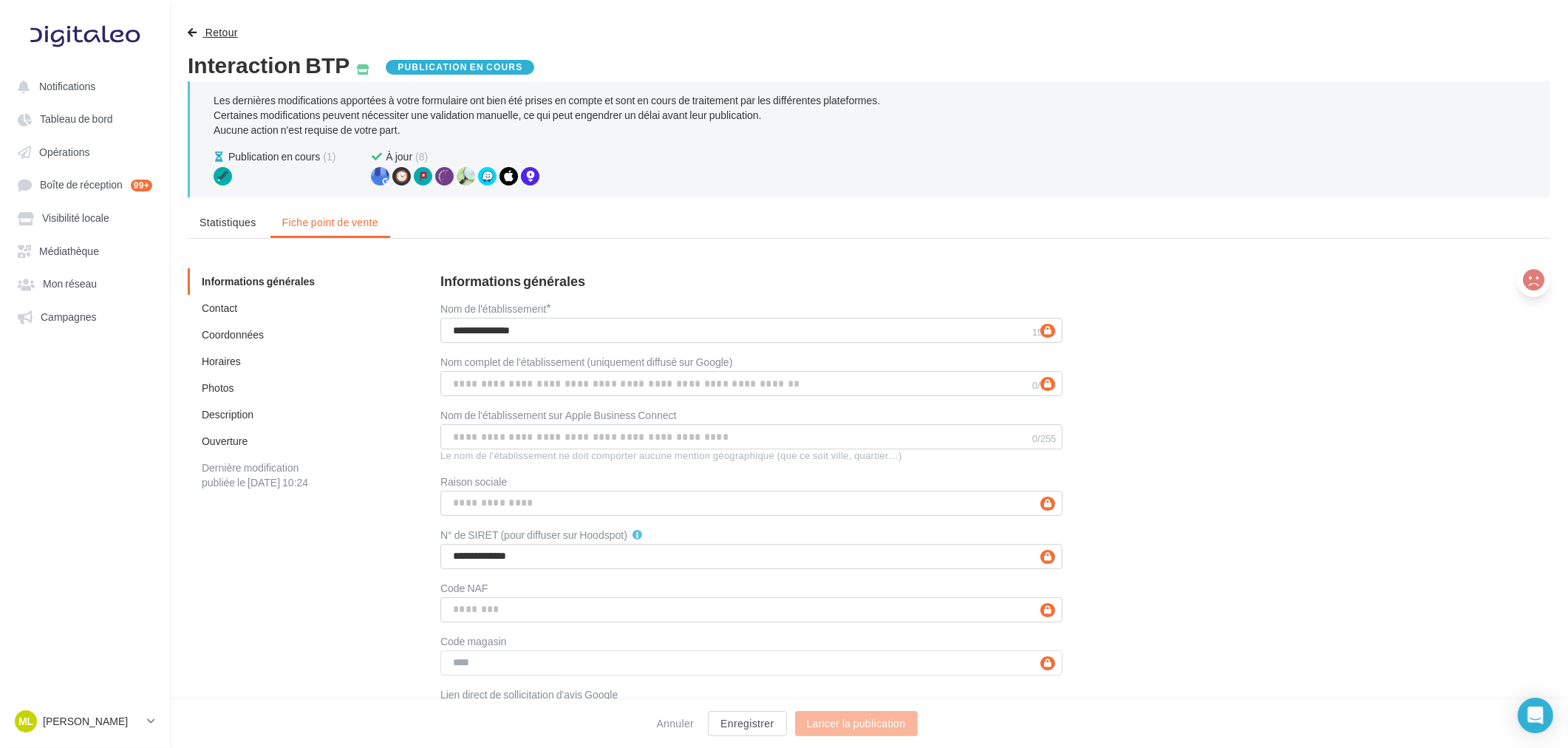
click at [218, 31] on span "Retour" at bounding box center [221, 32] width 32 height 13
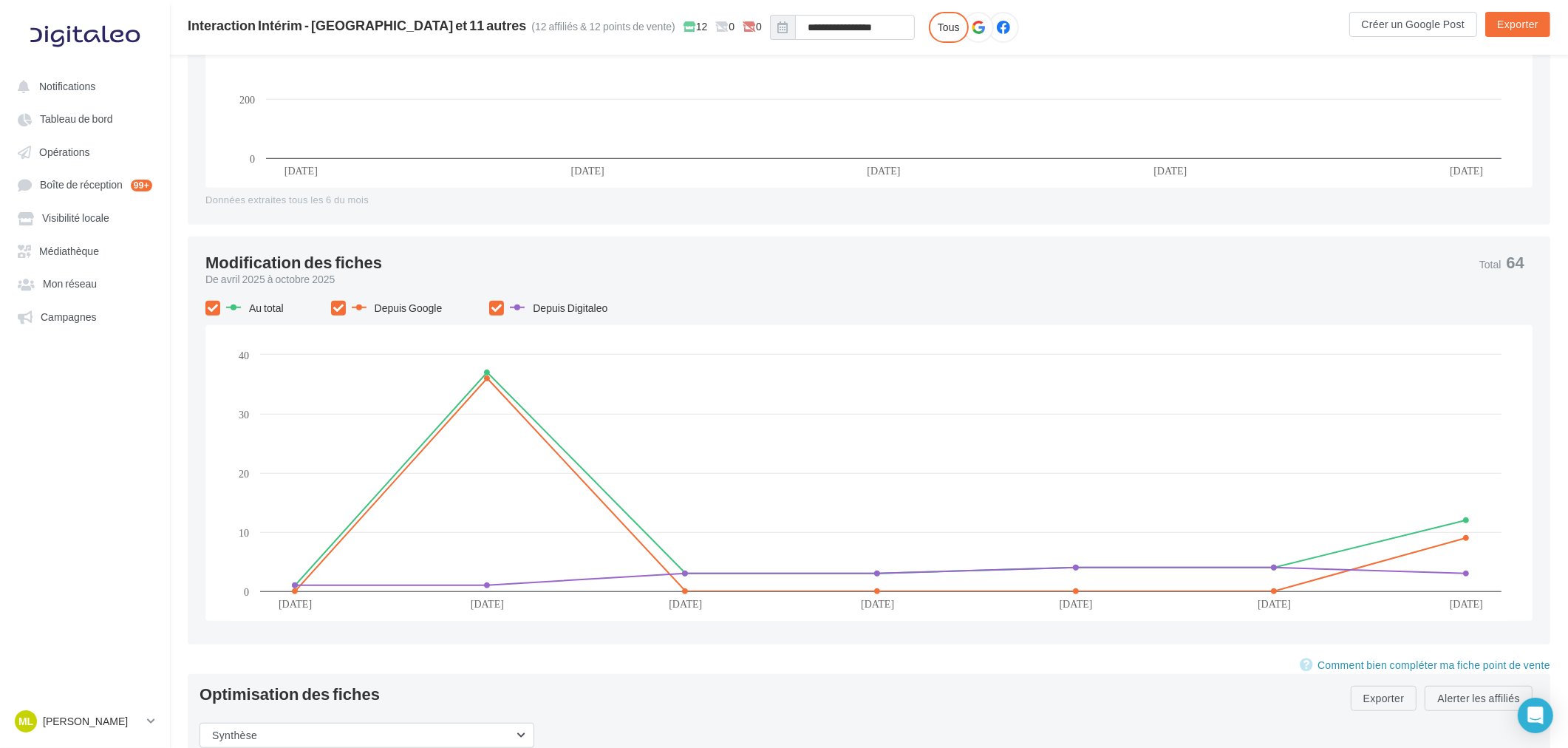
scroll to position [1587, 0]
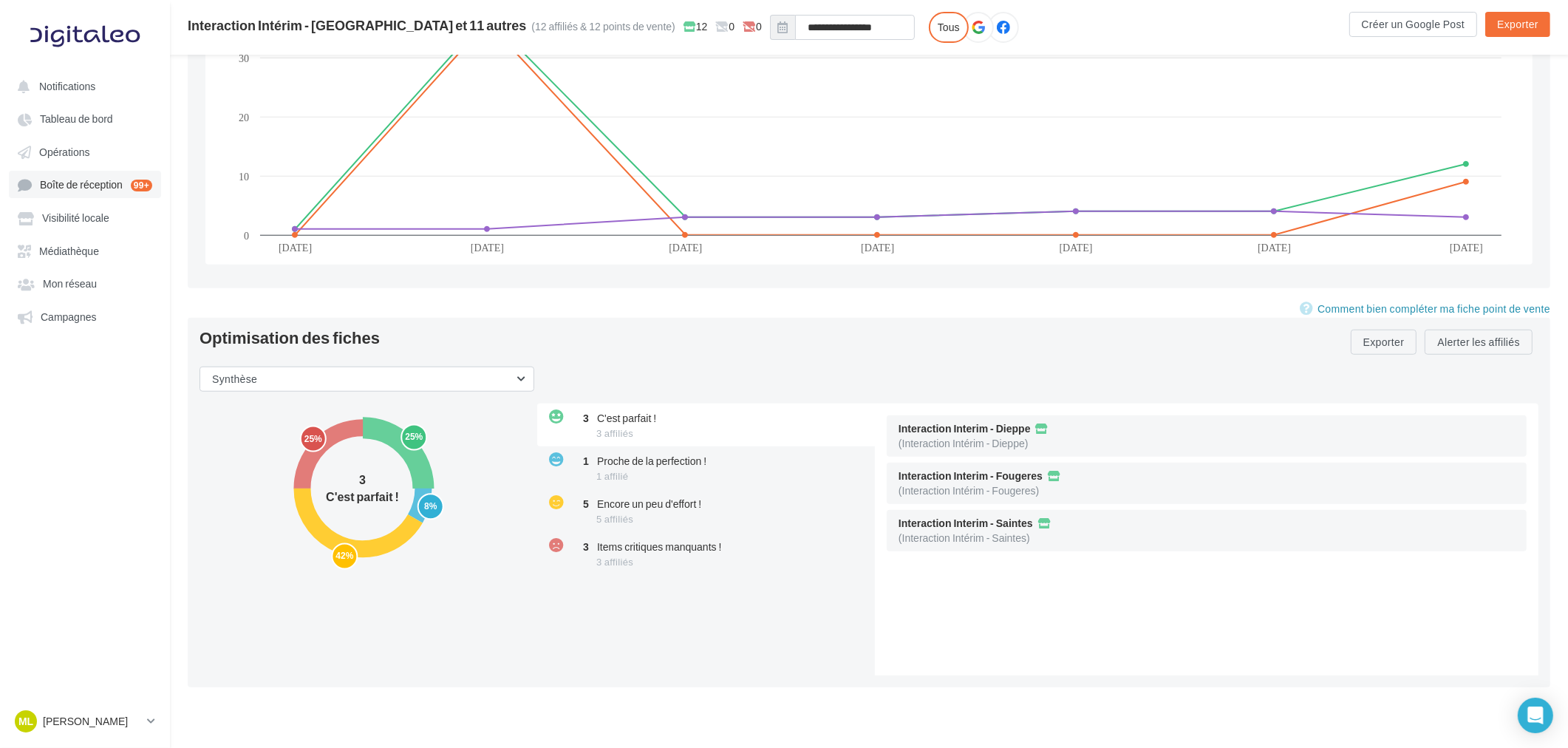
click at [64, 179] on span "Boîte de réception" at bounding box center [81, 185] width 82 height 13
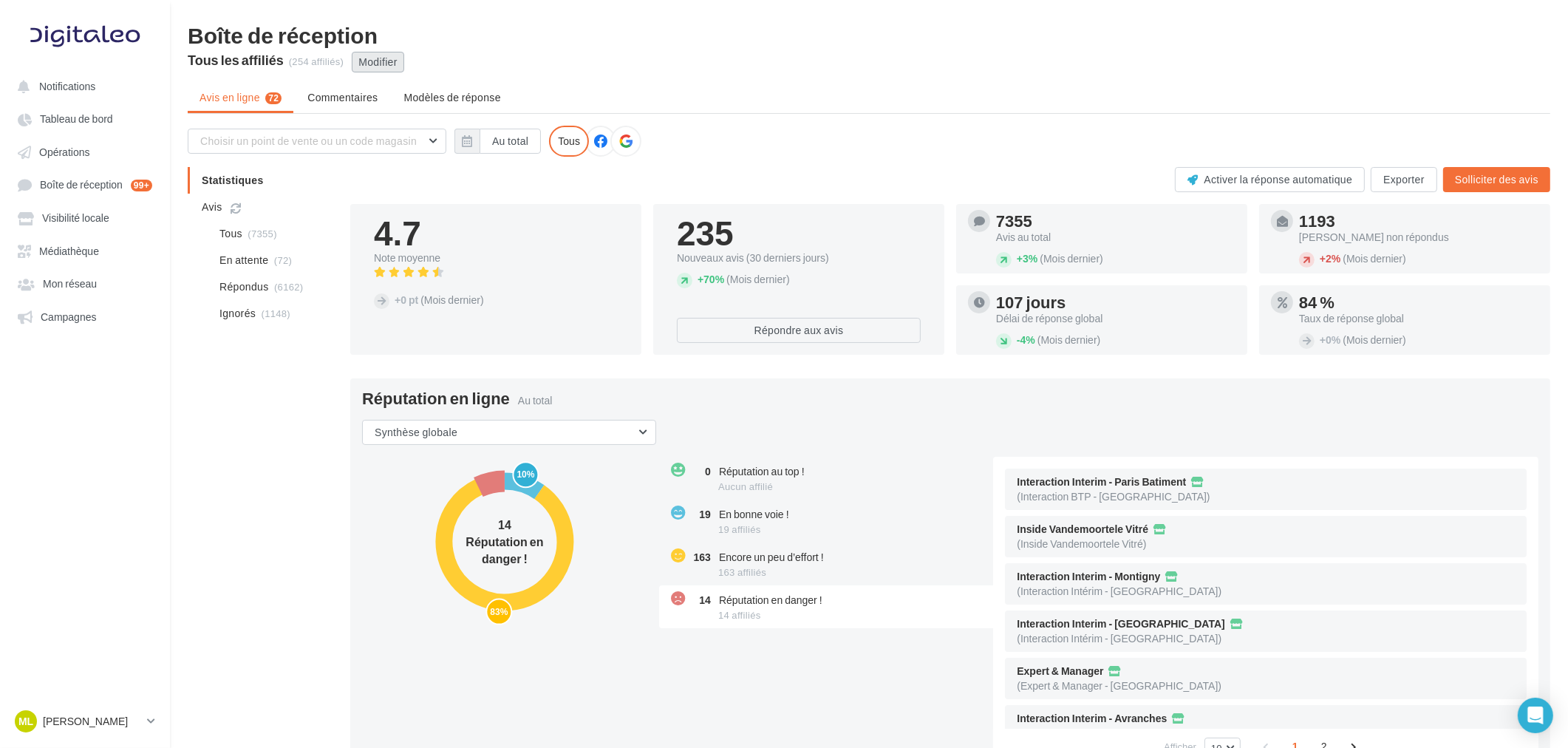
click at [381, 64] on button "Modifier" at bounding box center [378, 62] width 53 height 21
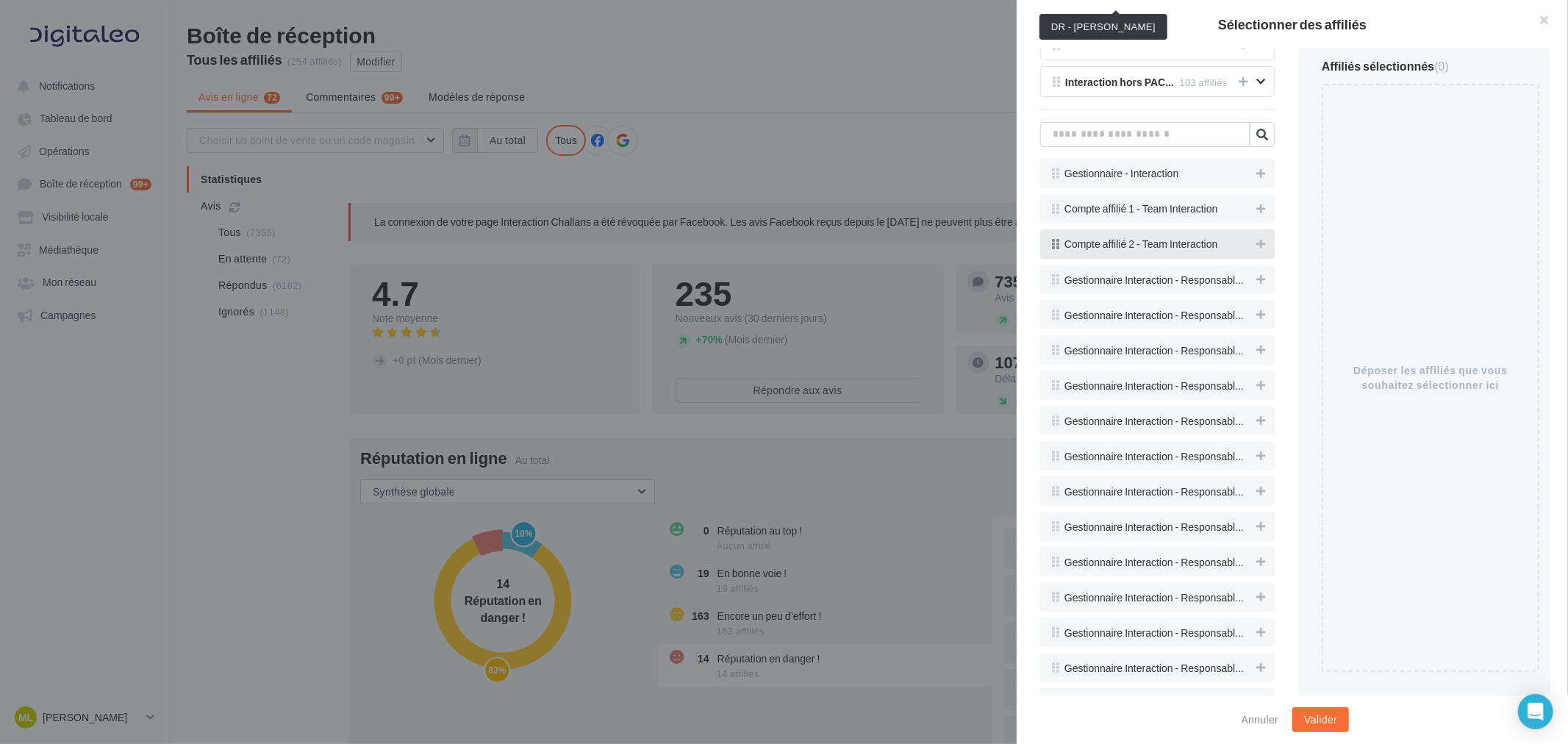
scroll to position [3349, 0]
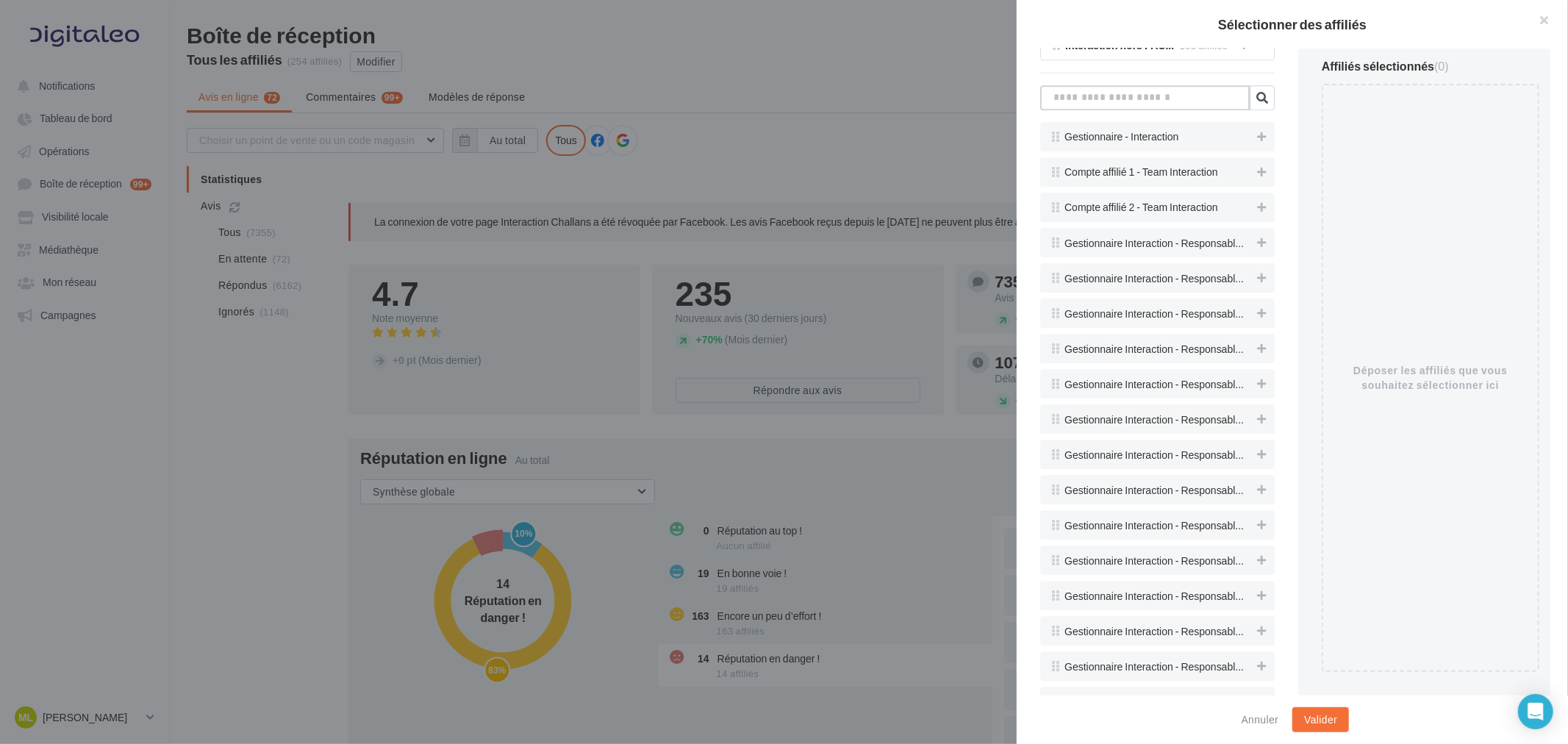
click at [1148, 107] on input "text" at bounding box center [1145, 98] width 209 height 25
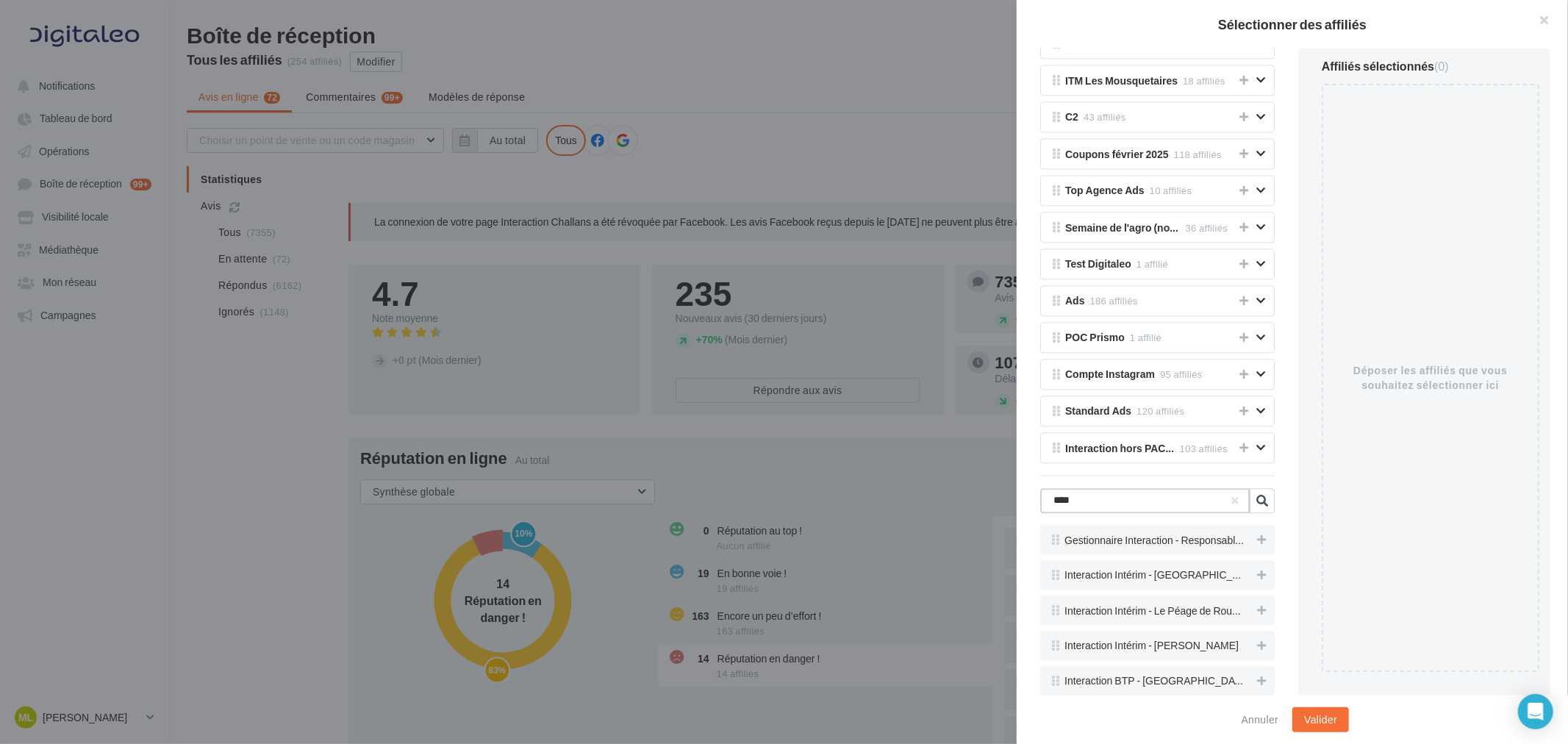
scroll to position [2851, 0]
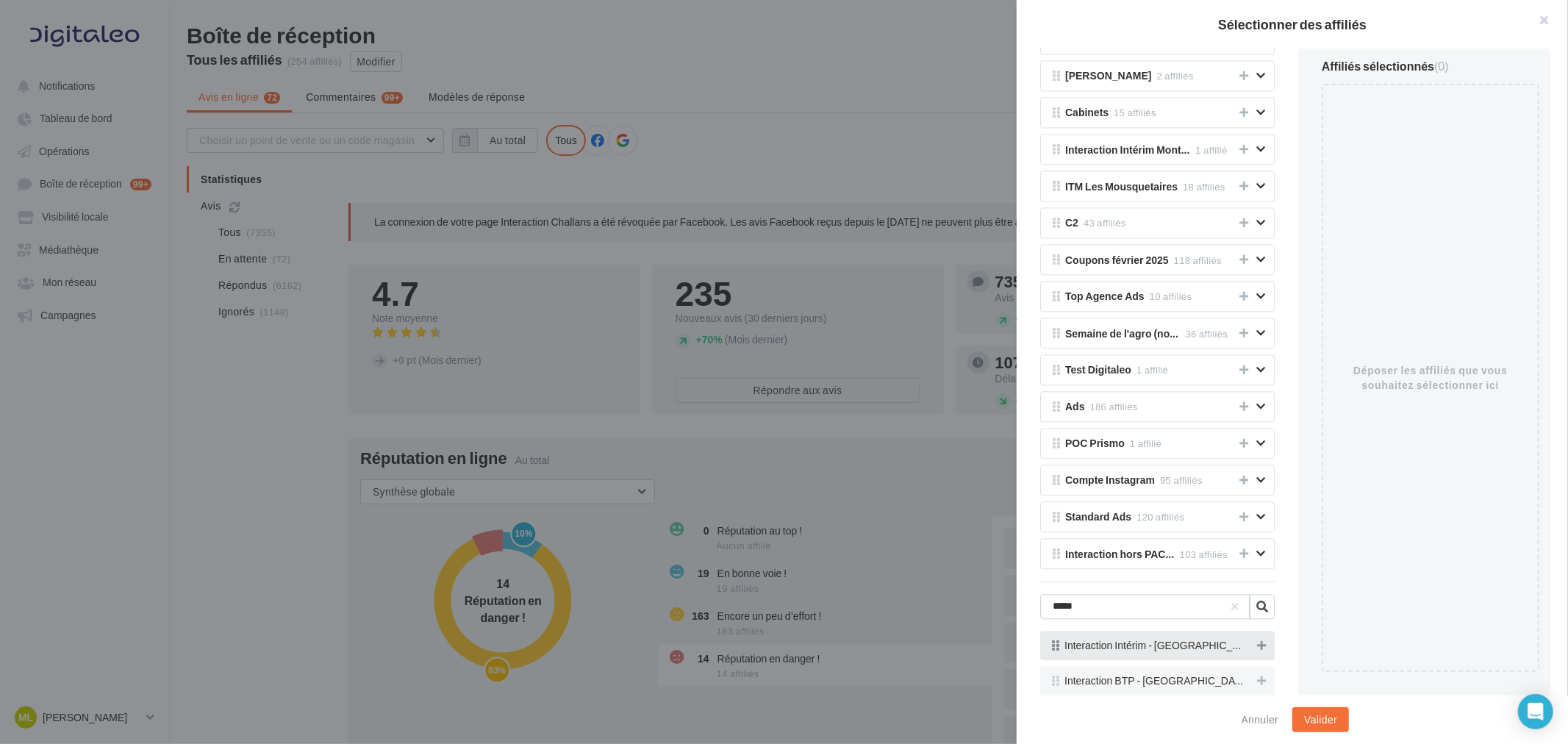
click at [1257, 647] on icon at bounding box center [1262, 646] width 9 height 11
drag, startPoint x: 1113, startPoint y: 604, endPoint x: 1015, endPoint y: 601, distance: 98.0
click at [1015, 601] on div "Sélectionner des affiliés Tous les affiliés 254 affiliés Mes groupes d'affiliés…" at bounding box center [784, 372] width 1568 height 744
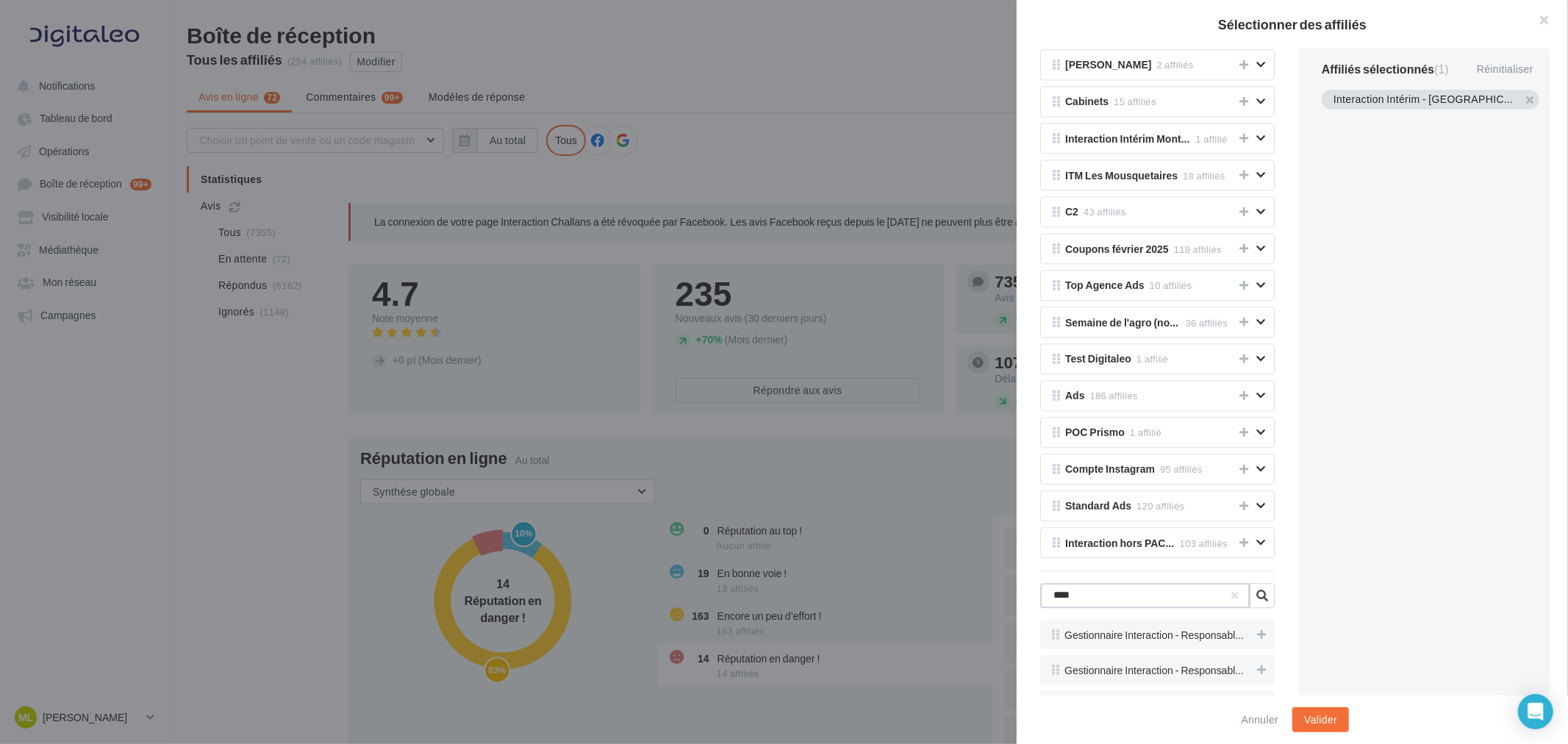
scroll to position [2817, 0]
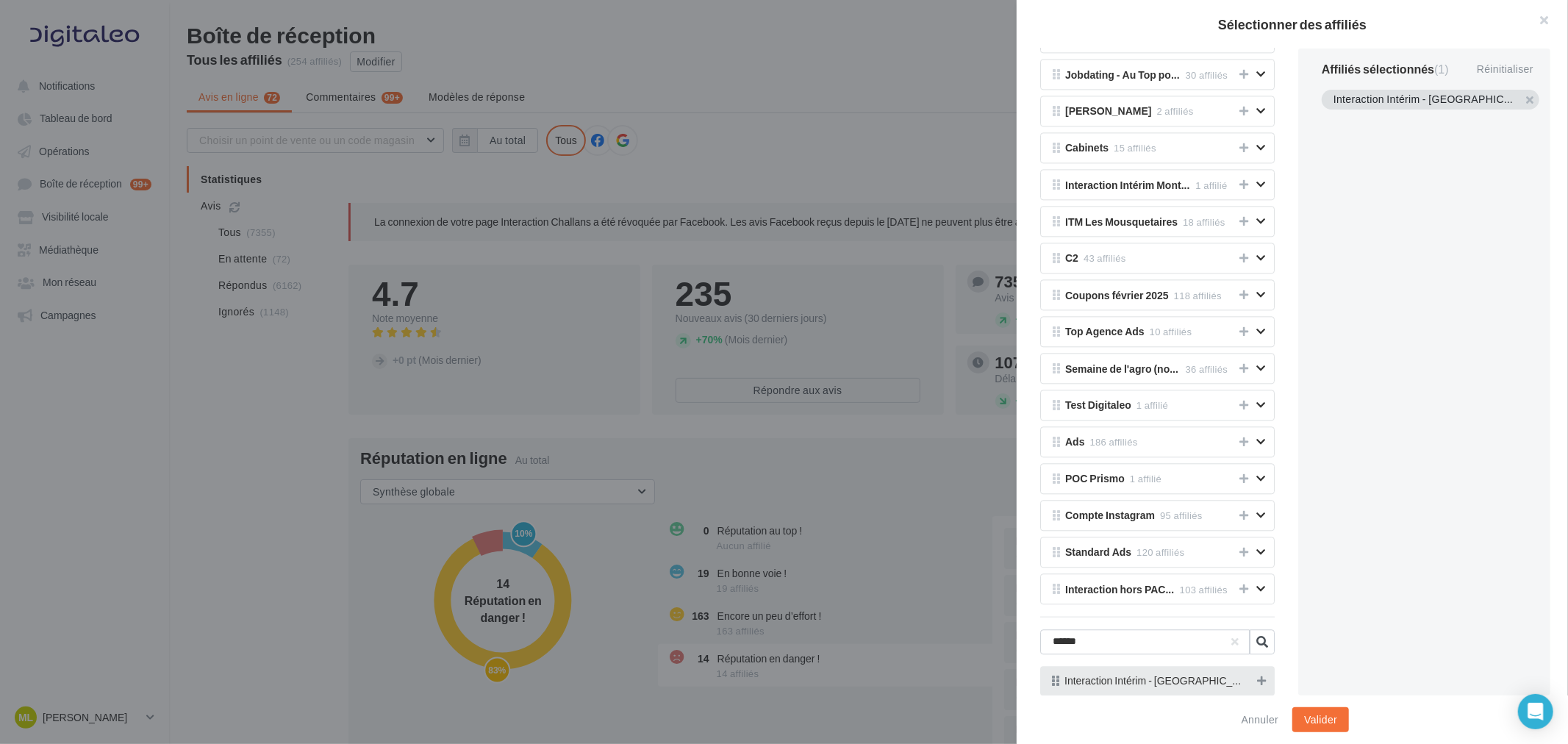
drag, startPoint x: 1252, startPoint y: 679, endPoint x: 1216, endPoint y: 676, distance: 36.1
click at [1257, 679] on icon at bounding box center [1262, 681] width 9 height 11
drag, startPoint x: 1094, startPoint y: 640, endPoint x: 1044, endPoint y: 642, distance: 50.0
click at [1044, 642] on input "******" at bounding box center [1145, 642] width 209 height 25
click at [1254, 683] on button at bounding box center [1262, 681] width 15 height 18
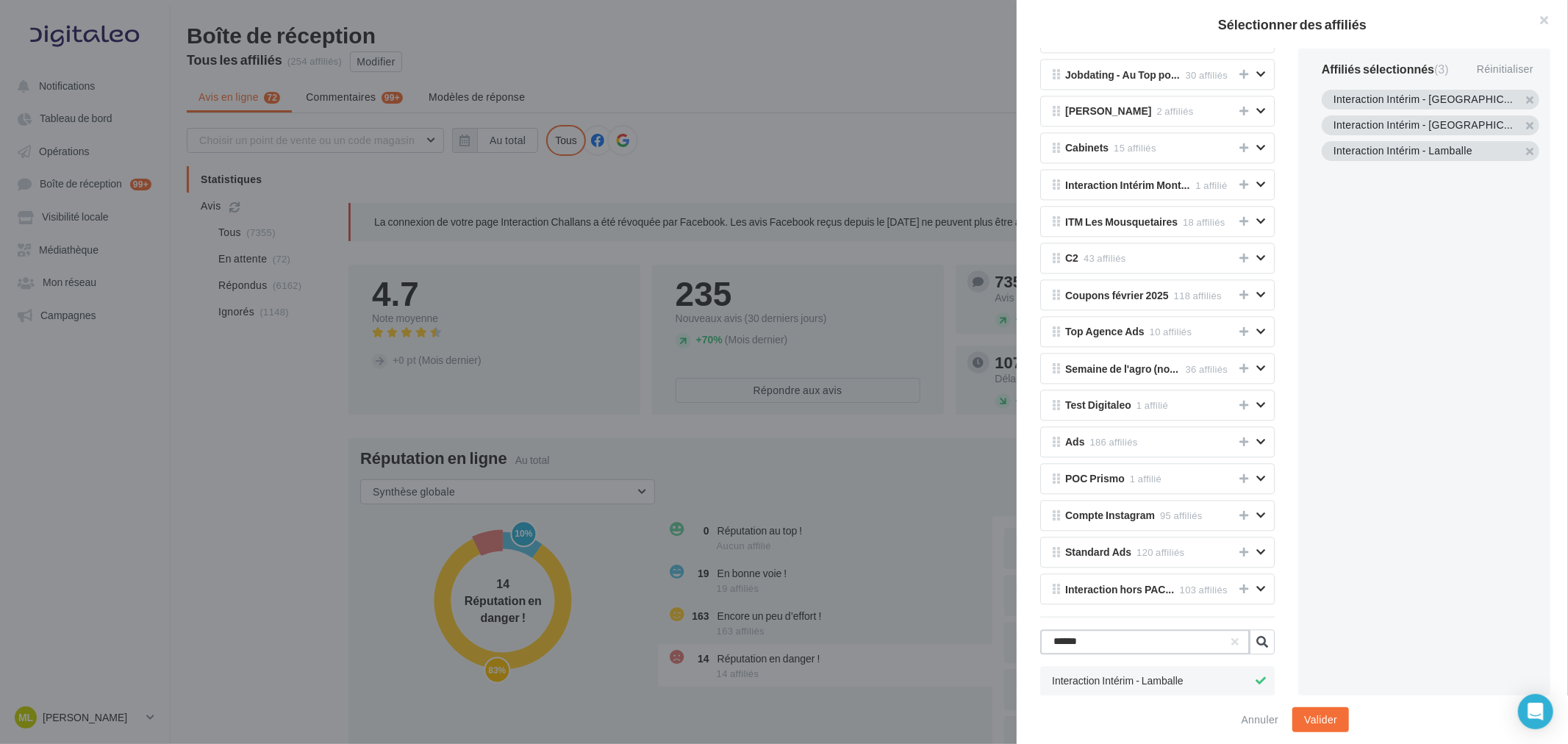
drag, startPoint x: 1062, startPoint y: 635, endPoint x: 1041, endPoint y: 638, distance: 21.2
click at [1041, 638] on input "******" at bounding box center [1145, 642] width 209 height 25
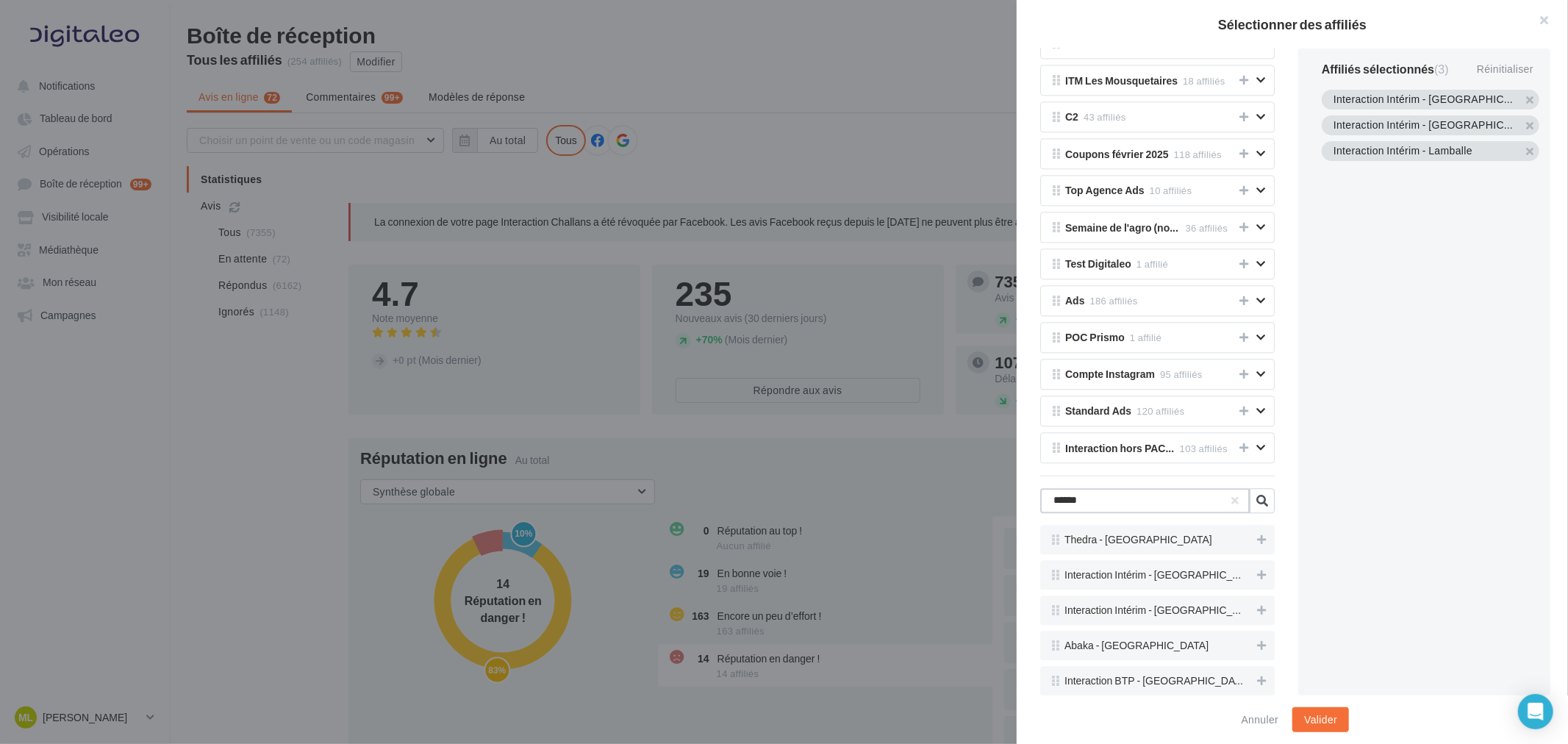
scroll to position [2957, 0]
click at [1257, 578] on icon at bounding box center [1262, 576] width 9 height 11
drag, startPoint x: 1094, startPoint y: 503, endPoint x: 1020, endPoint y: 501, distance: 74.0
click at [1020, 501] on div "Tous les affiliés 254 affiliés Mes groupes d'affiliés [PERSON_NAME] 5 affiliés …" at bounding box center [1157, 372] width 282 height 647
click at [1257, 676] on icon at bounding box center [1262, 681] width 9 height 11
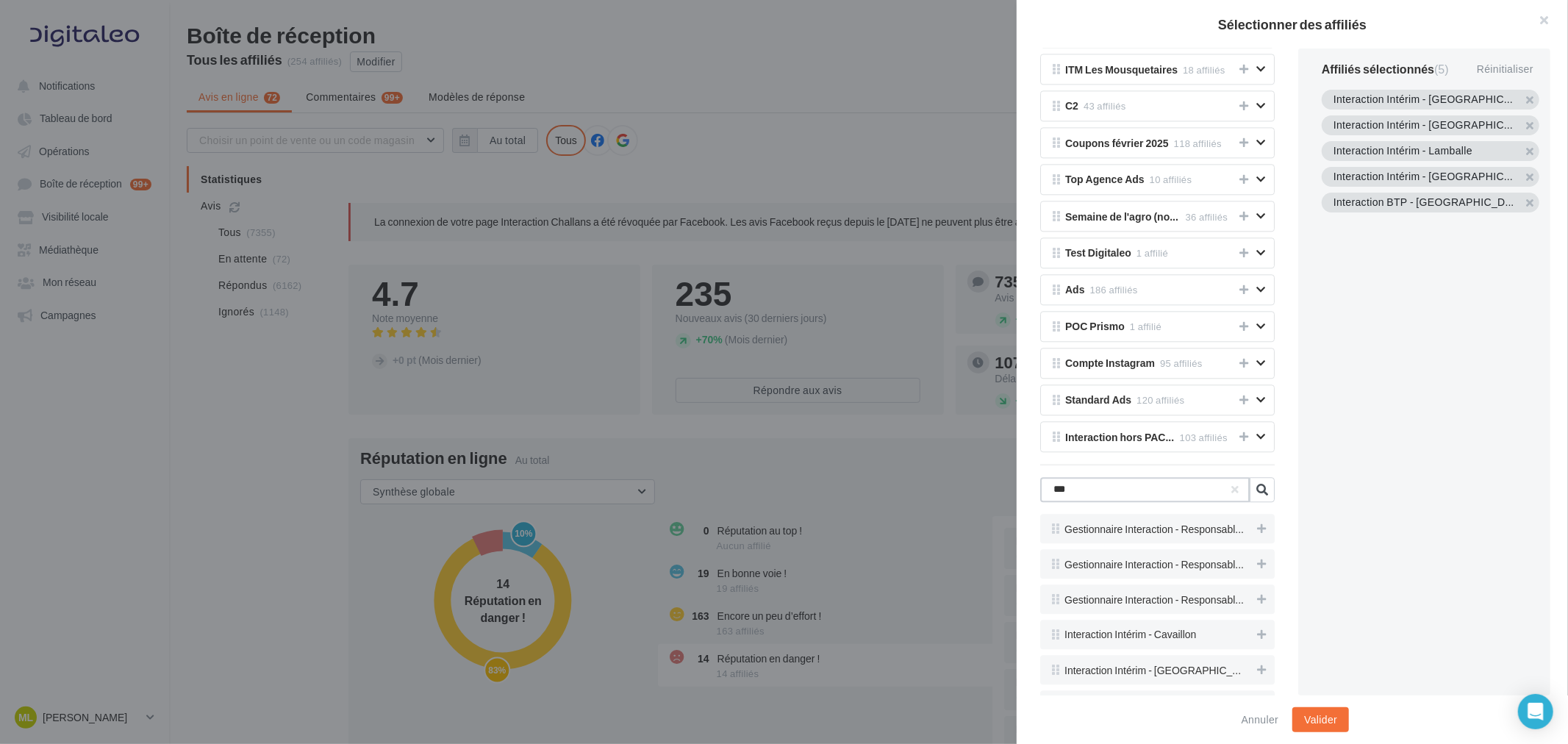
scroll to position [2887, 0]
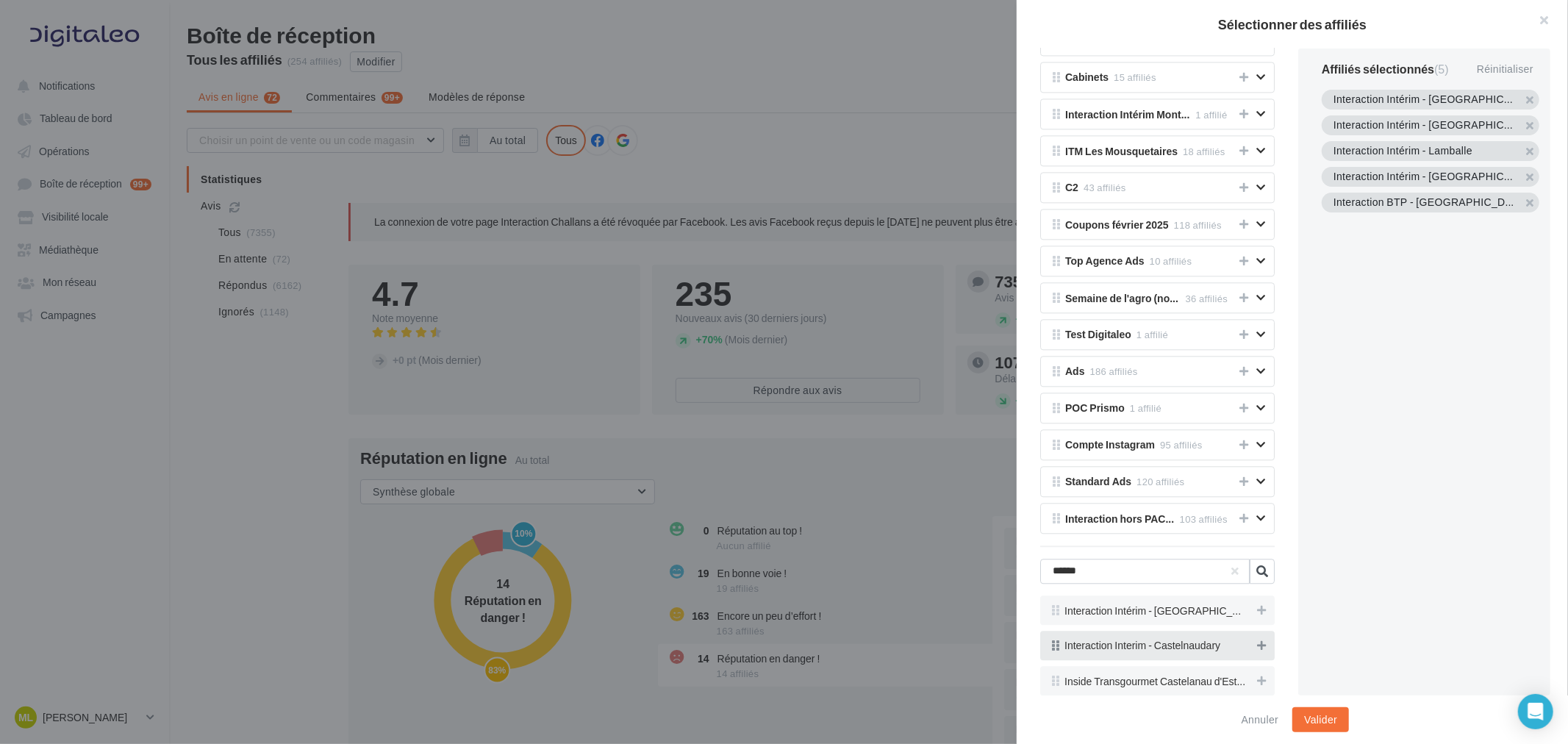
click at [1257, 644] on icon at bounding box center [1262, 646] width 9 height 11
drag, startPoint x: 1087, startPoint y: 567, endPoint x: 1053, endPoint y: 570, distance: 34.1
click at [1053, 570] on input "******" at bounding box center [1145, 571] width 209 height 25
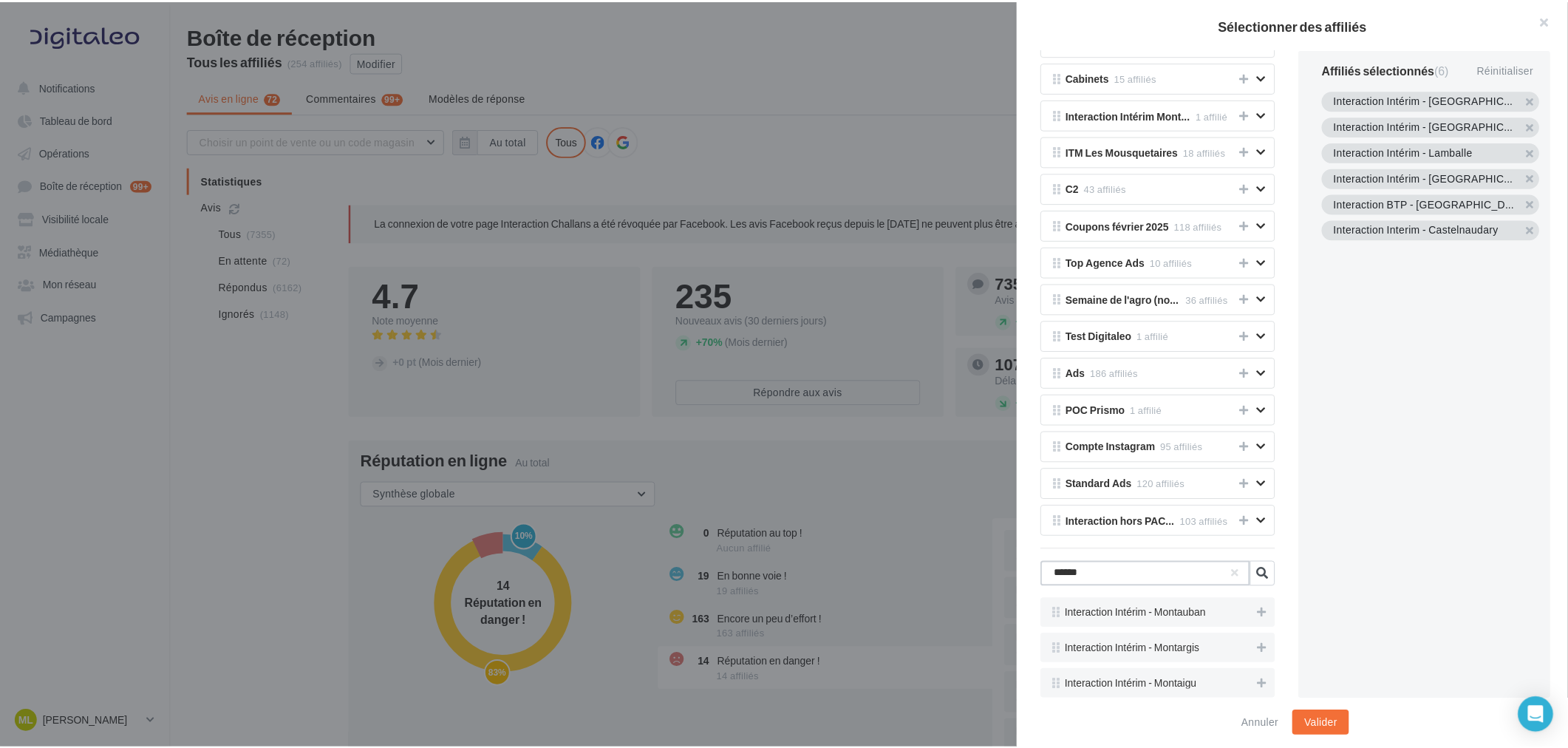
scroll to position [2832, 0]
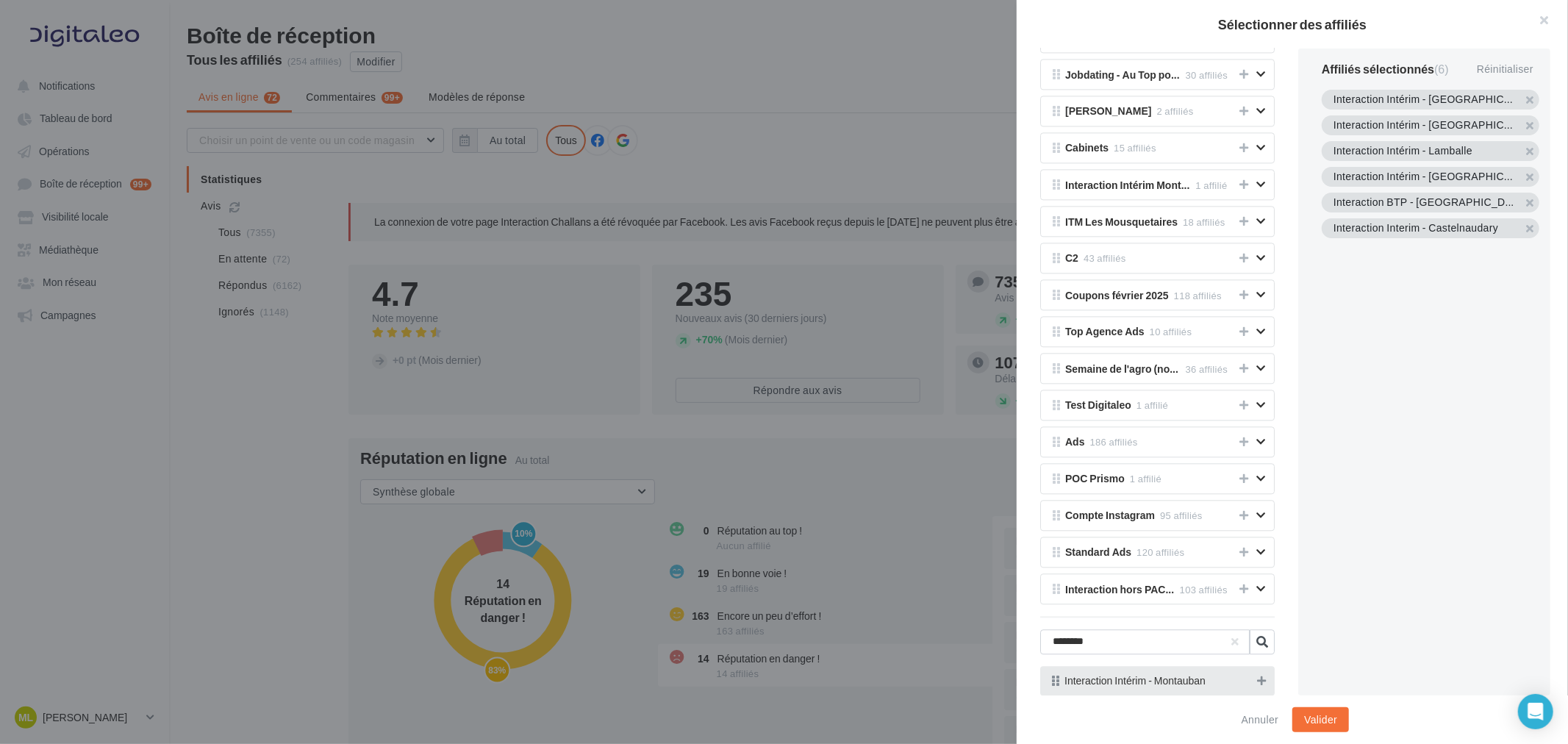
click at [1257, 683] on icon at bounding box center [1262, 681] width 9 height 11
drag, startPoint x: 1125, startPoint y: 640, endPoint x: 1033, endPoint y: 635, distance: 92.1
click at [1033, 635] on div "Tous les affiliés 254 affiliés Mes groupes d'affiliés [PERSON_NAME] 5 affiliés …" at bounding box center [1157, 372] width 282 height 647
click at [1257, 680] on icon at bounding box center [1262, 681] width 9 height 11
click at [1044, 638] on input "*****" at bounding box center [1145, 642] width 209 height 25
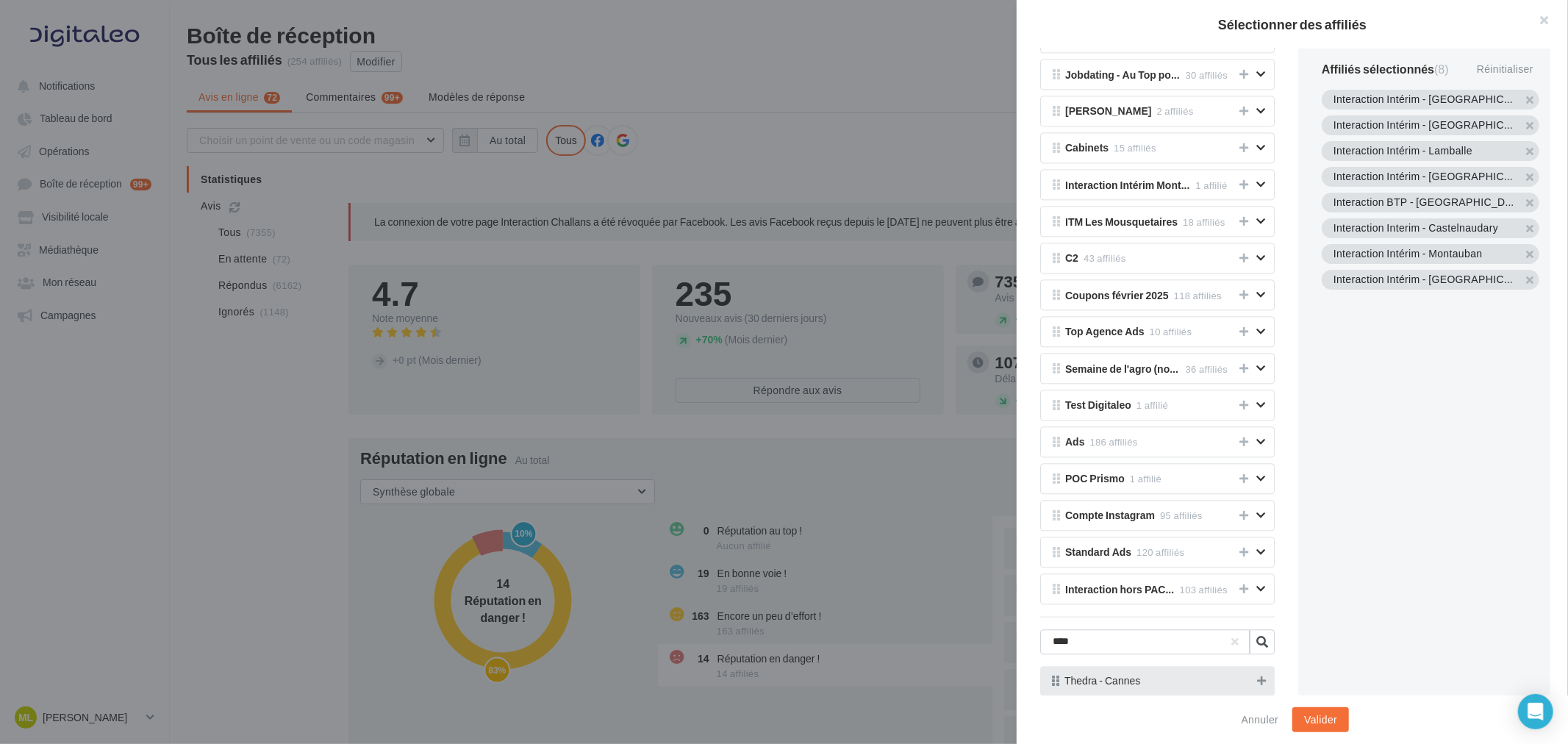
click at [1257, 677] on icon at bounding box center [1262, 681] width 9 height 11
drag, startPoint x: 1046, startPoint y: 642, endPoint x: 1009, endPoint y: 642, distance: 37.0
click at [1009, 642] on div "Sélectionner des affiliés Tous les affiliés 254 affiliés Mes groupes d'affiliés…" at bounding box center [784, 372] width 1568 height 744
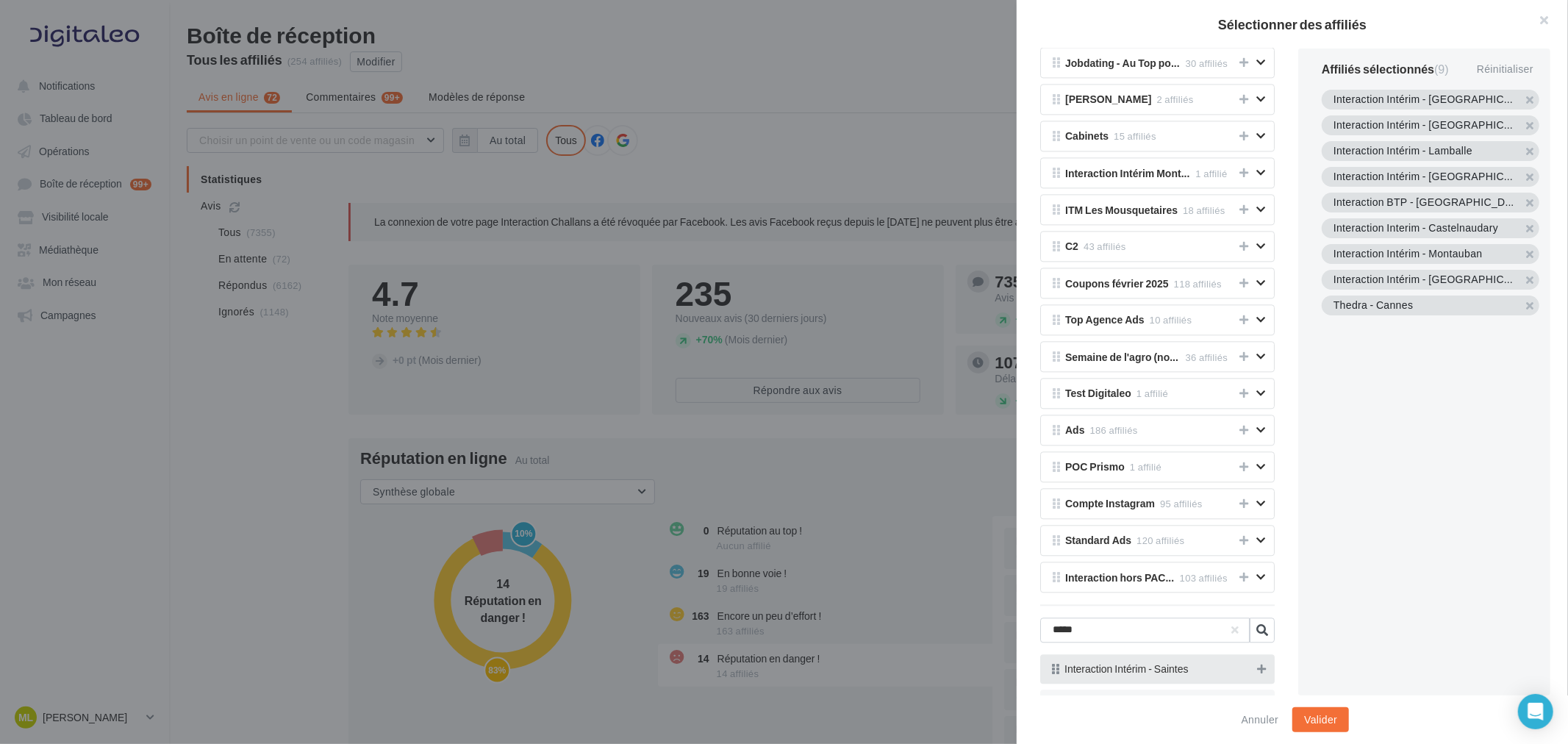
click at [1257, 675] on icon at bounding box center [1262, 669] width 9 height 11
drag, startPoint x: 1063, startPoint y: 627, endPoint x: 1072, endPoint y: 628, distance: 9.1
click at [1067, 628] on div "Tous les affiliés 254 affiliés Mes groupes d'affiliés [PERSON_NAME] 5 affiliés …" at bounding box center [1157, 372] width 282 height 647
drag, startPoint x: 1094, startPoint y: 637, endPoint x: 1041, endPoint y: 640, distance: 53.1
click at [1041, 640] on input "*****" at bounding box center [1145, 630] width 209 height 25
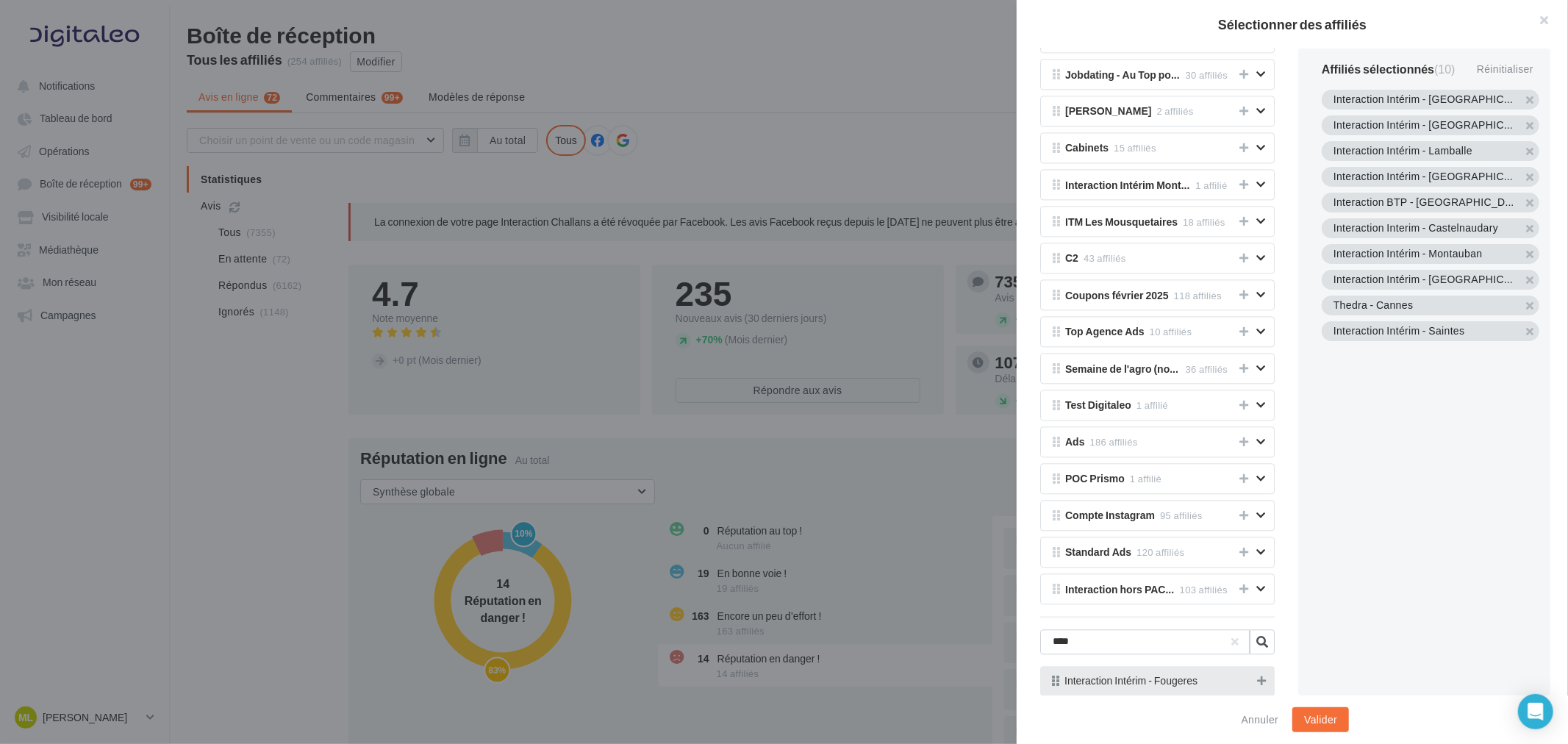
click at [1254, 674] on button at bounding box center [1262, 681] width 15 height 18
drag, startPoint x: 1096, startPoint y: 641, endPoint x: 1001, endPoint y: 641, distance: 95.0
click at [1001, 641] on div "Sélectionner des affiliés Tous les affiliés 254 affiliés Mes groupes d'affiliés…" at bounding box center [784, 372] width 1568 height 744
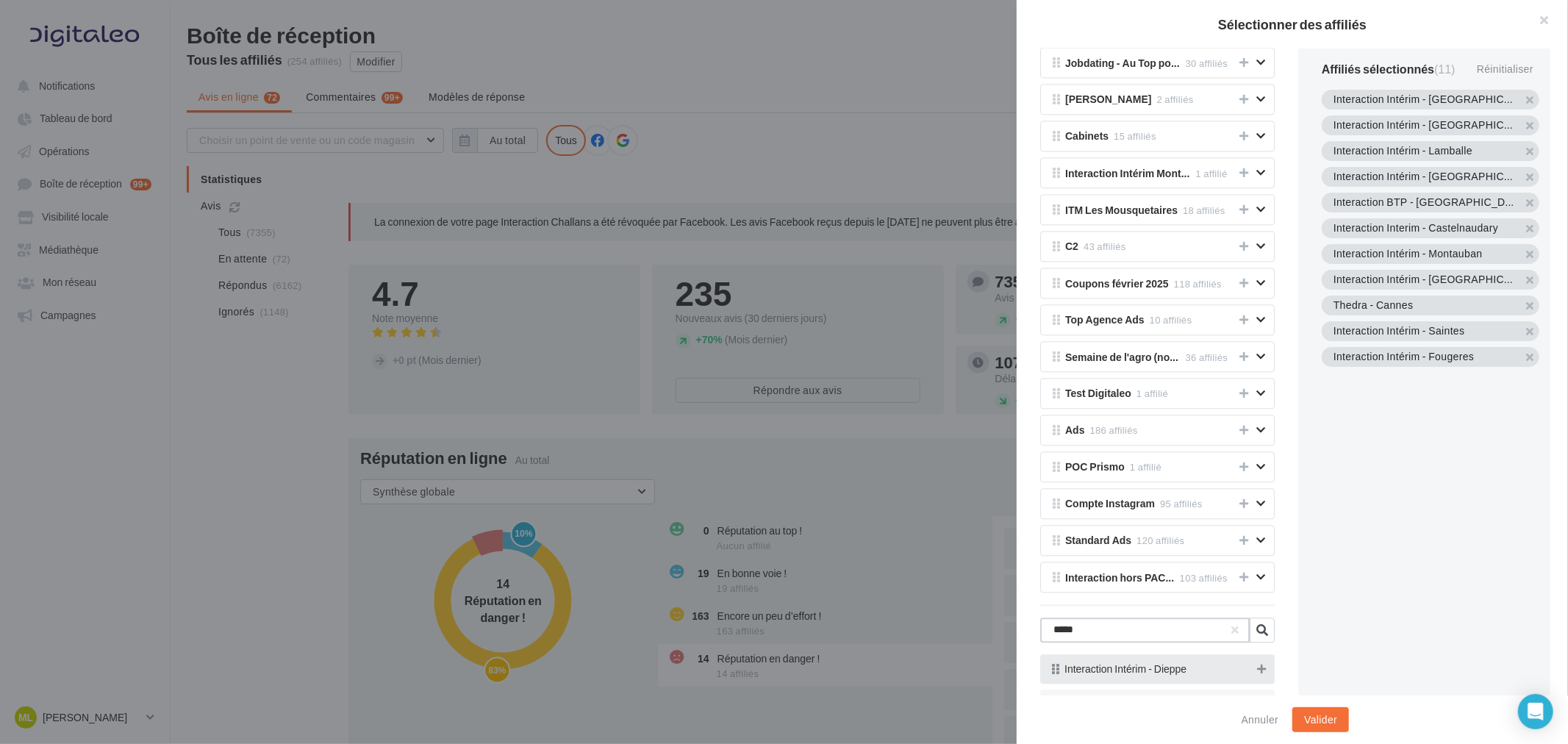
type input "*****"
click at [1257, 675] on icon at bounding box center [1262, 669] width 9 height 11
click at [1319, 723] on button "Valider" at bounding box center [1321, 720] width 57 height 25
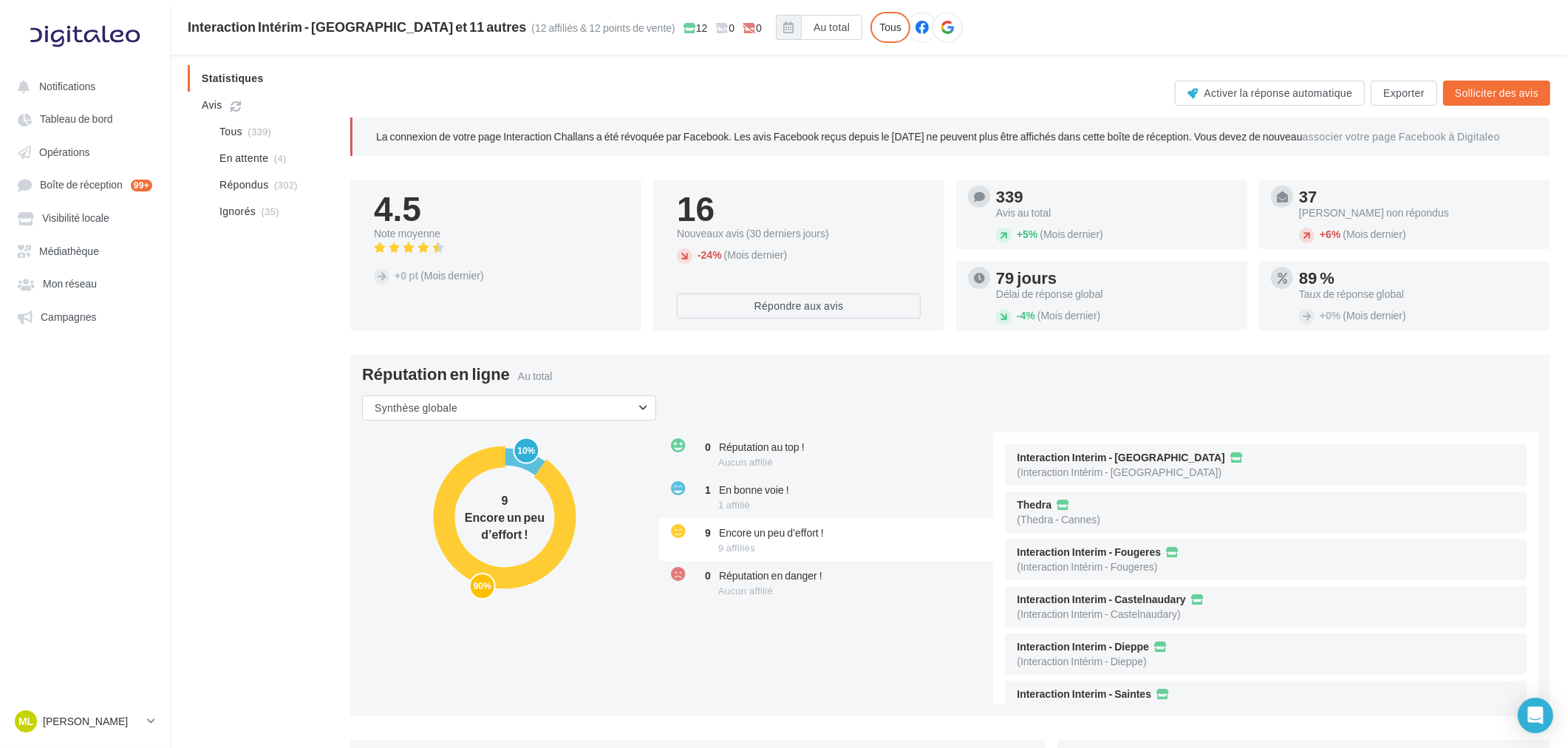
scroll to position [164, 0]
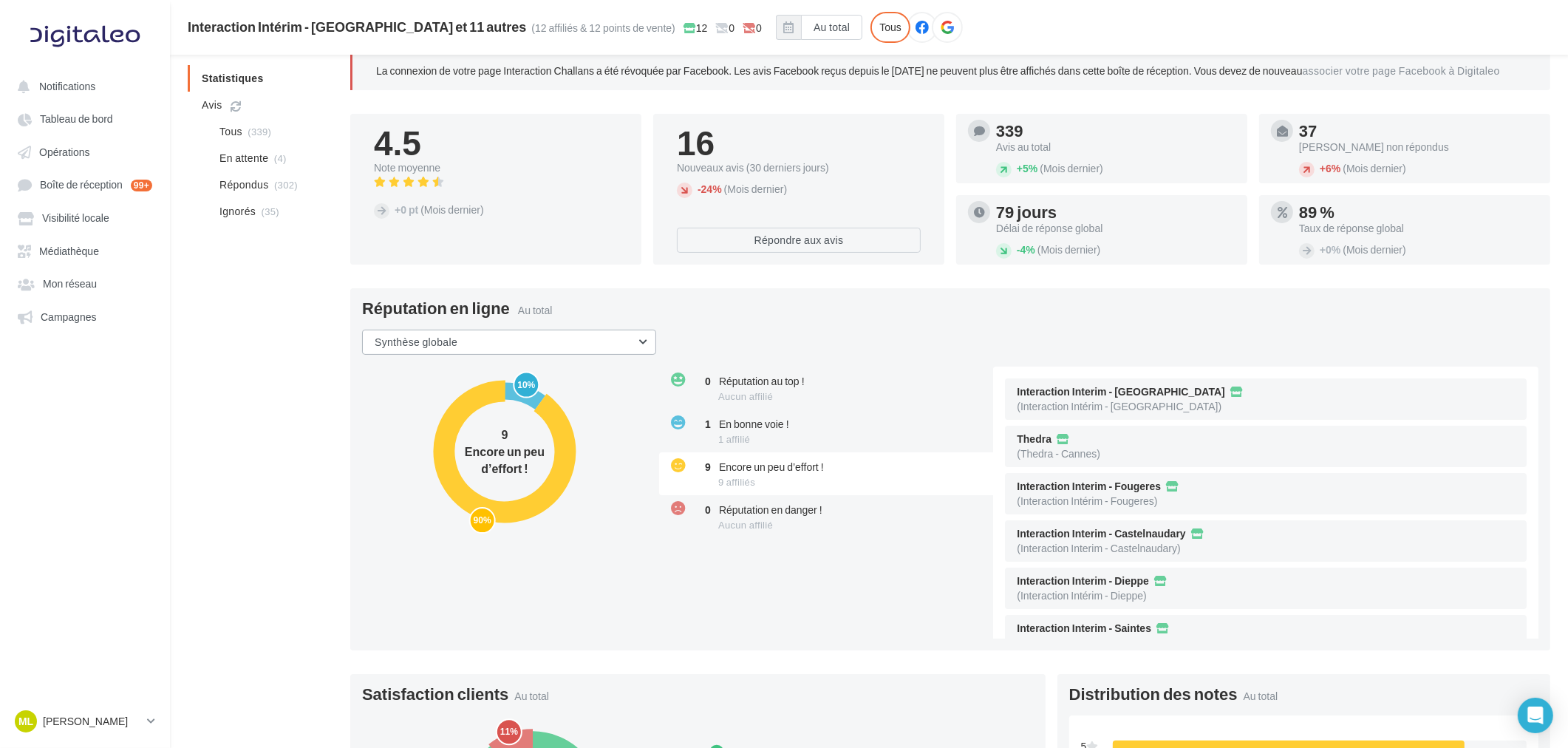
click at [467, 353] on button "Synthèse globale" at bounding box center [509, 342] width 294 height 25
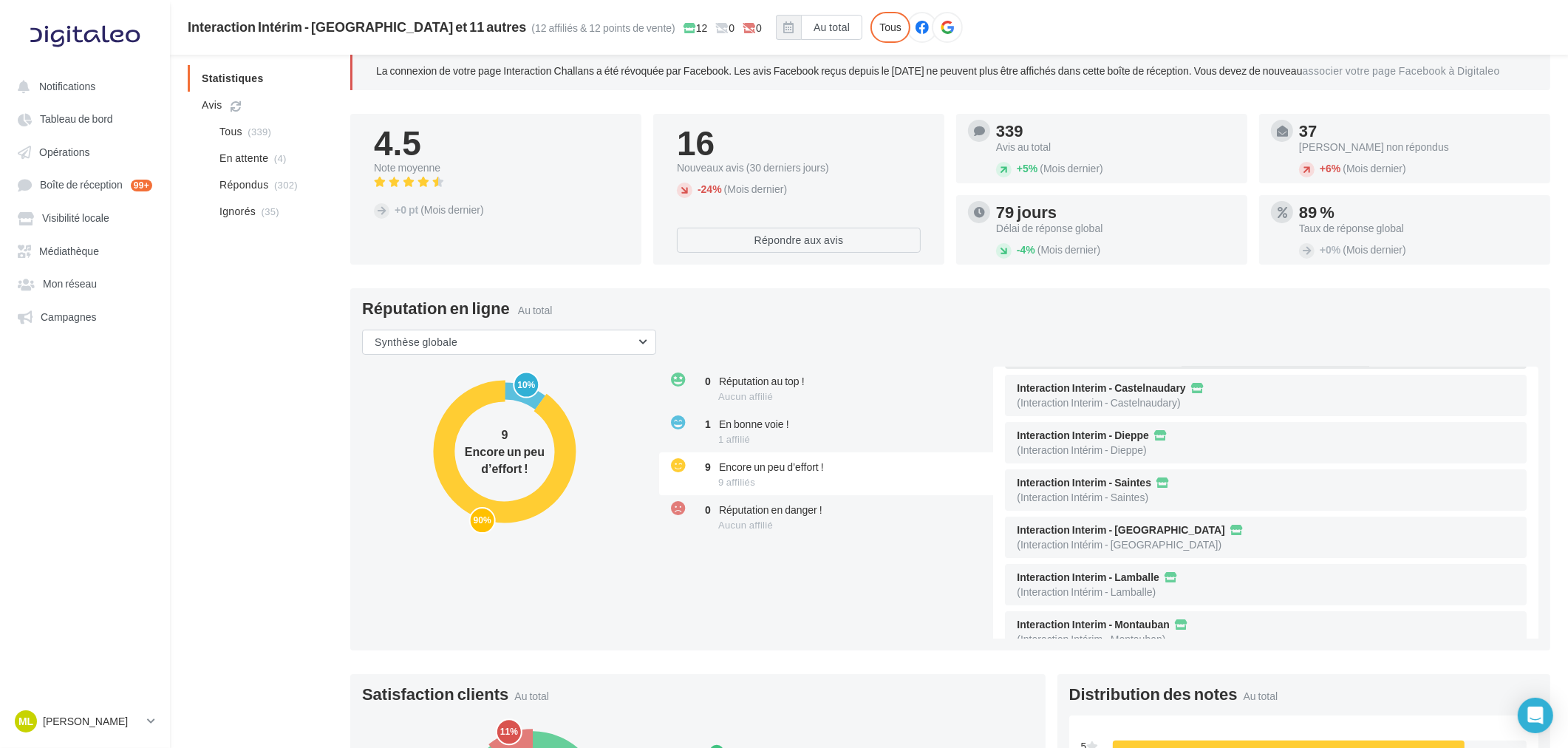
scroll to position [171, 0]
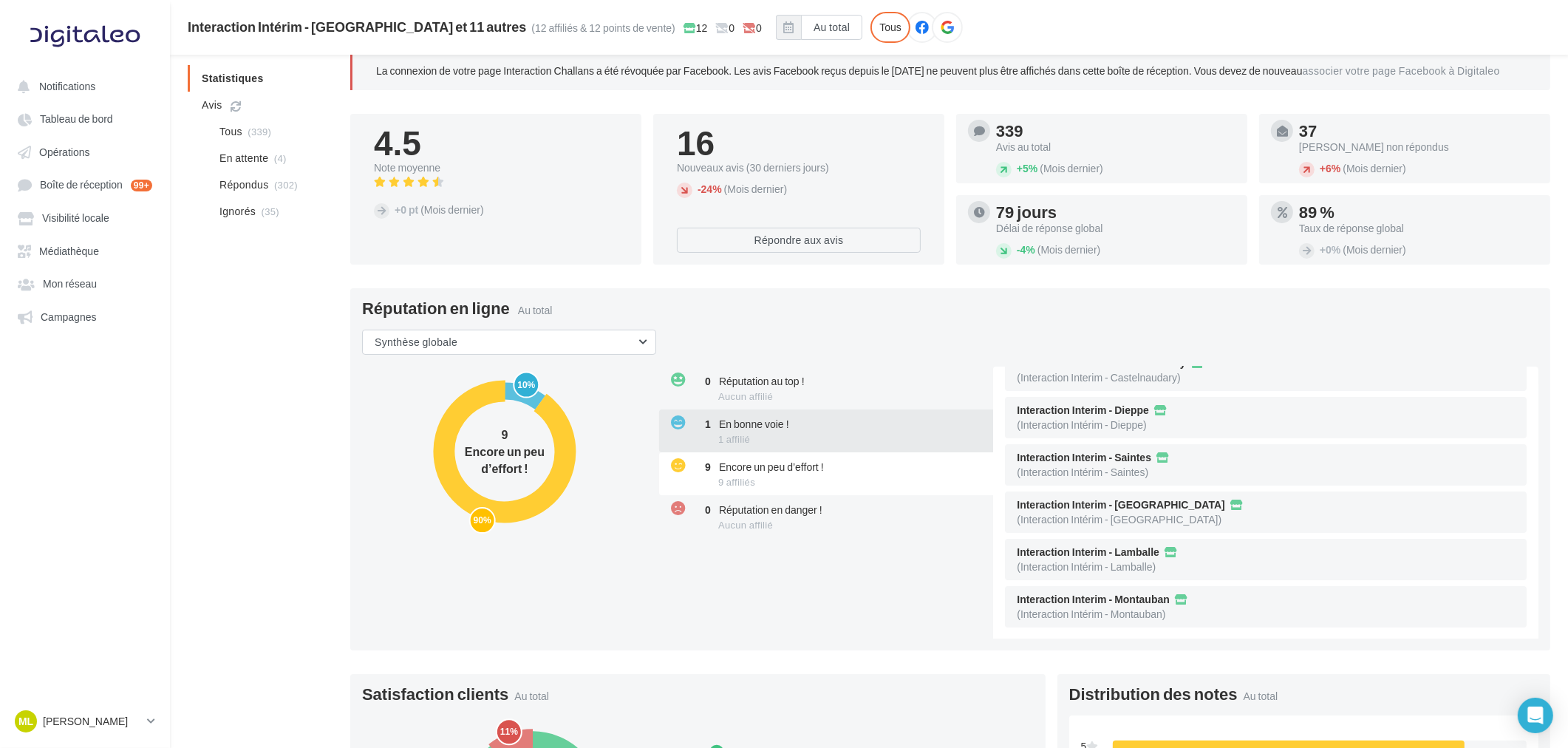
click at [750, 427] on span "En bonne voie !" at bounding box center [754, 424] width 70 height 13
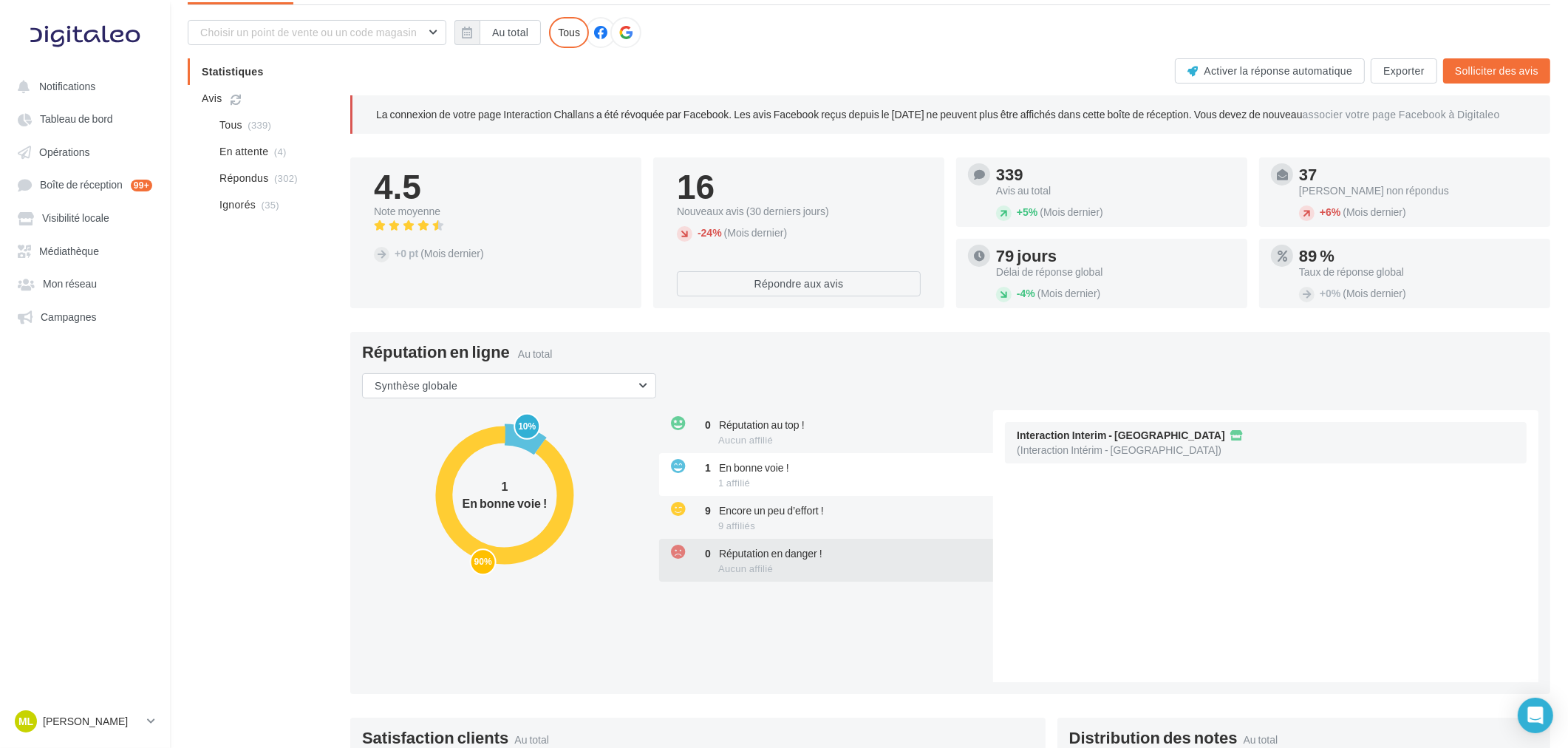
scroll to position [0, 0]
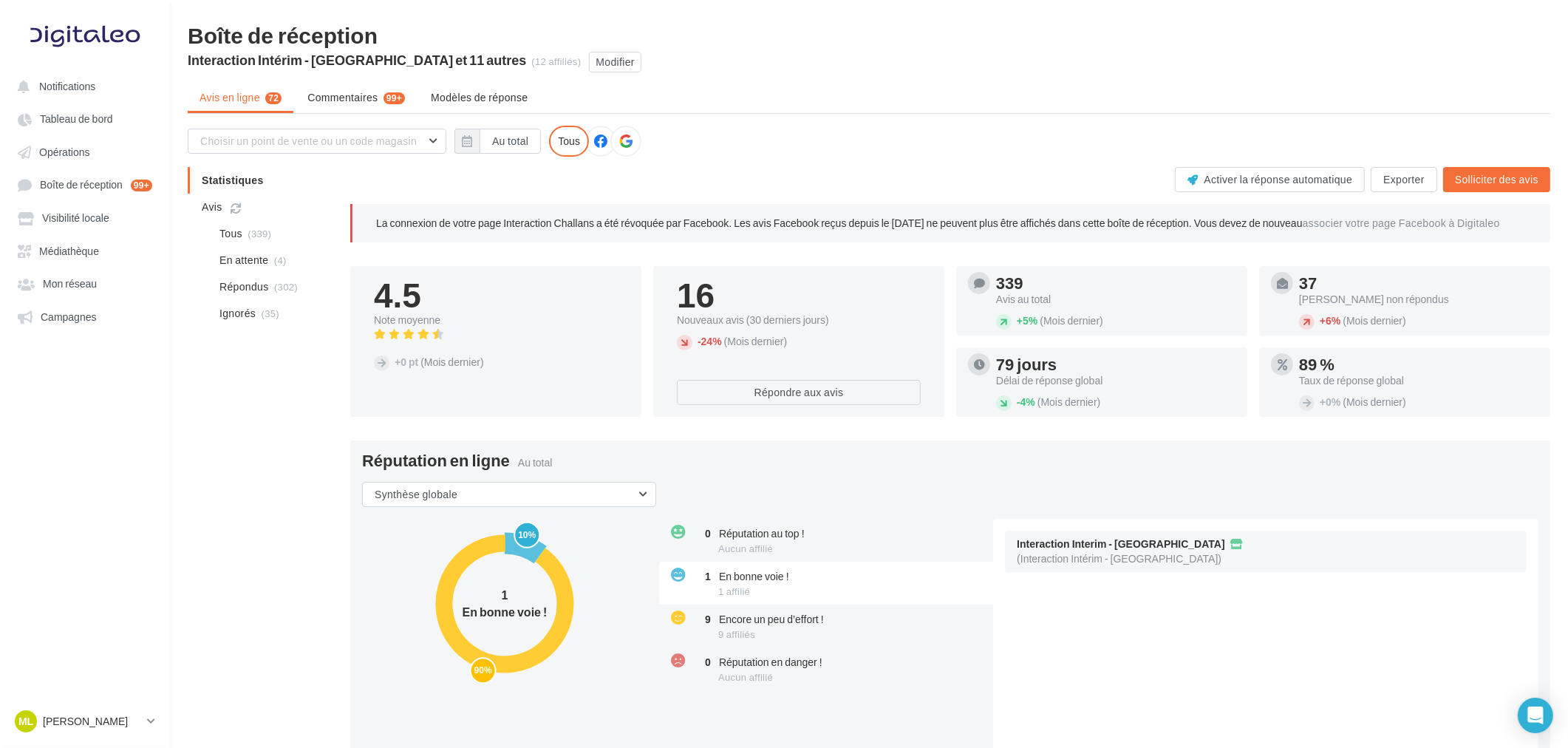
click at [630, 137] on div at bounding box center [626, 141] width 31 height 31
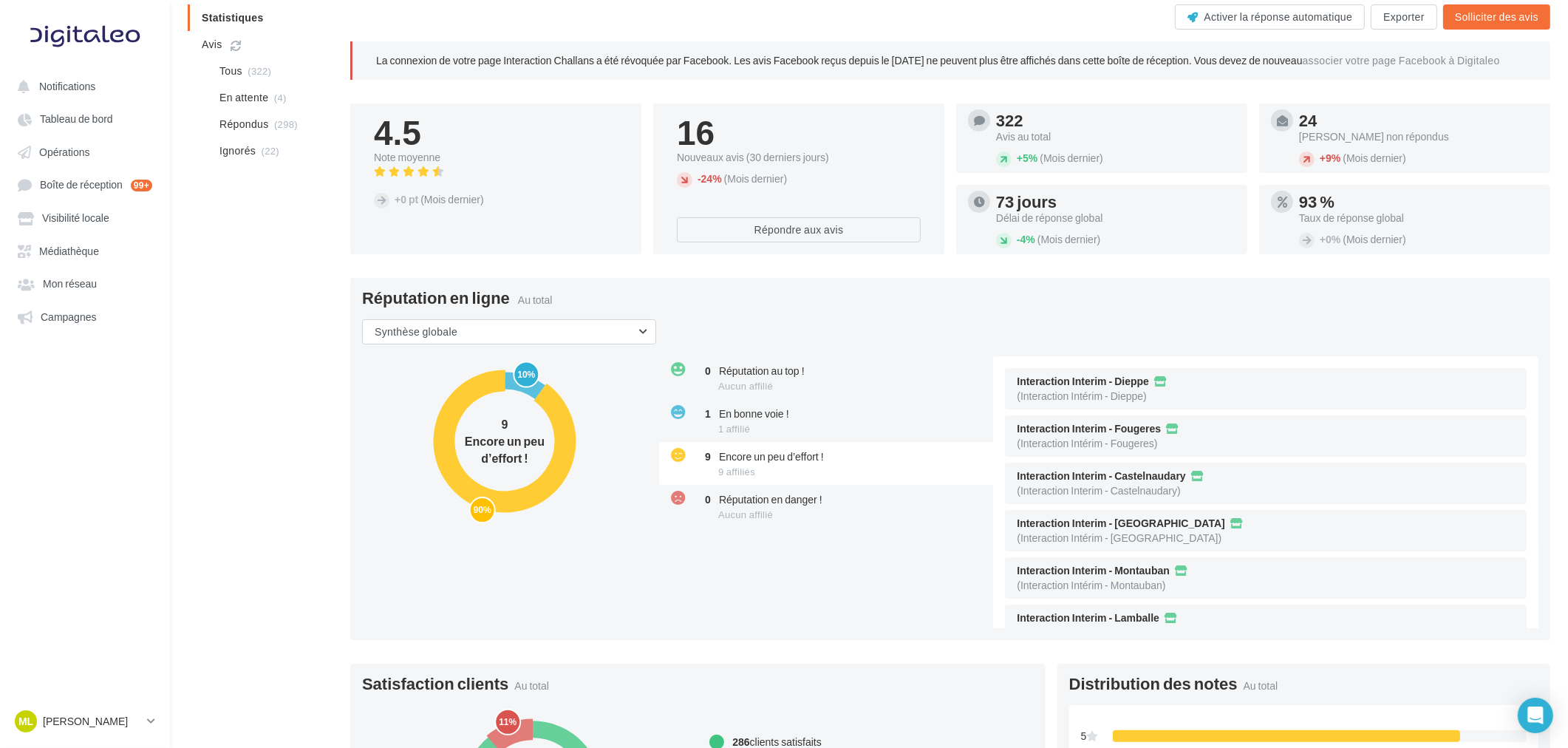
scroll to position [82, 0]
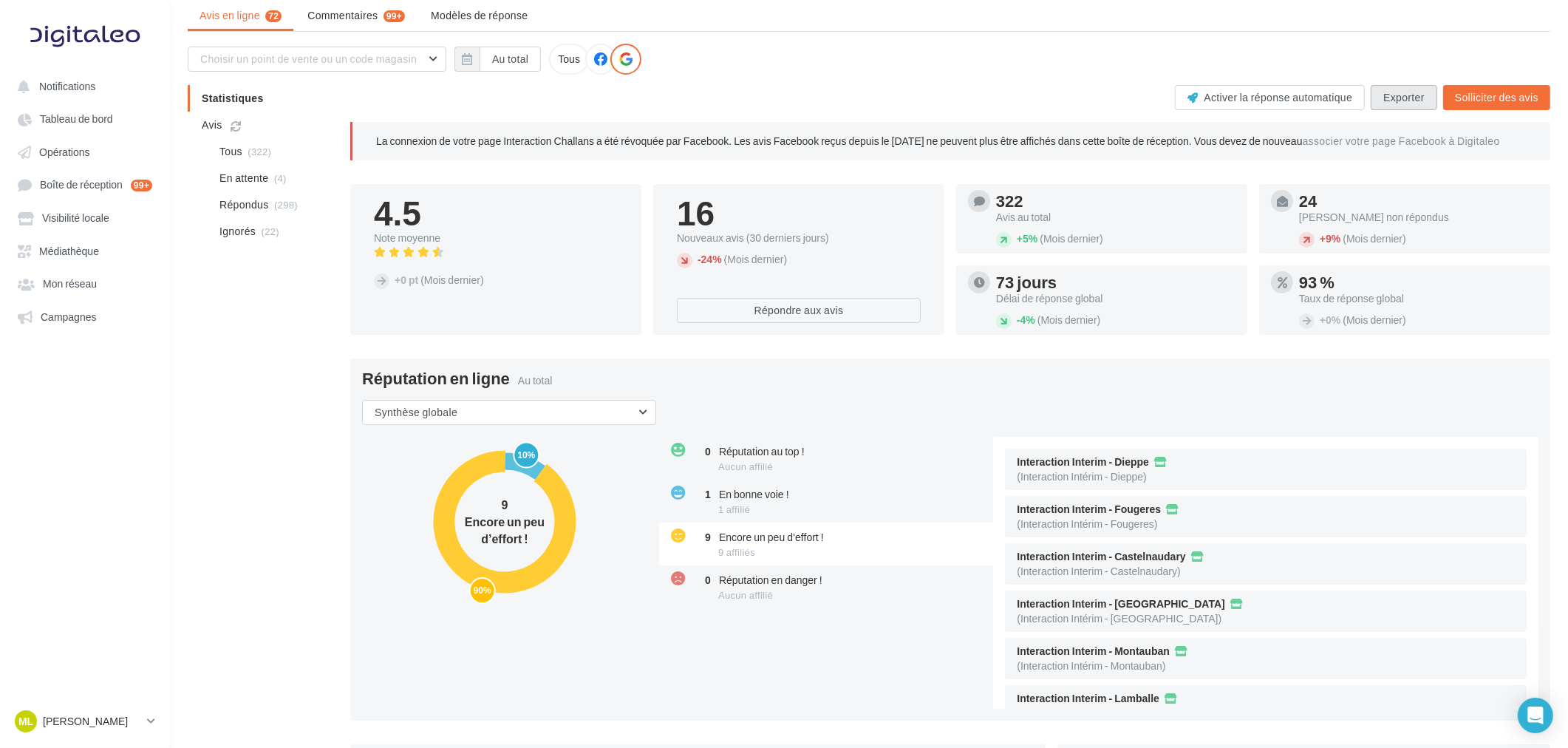
click at [1412, 93] on button "Exporter" at bounding box center [1404, 98] width 66 height 25
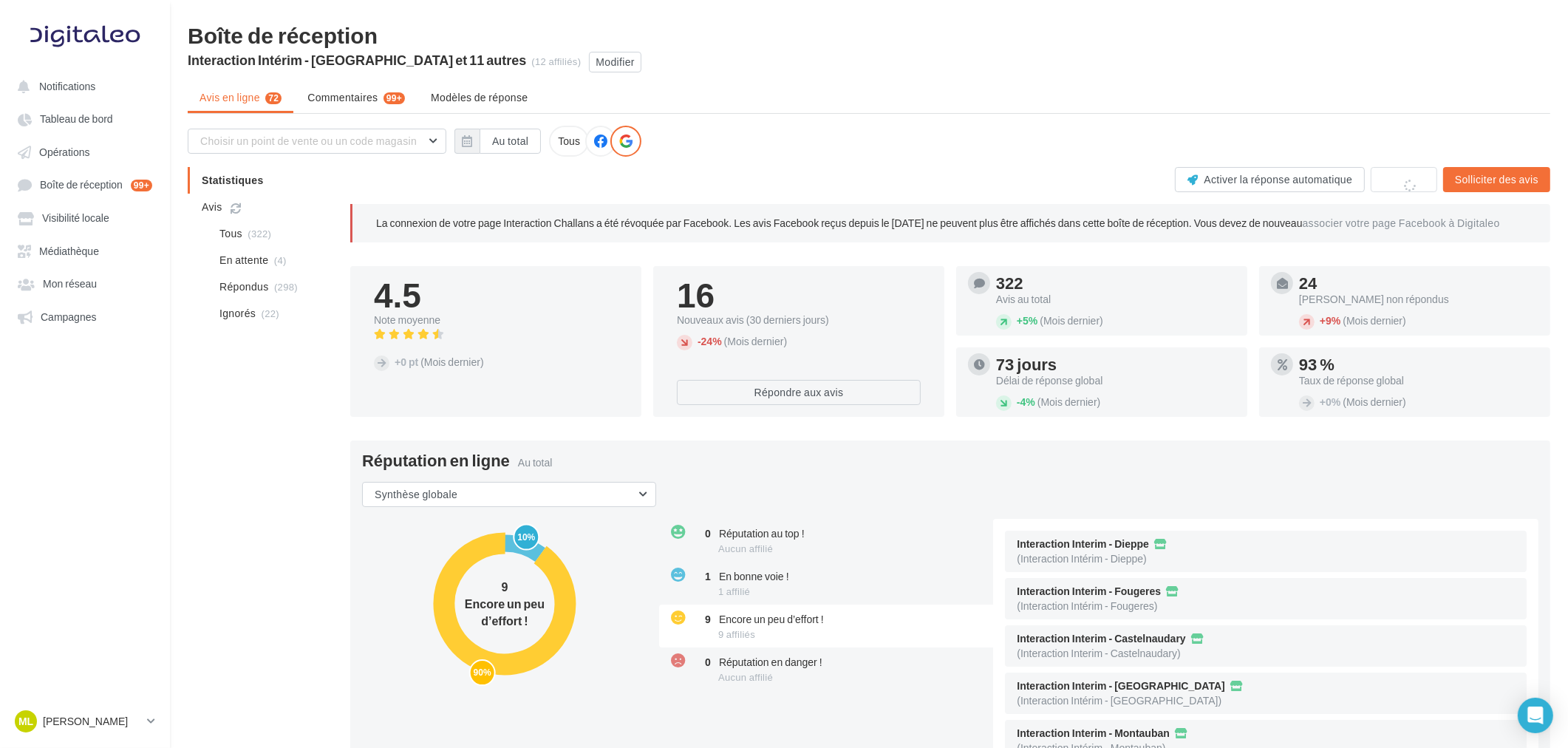
click at [1409, 171] on div "Activer la réponse automatique Exporter Solliciter des avis" at bounding box center [950, 179] width 1200 height 25
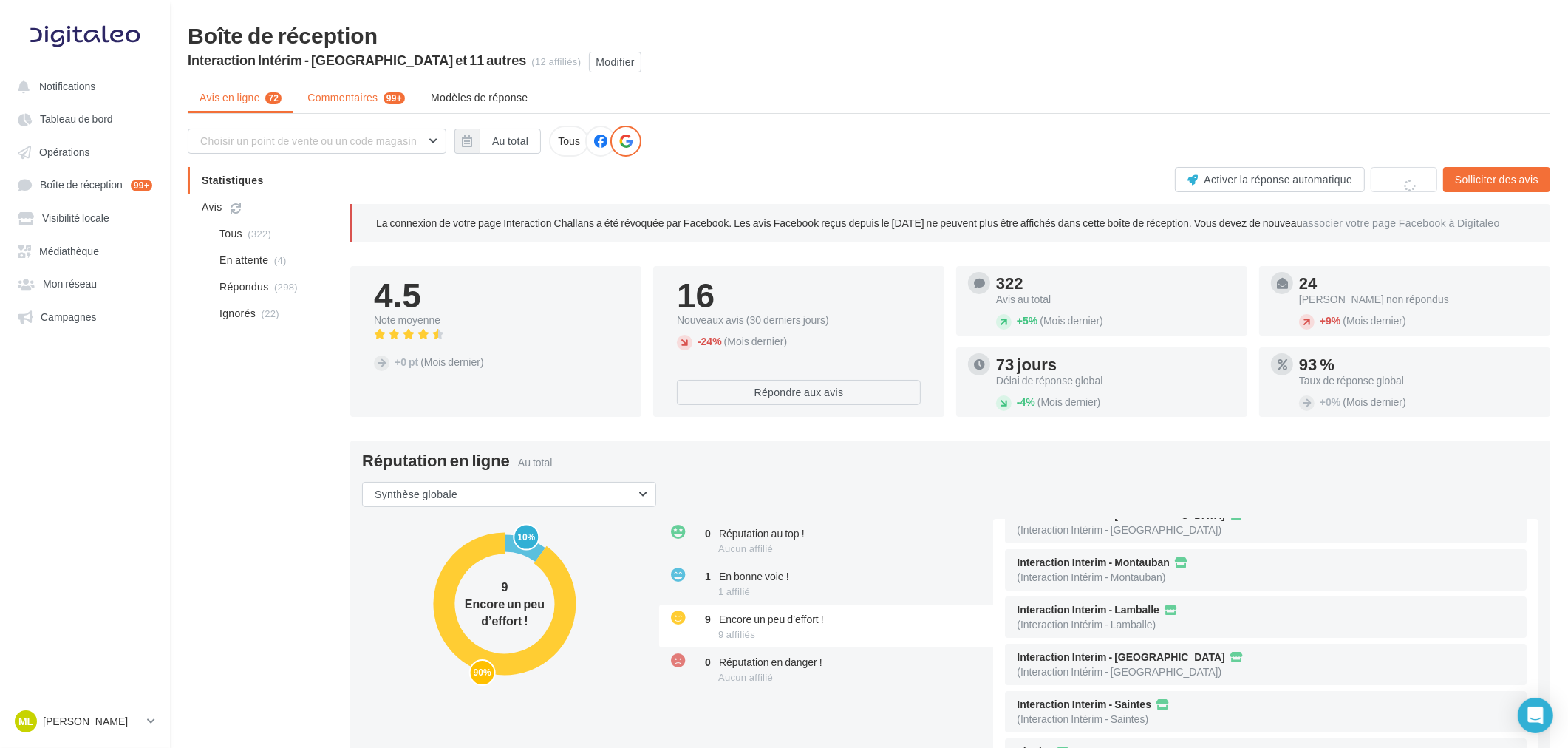
click at [345, 99] on span "Commentaires" at bounding box center [342, 98] width 70 height 15
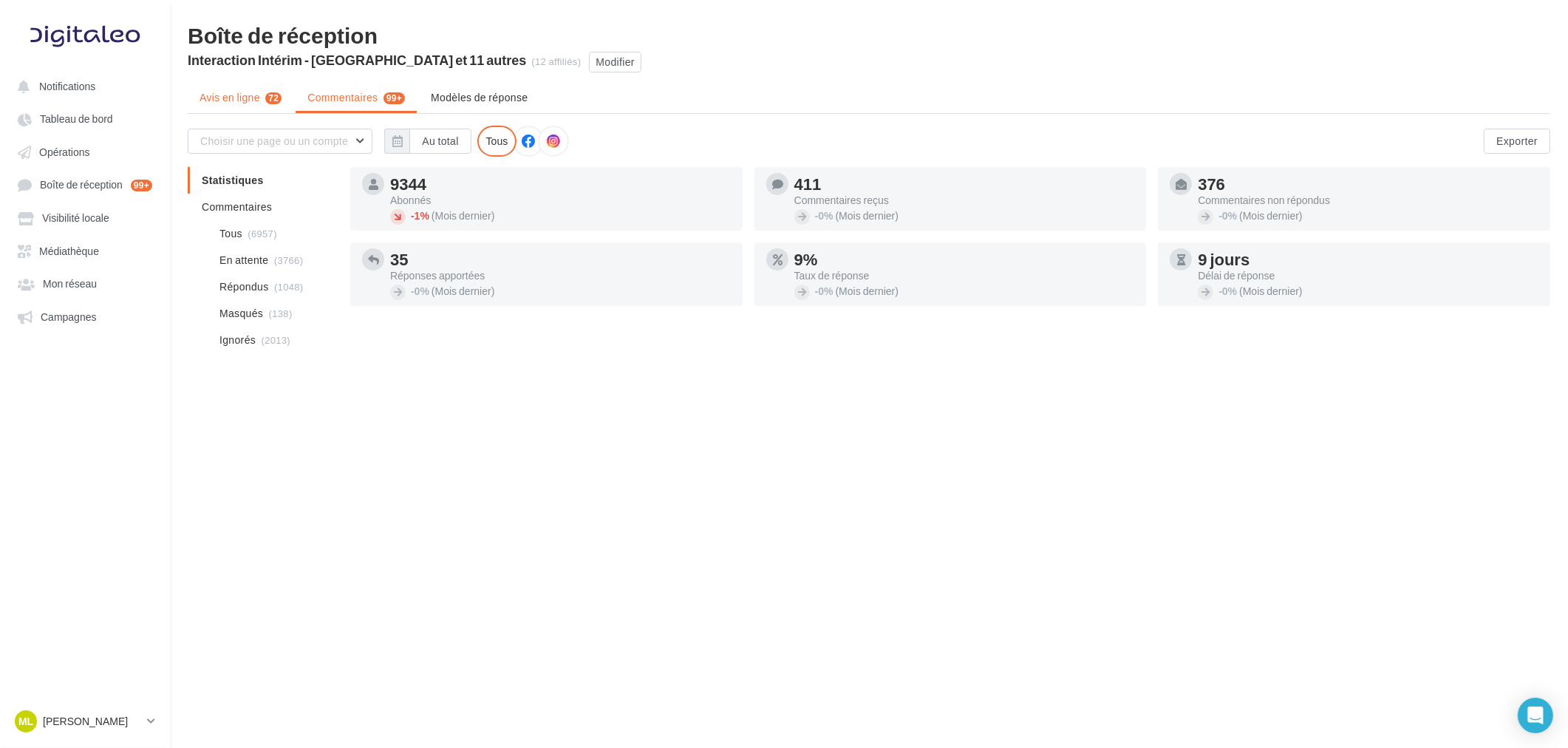
click at [211, 106] on li "Avis en ligne 72" at bounding box center [241, 98] width 106 height 27
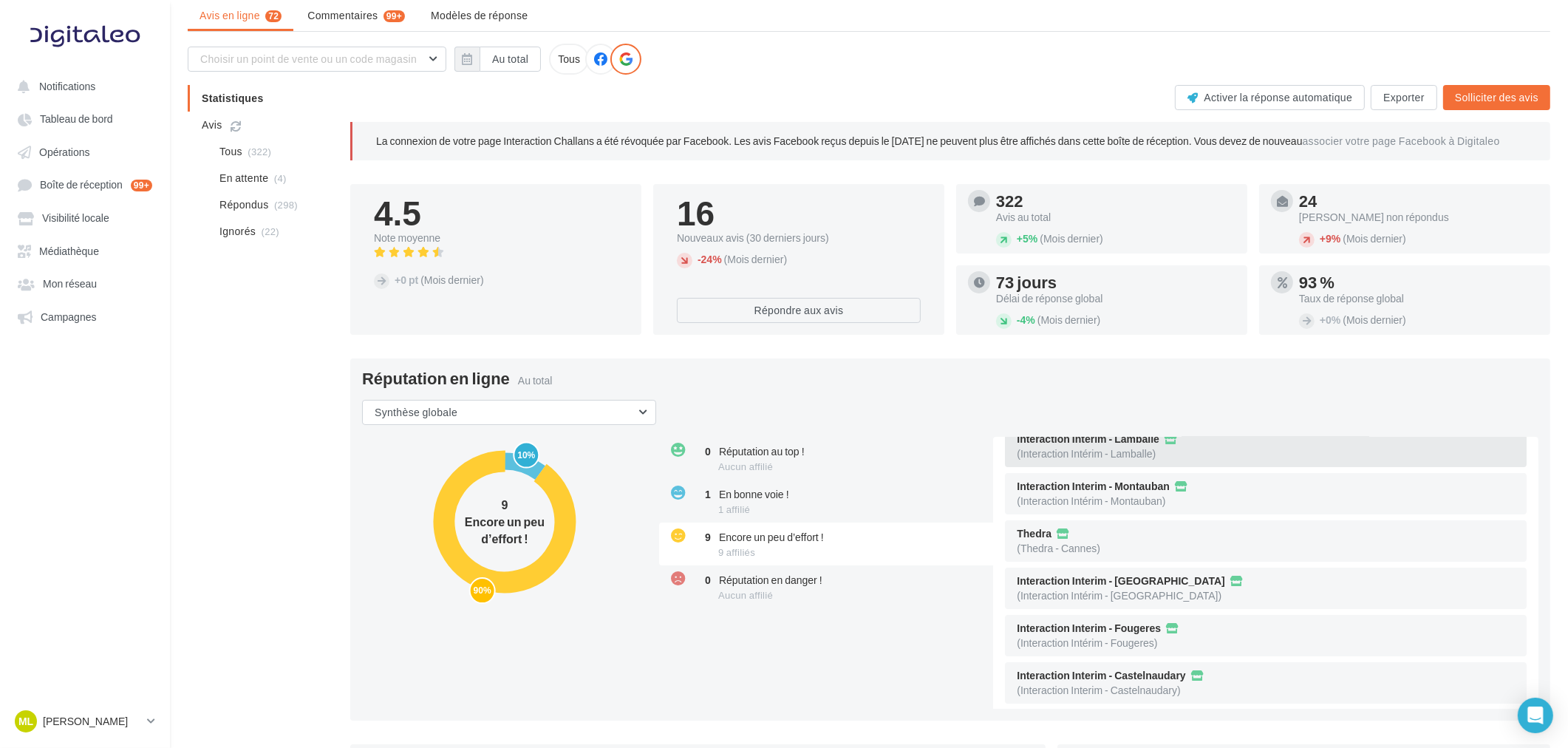
scroll to position [171, 0]
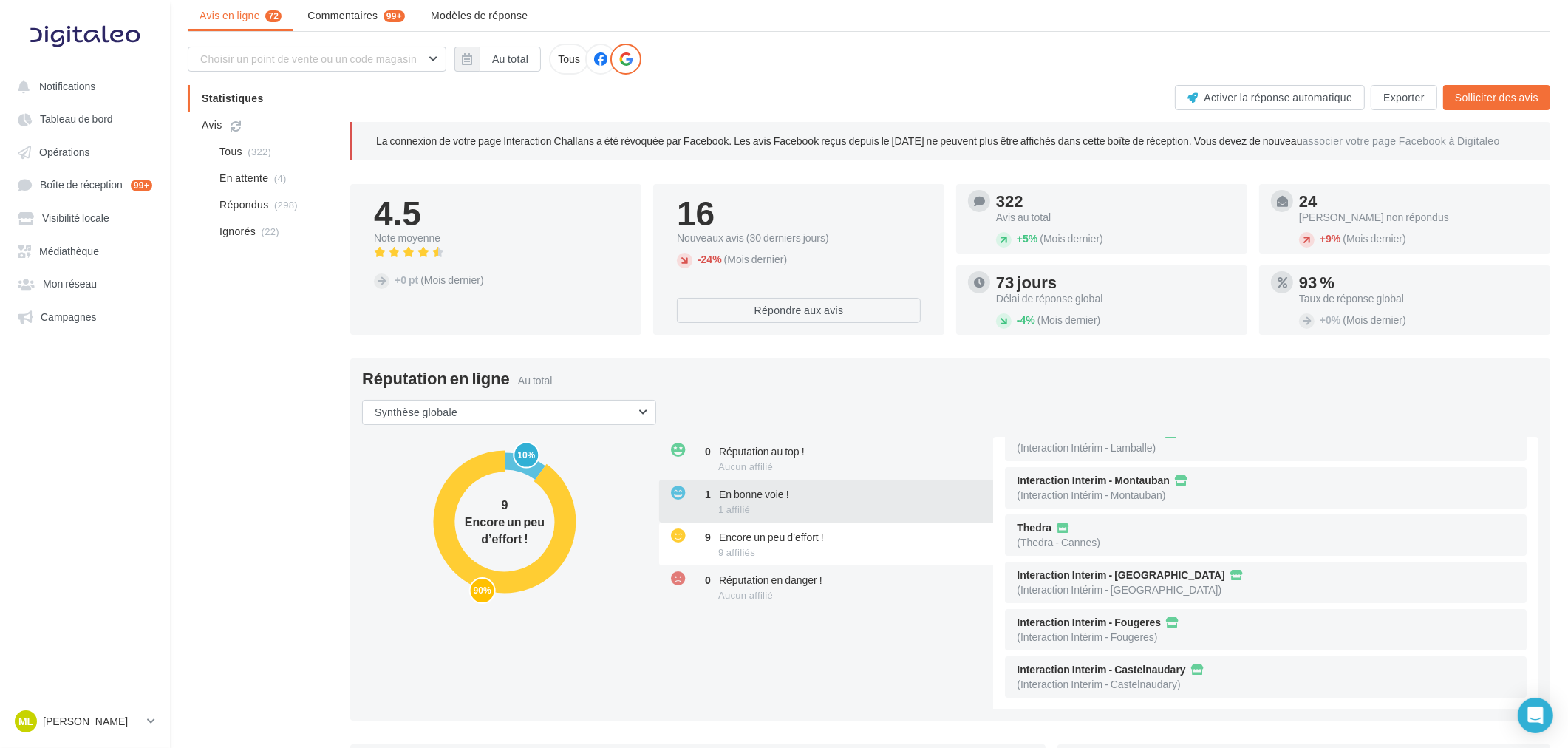
click at [781, 497] on span "En bonne voie !" at bounding box center [754, 494] width 70 height 13
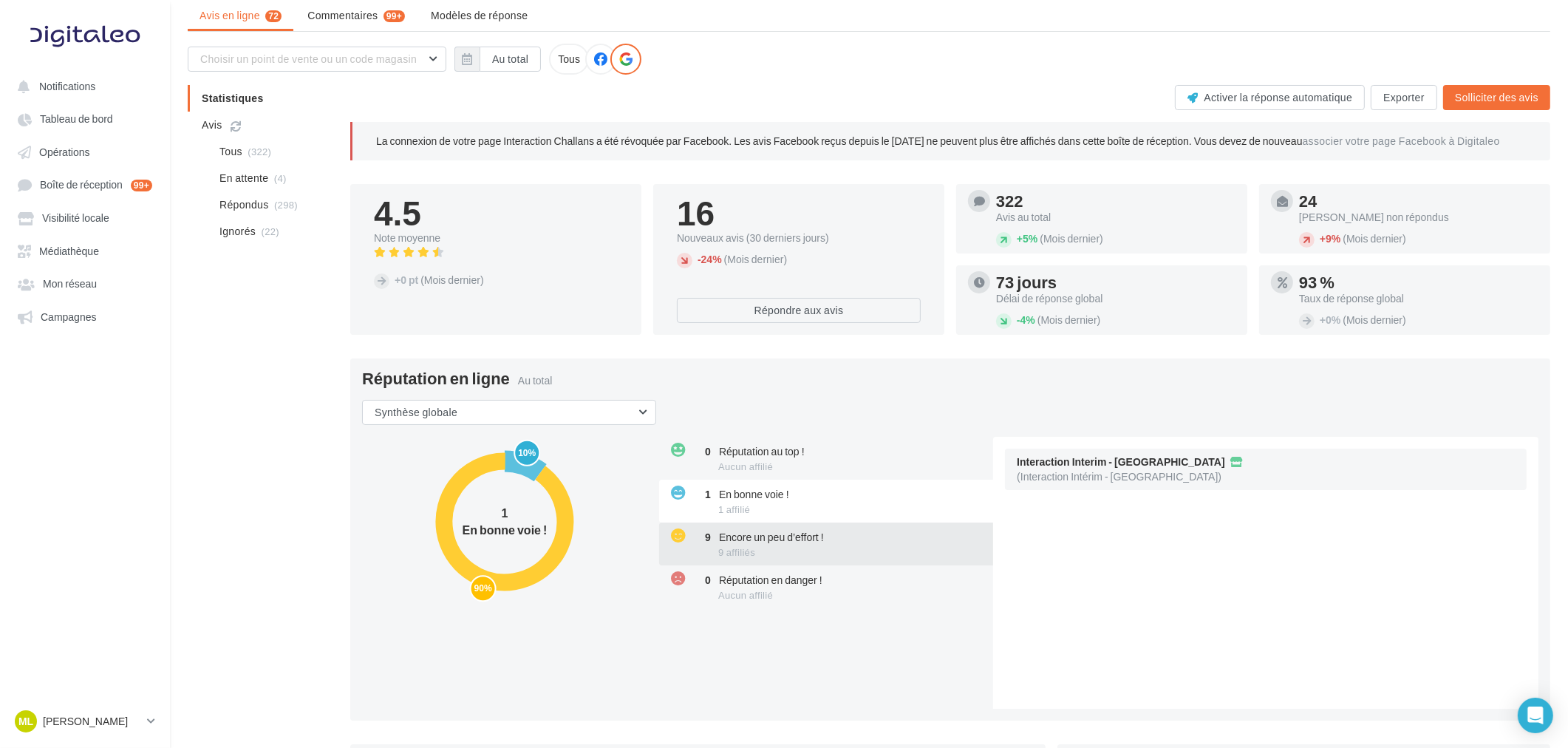
click at [789, 529] on div "9 Encore un peu d’effort ! 9 affiliés" at bounding box center [827, 544] width 337 height 43
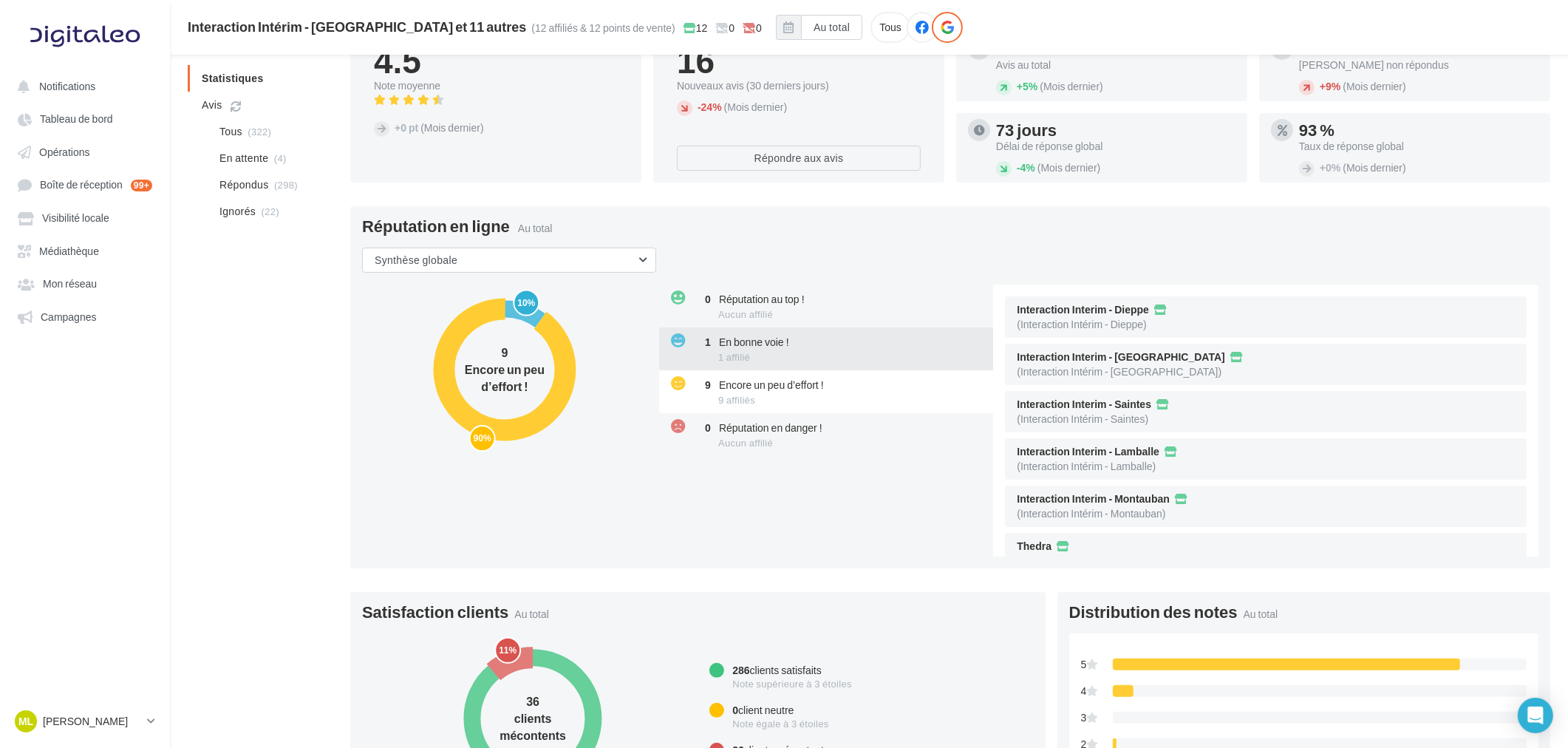
click at [828, 348] on div "1 En bonne voie ! 1 affilié" at bounding box center [827, 349] width 337 height 43
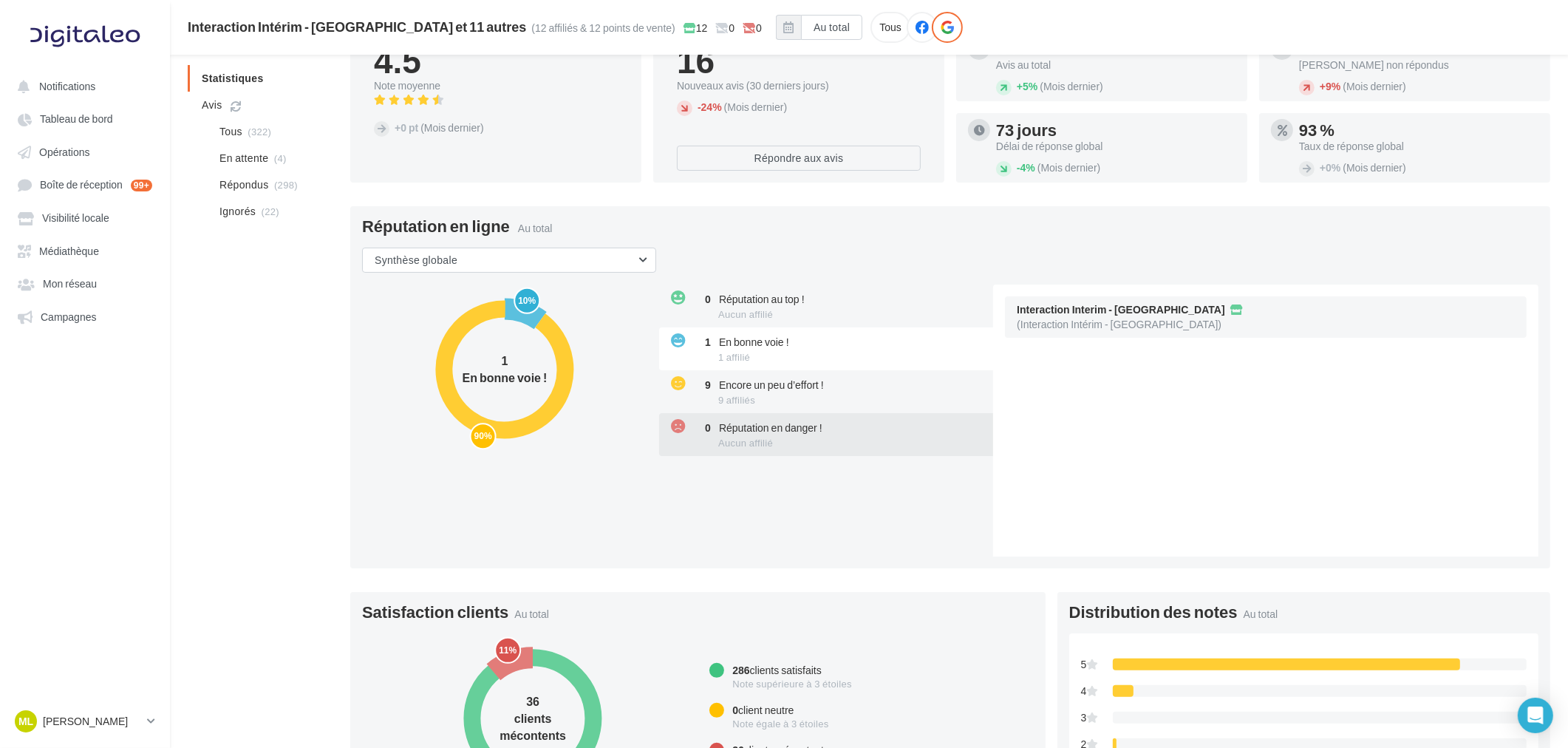
click at [844, 448] on div "0 Réputation en danger ! Aucun affilié" at bounding box center [827, 434] width 337 height 43
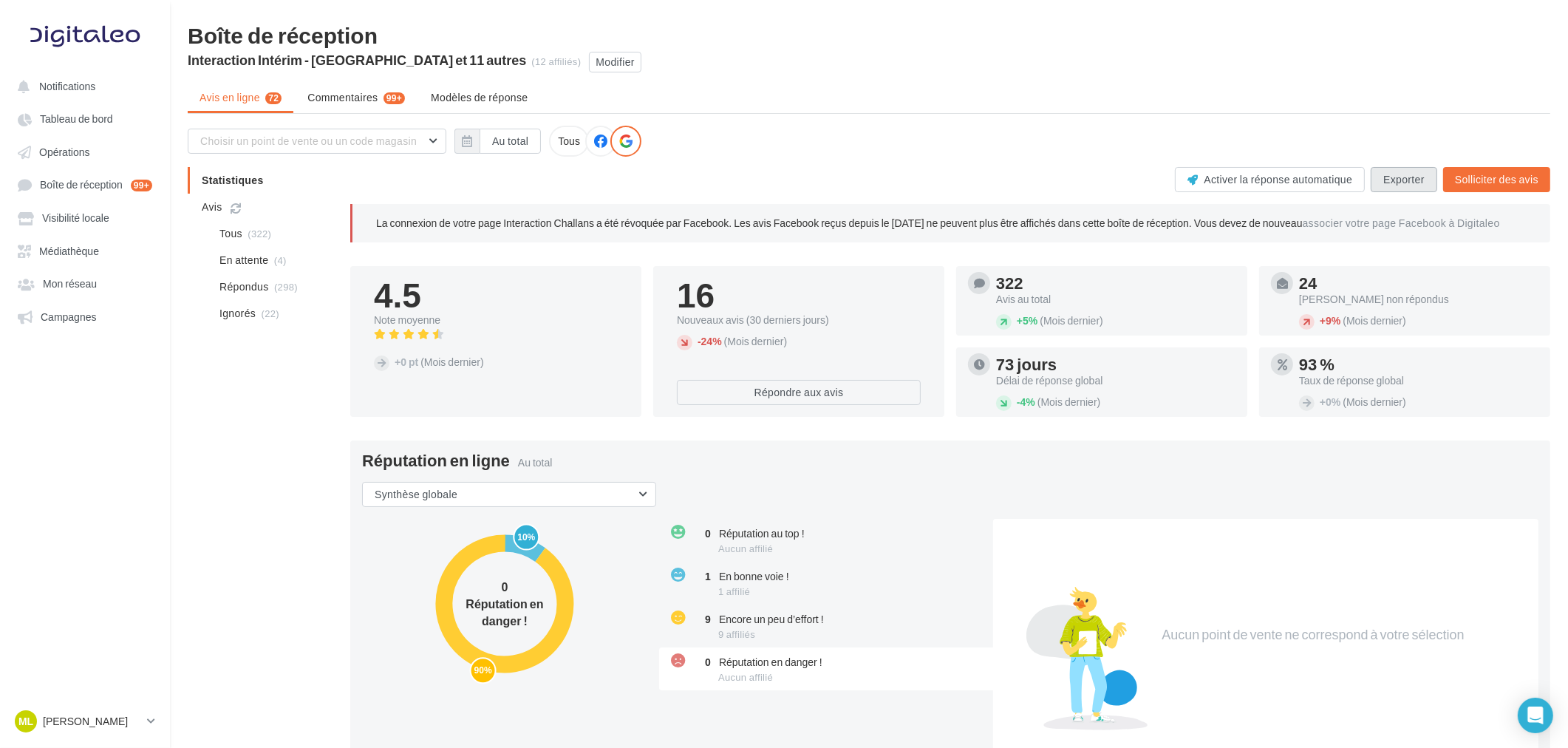
click at [1392, 188] on button "Exporter" at bounding box center [1404, 179] width 66 height 25
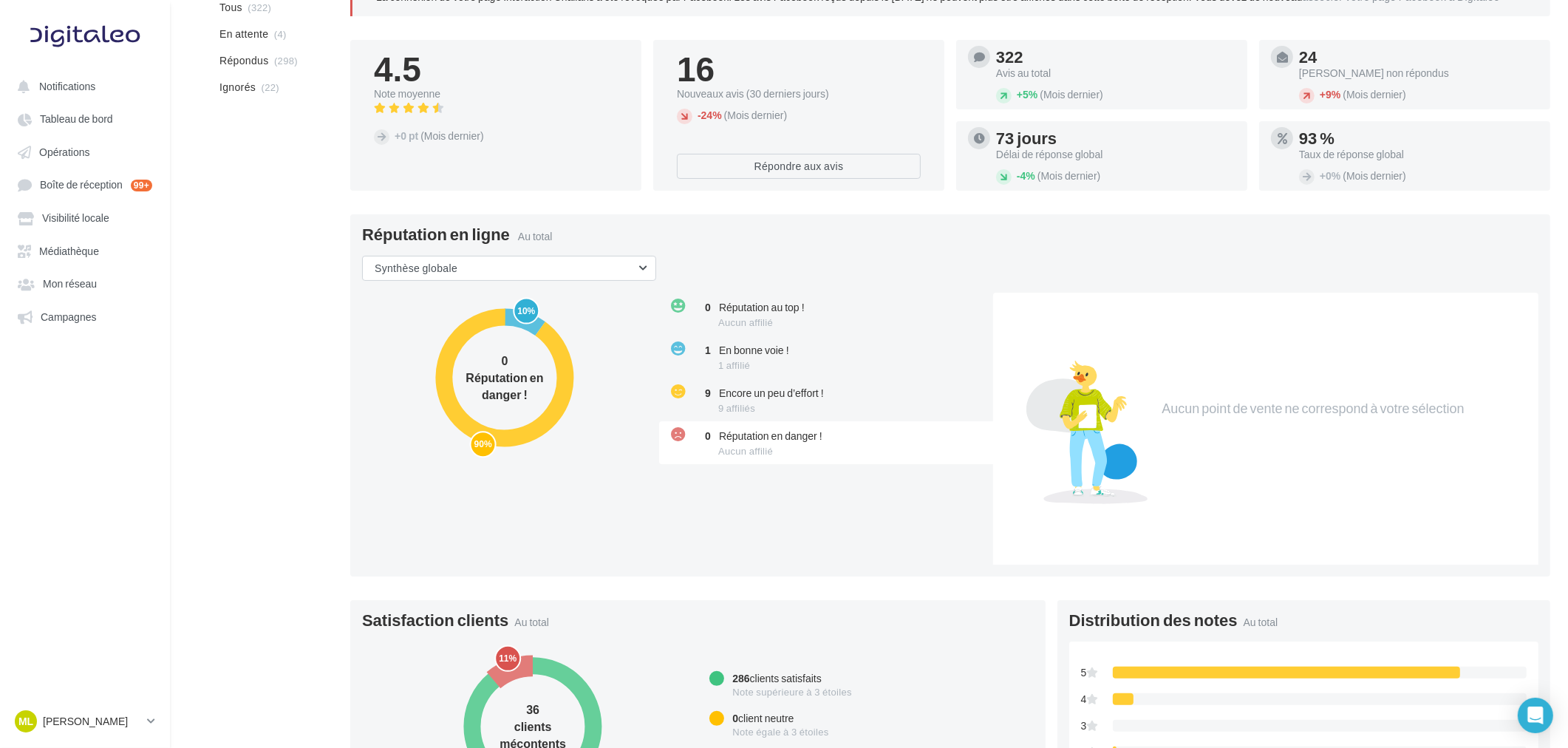
scroll to position [259, 0]
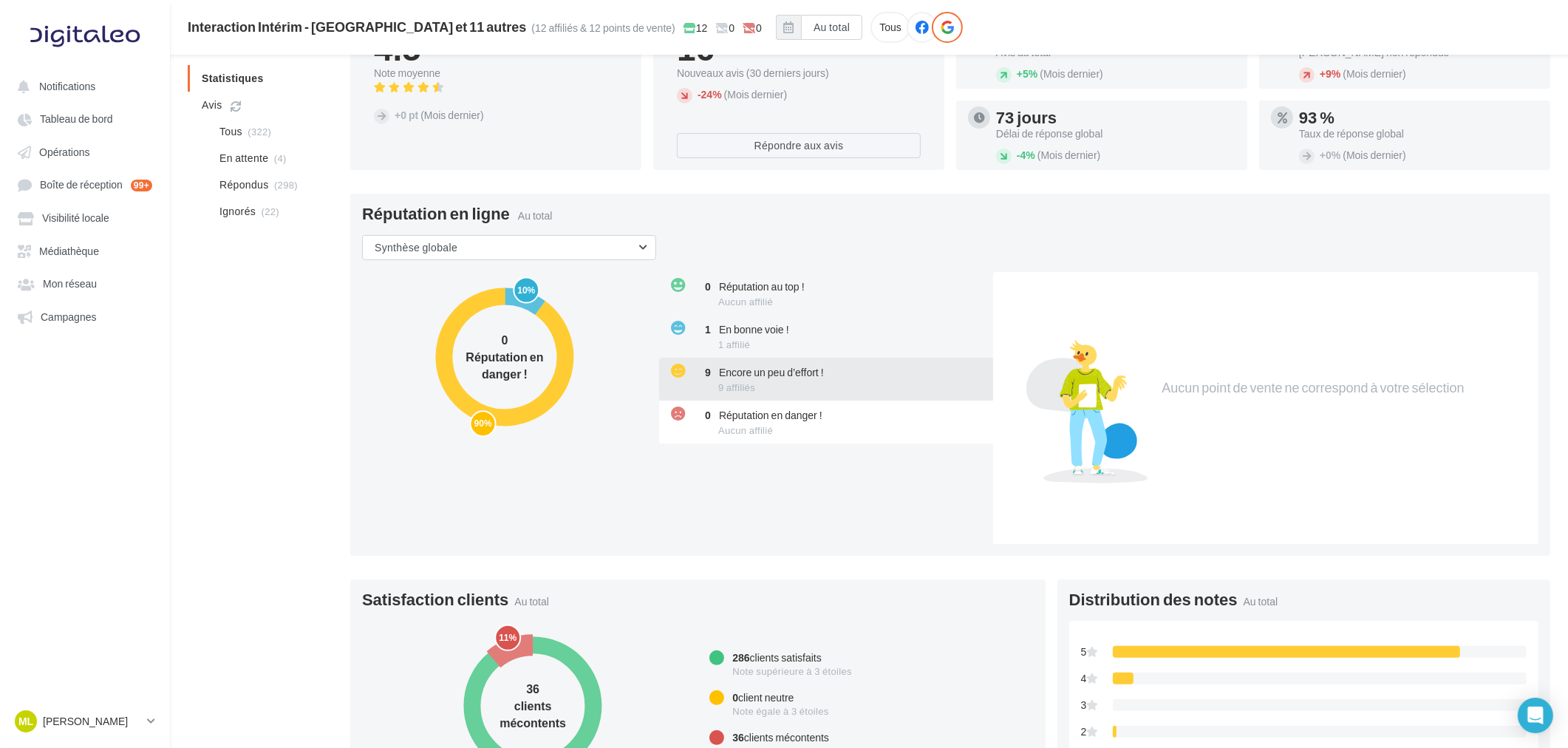
click at [780, 389] on div "9 Encore un peu d’effort ! 9 affiliés" at bounding box center [827, 379] width 337 height 43
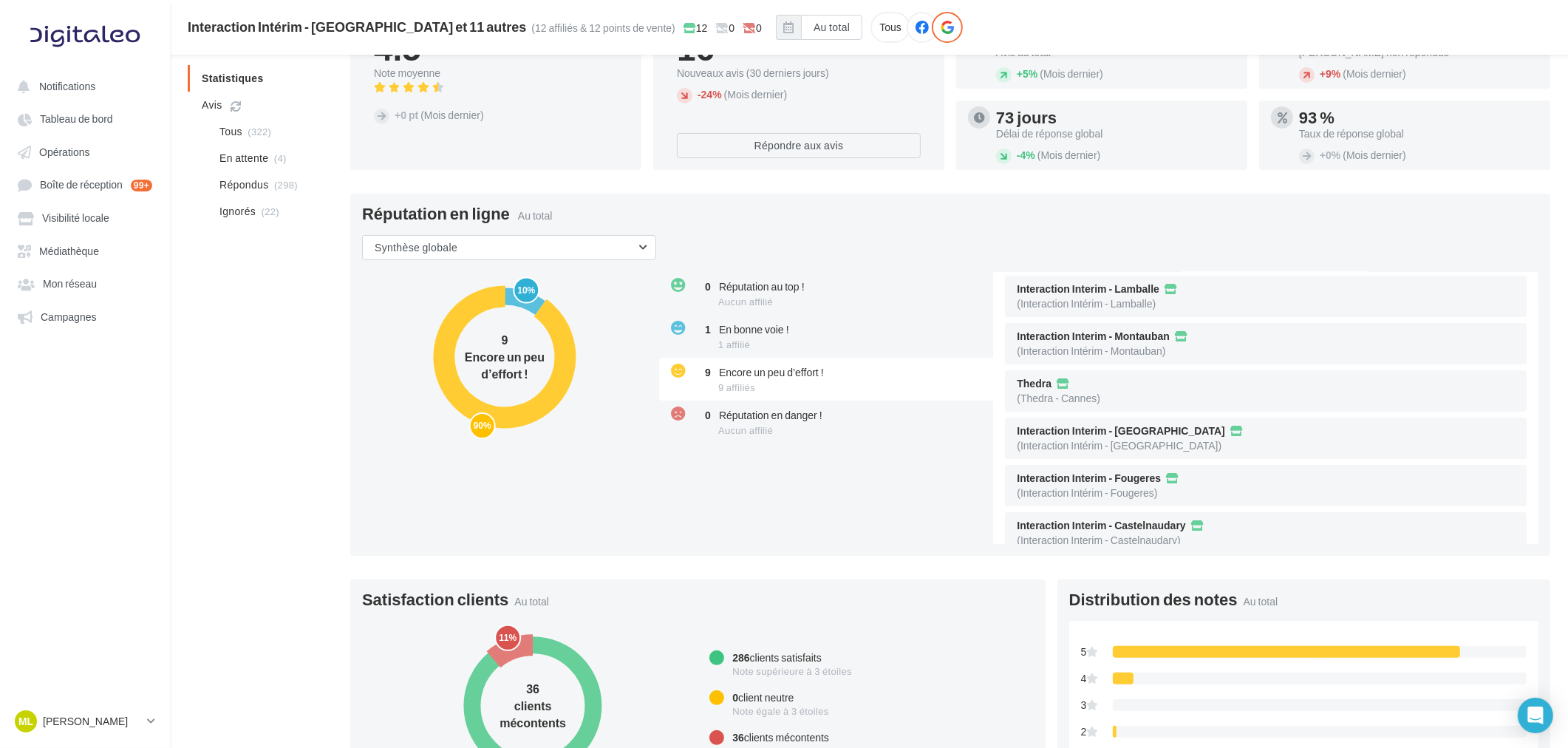
scroll to position [171, 0]
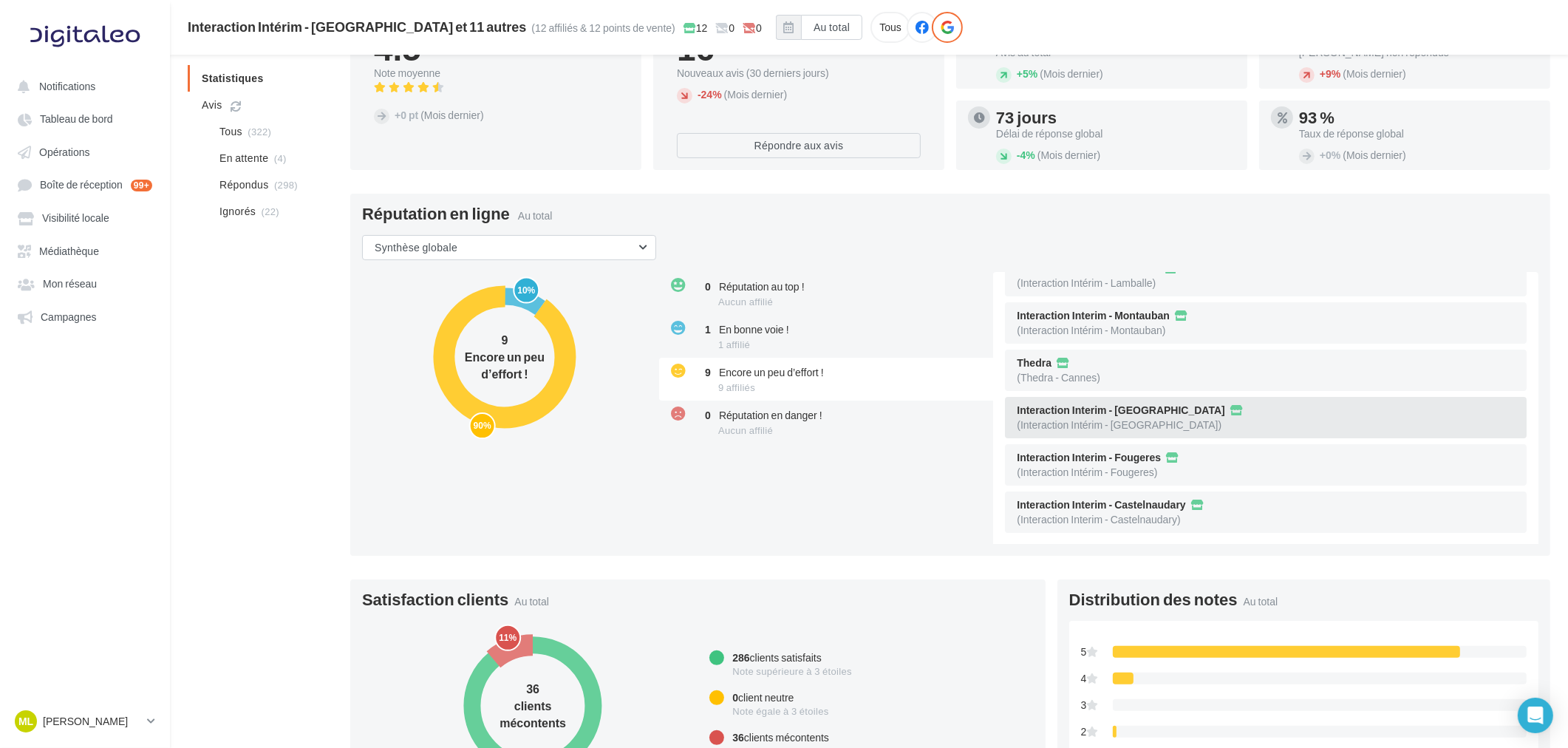
click at [1236, 412] on div "Interaction Interim - [GEOGRAPHIC_DATA]" at bounding box center [1265, 410] width 498 height 15
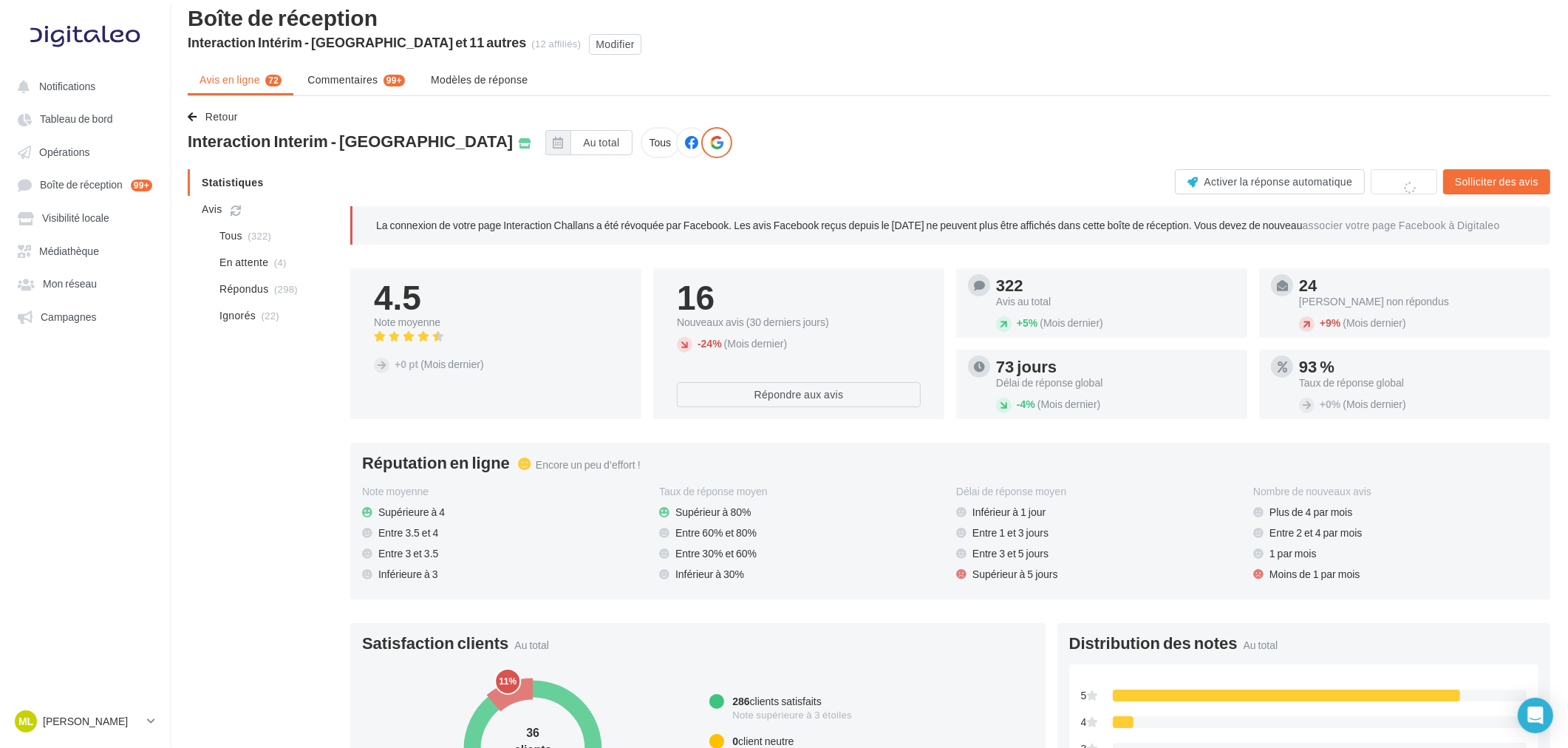
scroll to position [12, 0]
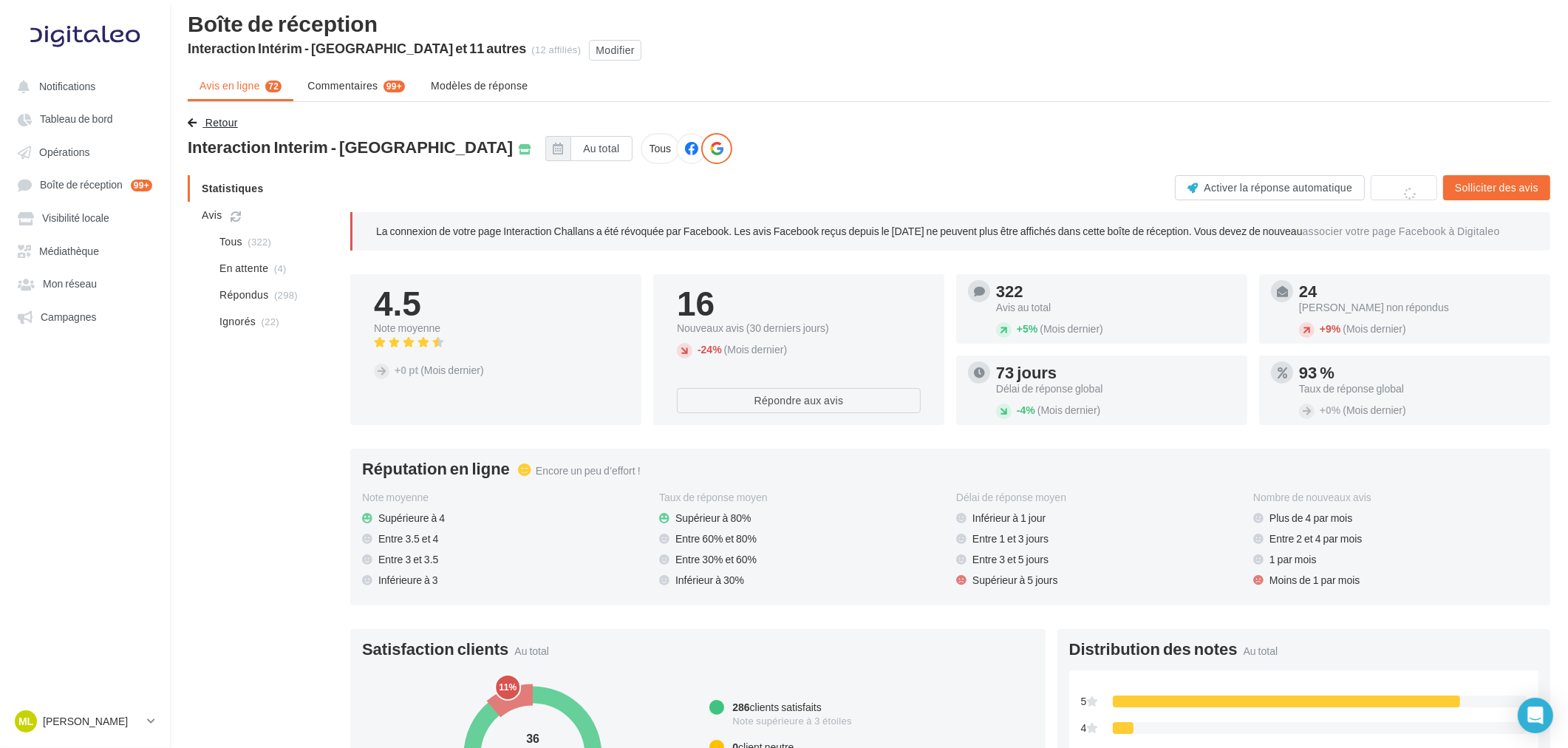
click at [227, 121] on span "Retour" at bounding box center [221, 123] width 32 height 13
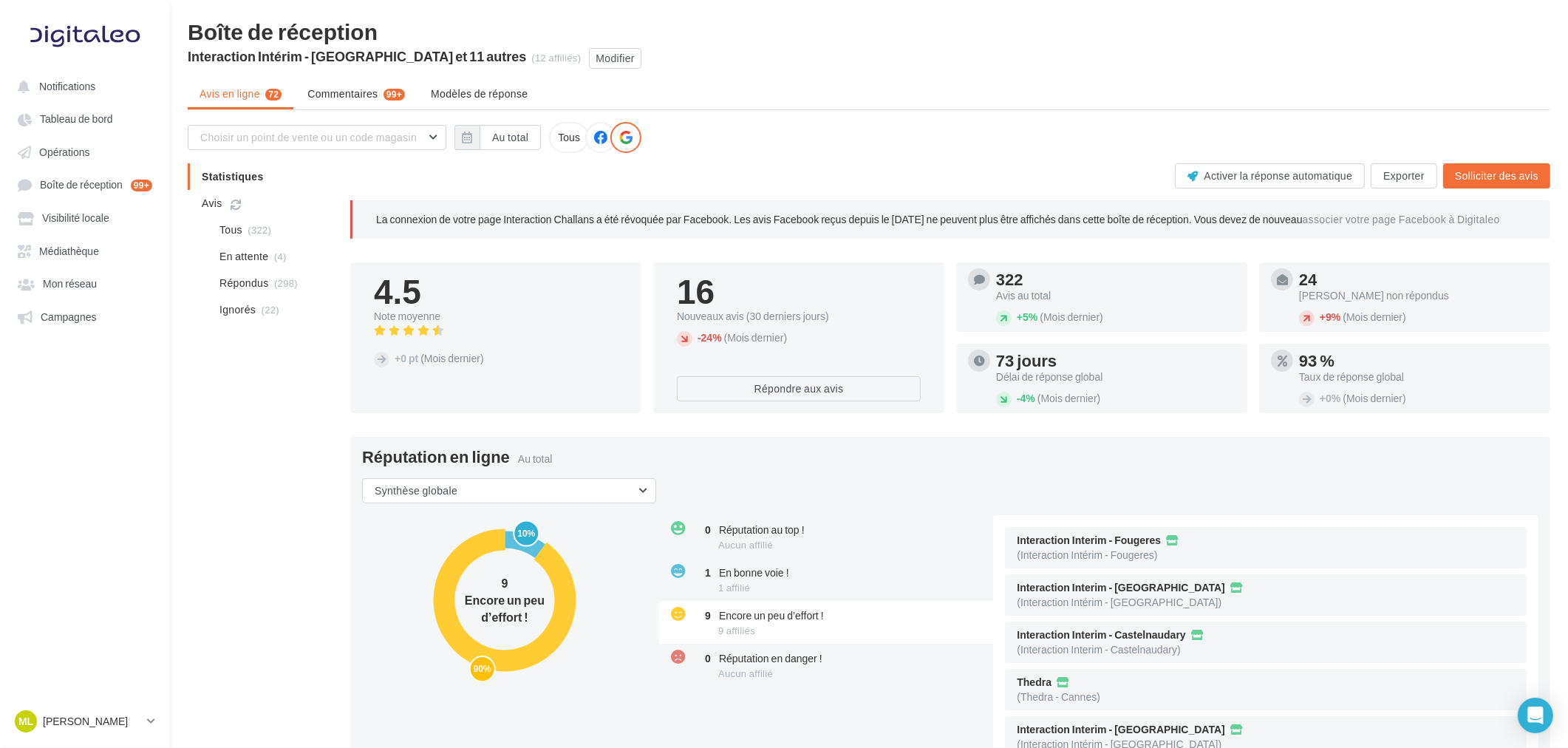
scroll to position [0, 0]
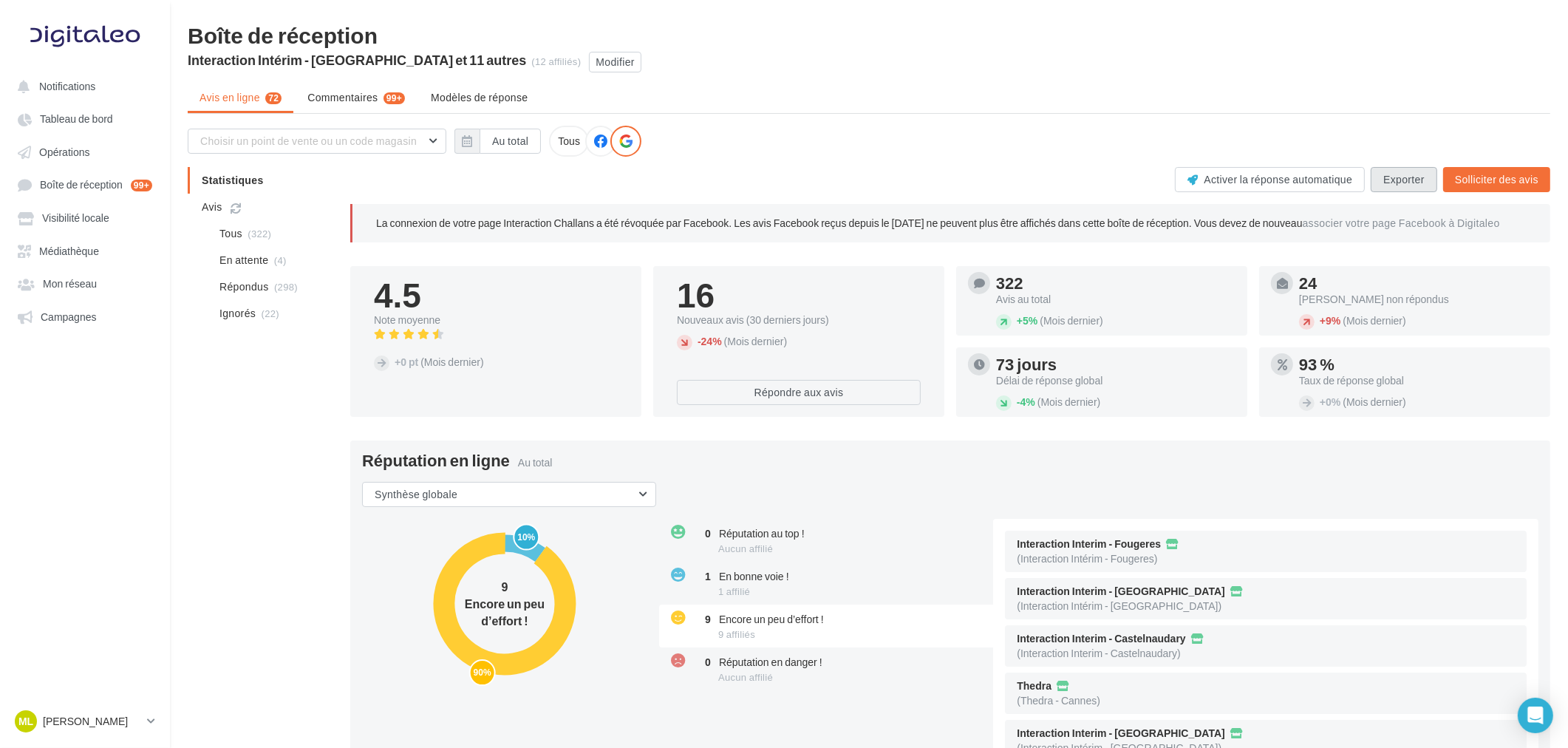
click at [1404, 180] on button "Exporter" at bounding box center [1404, 179] width 66 height 25
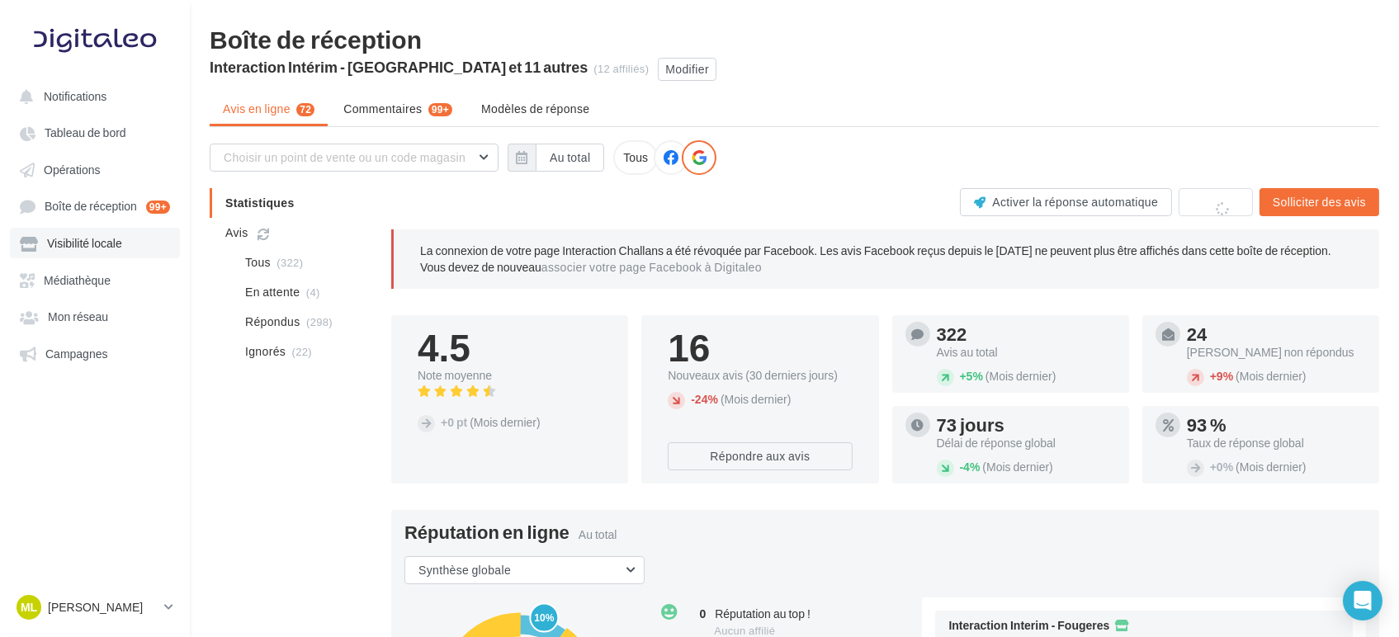
click at [83, 250] on span "Visibilité locale" at bounding box center [84, 244] width 75 height 14
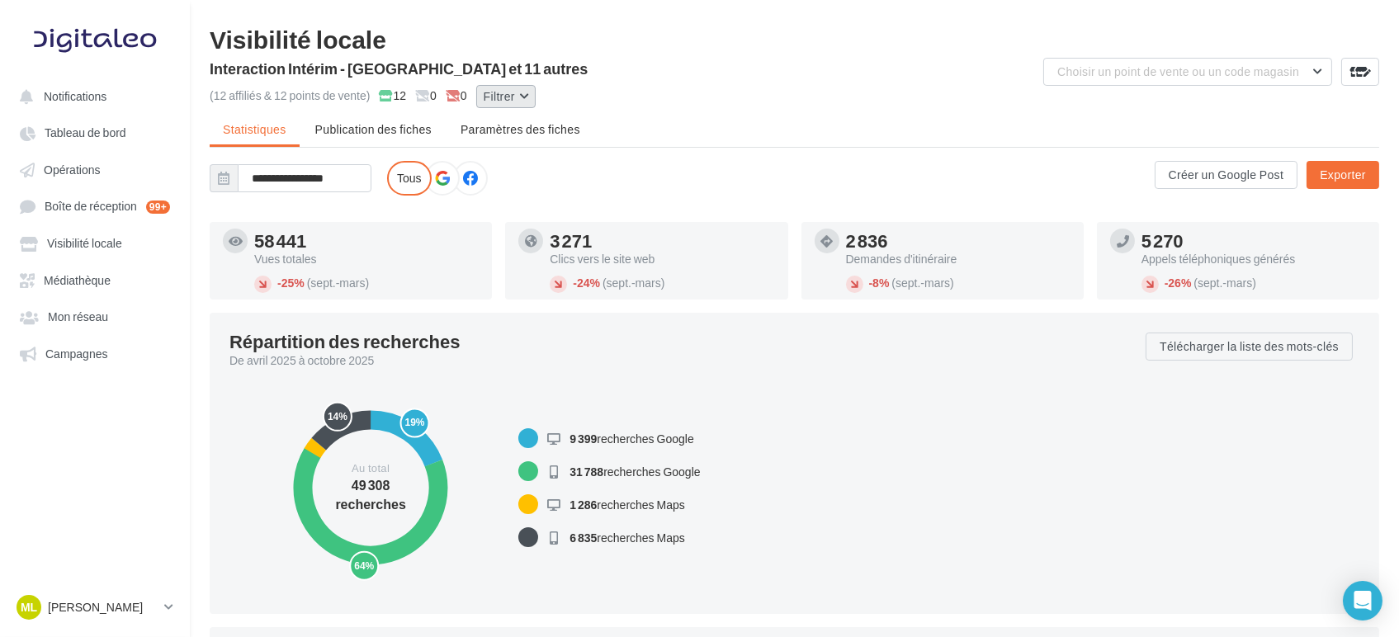
click at [505, 96] on button "Filtrer" at bounding box center [505, 96] width 59 height 23
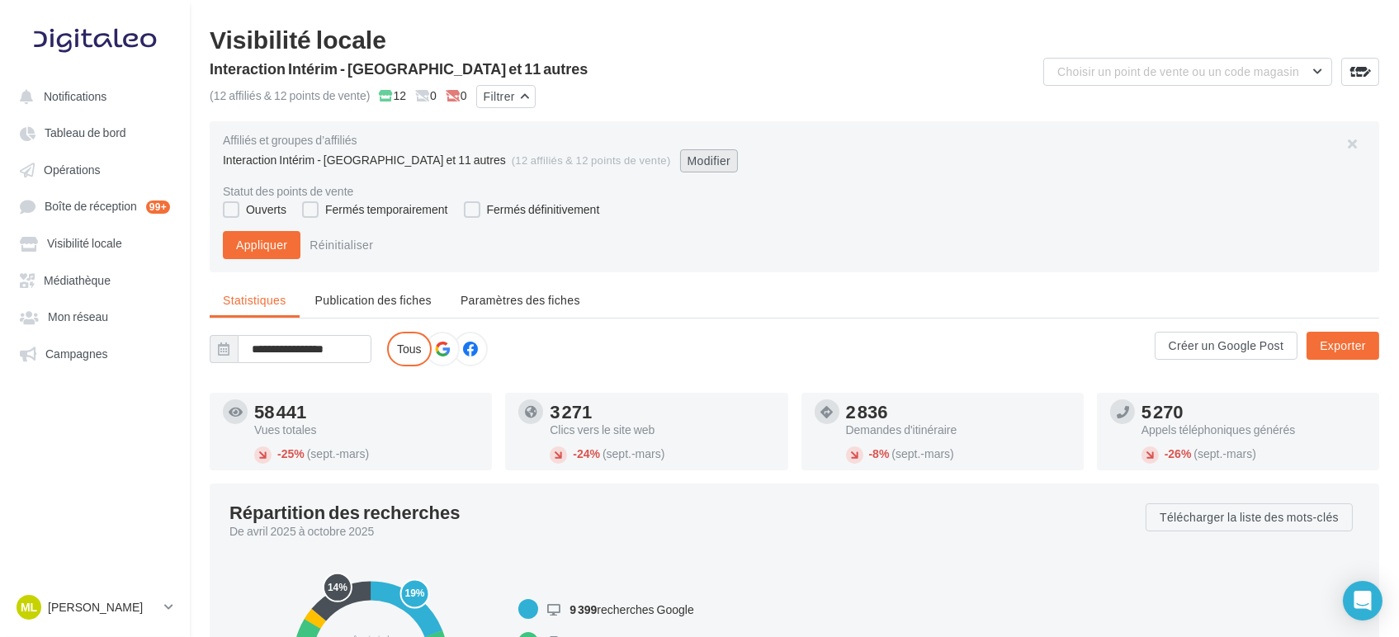
click at [680, 161] on button "Modifier" at bounding box center [709, 160] width 59 height 23
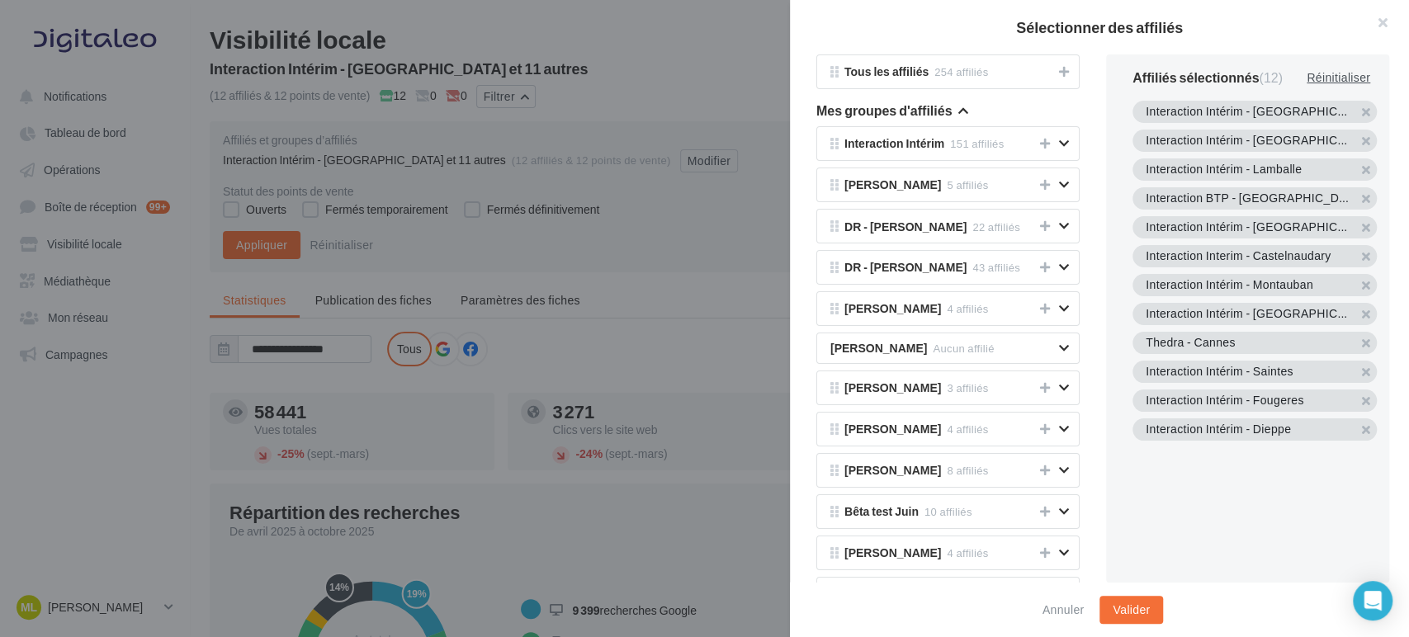
click at [1364, 78] on div "Réinitialiser" at bounding box center [1338, 78] width 77 height 20
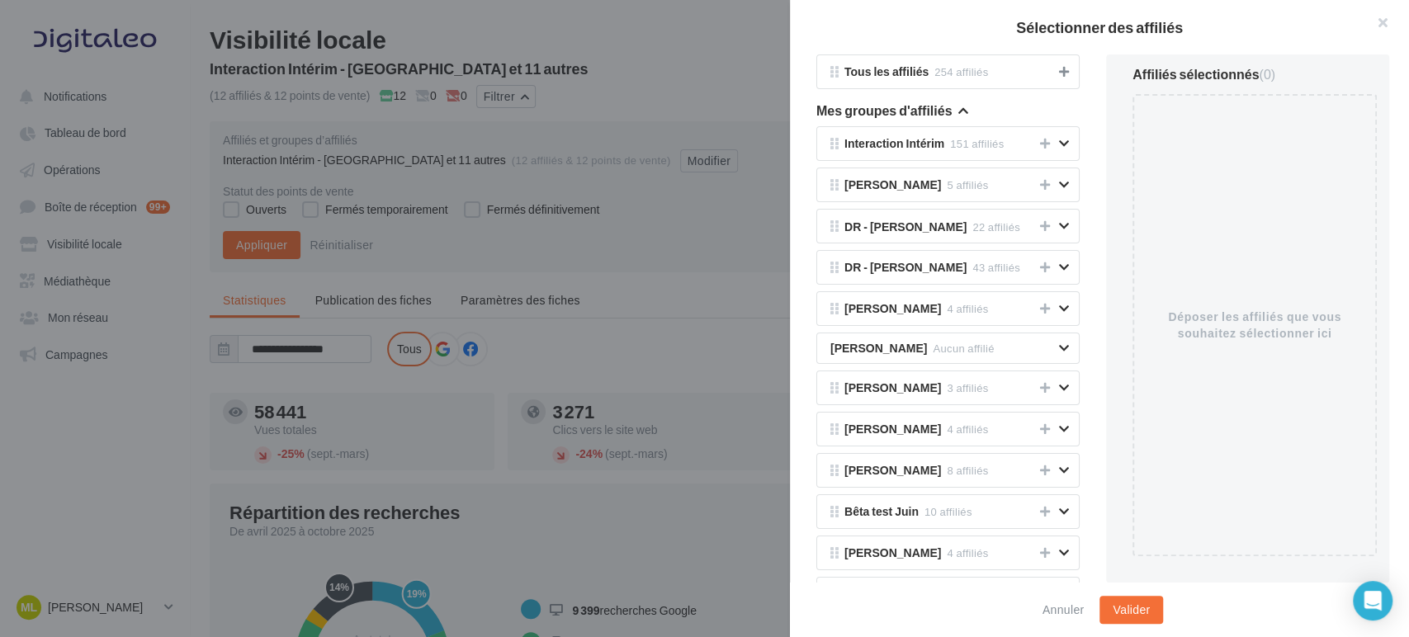
drag, startPoint x: 1050, startPoint y: 72, endPoint x: 1163, endPoint y: 564, distance: 505.6
click at [1059, 72] on icon at bounding box center [1064, 72] width 10 height 12
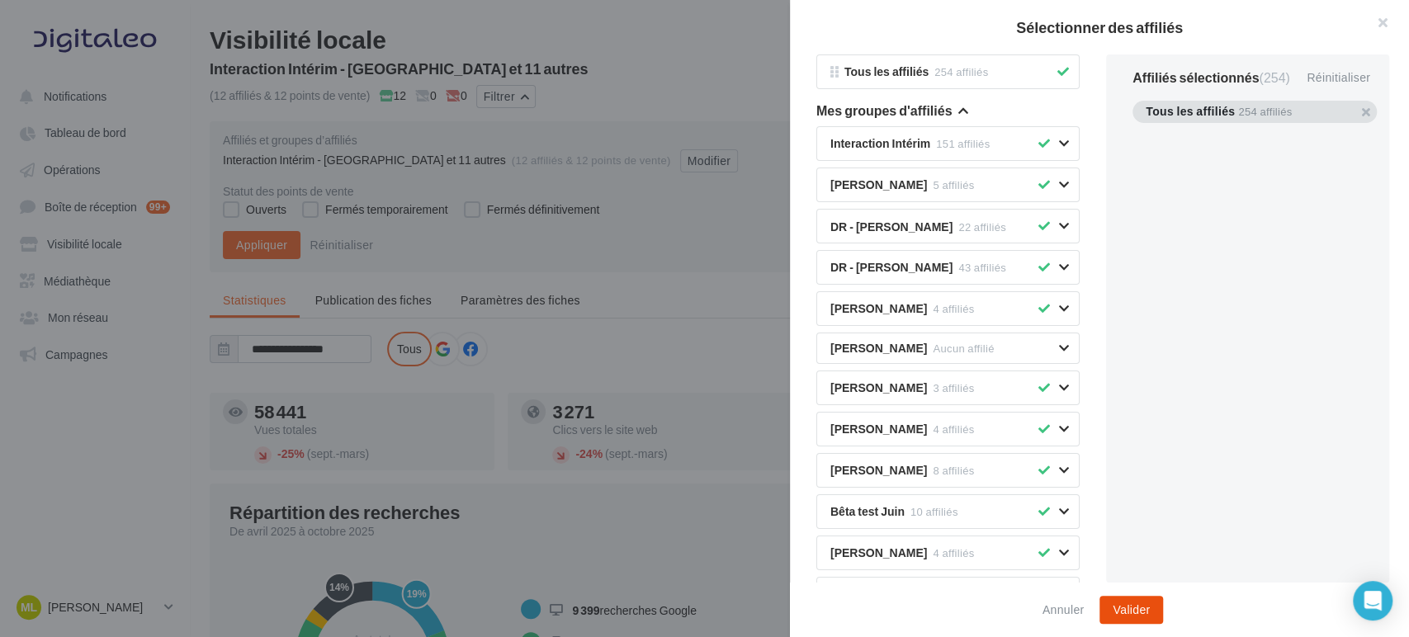
click at [1117, 617] on button "Valider" at bounding box center [1131, 610] width 64 height 28
